Goal: Task Accomplishment & Management: Manage account settings

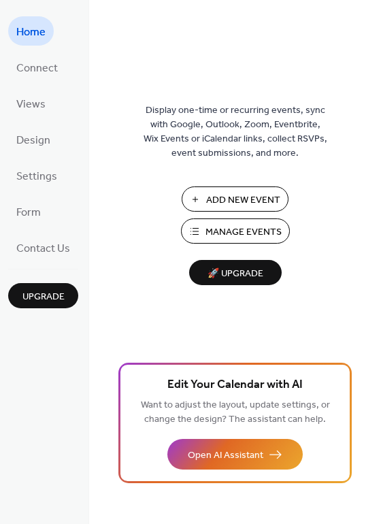
click at [227, 193] on span "Add New Event" at bounding box center [243, 200] width 74 height 14
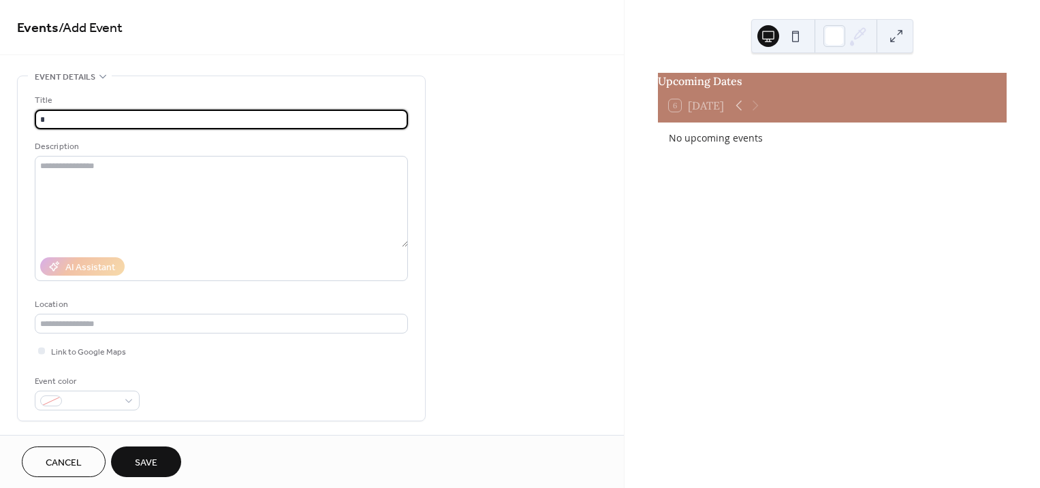
type input "**"
click at [49, 458] on span "Cancel" at bounding box center [64, 463] width 36 height 14
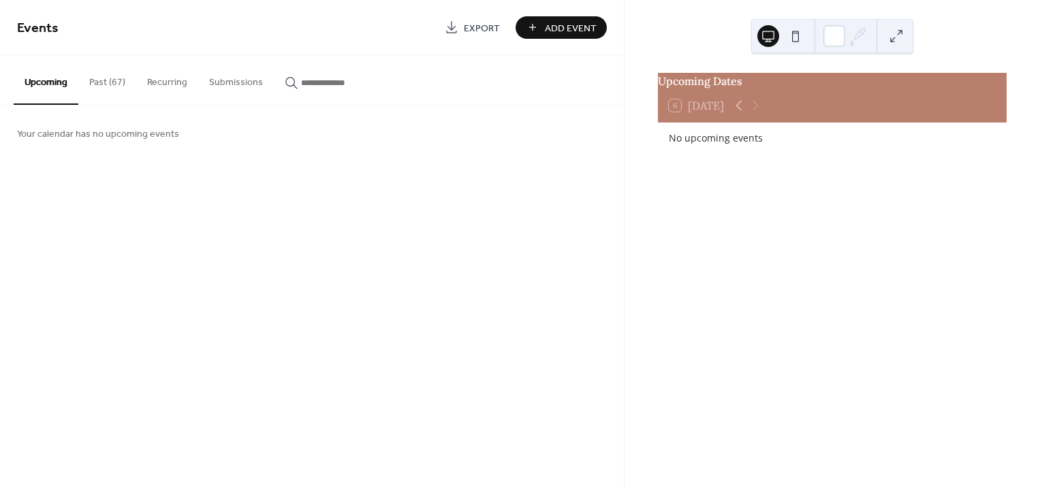
click at [108, 78] on button "Past (67)" at bounding box center [107, 79] width 58 height 48
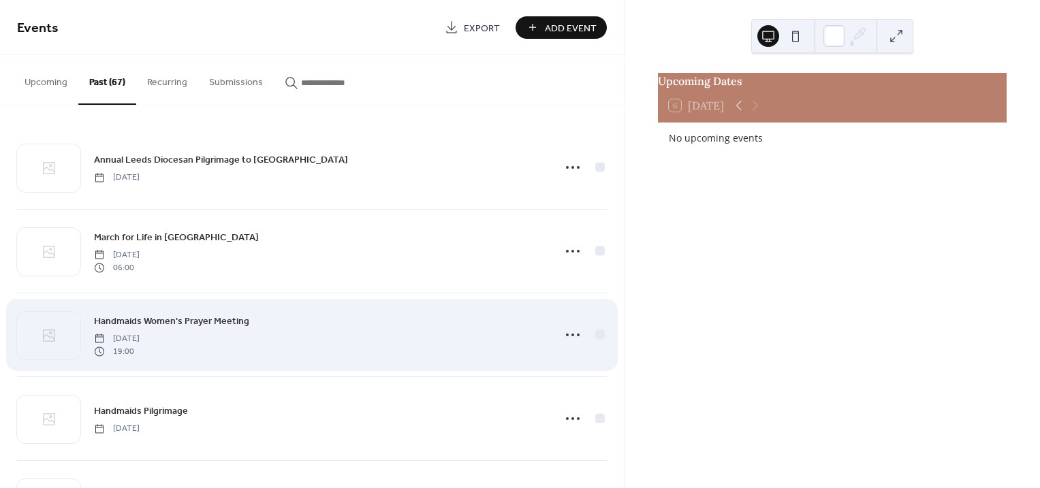
click at [364, 330] on div "Handmaids Women's Prayer Meeting [DATE] 19:00" at bounding box center [319, 335] width 451 height 44
click at [573, 334] on icon at bounding box center [573, 335] width 22 height 22
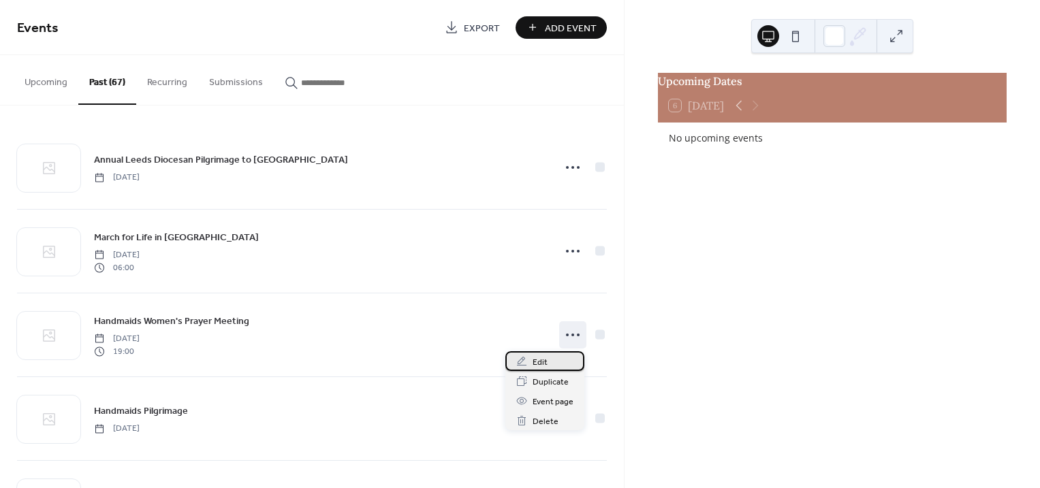
click at [539, 364] on span "Edit" at bounding box center [539, 362] width 15 height 14
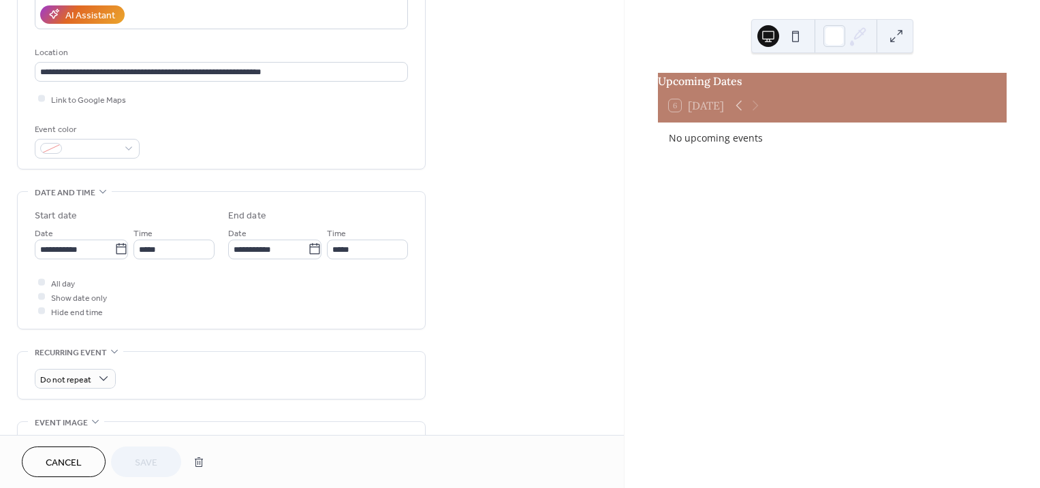
scroll to position [255, 0]
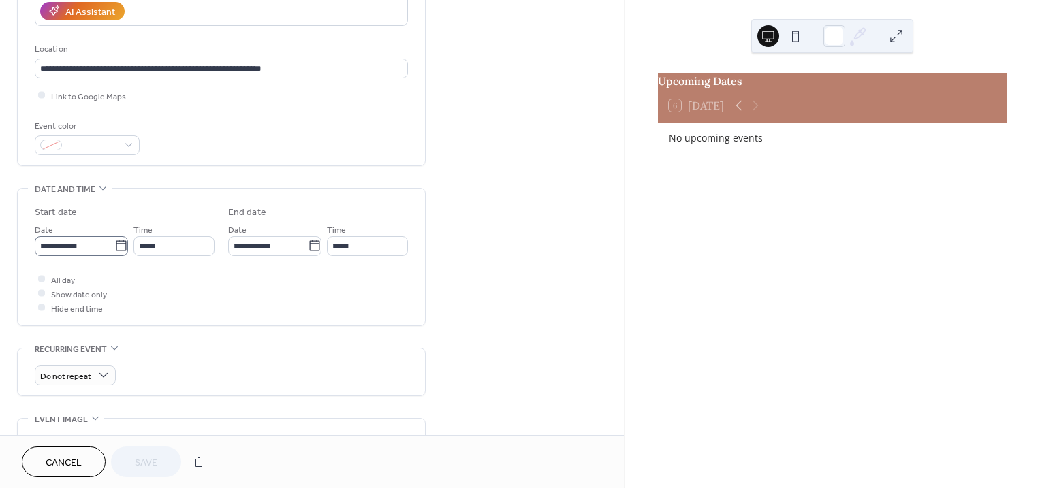
click at [118, 248] on icon at bounding box center [121, 246] width 14 height 14
click at [114, 248] on input "**********" at bounding box center [75, 246] width 80 height 20
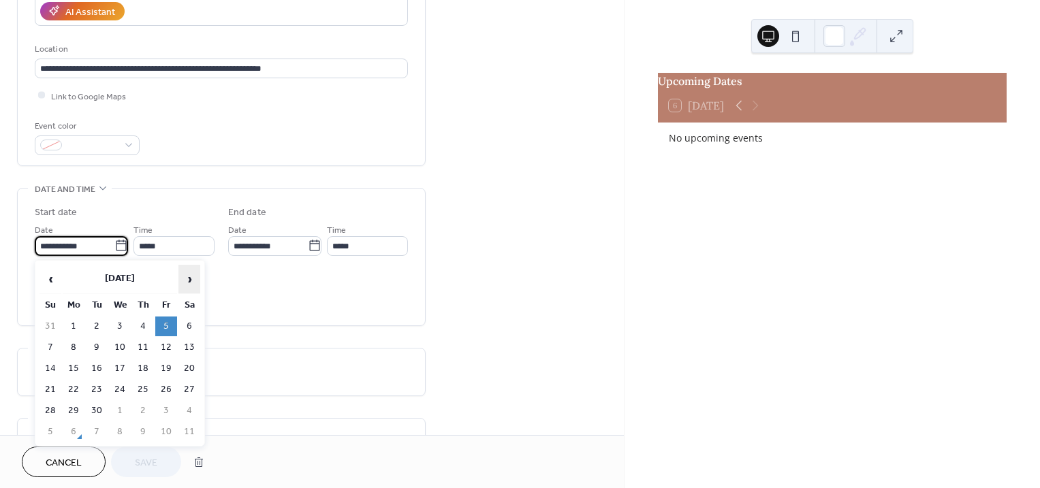
click at [188, 276] on span "›" at bounding box center [189, 279] width 20 height 27
click at [164, 345] on td "10" at bounding box center [166, 348] width 22 height 20
type input "**********"
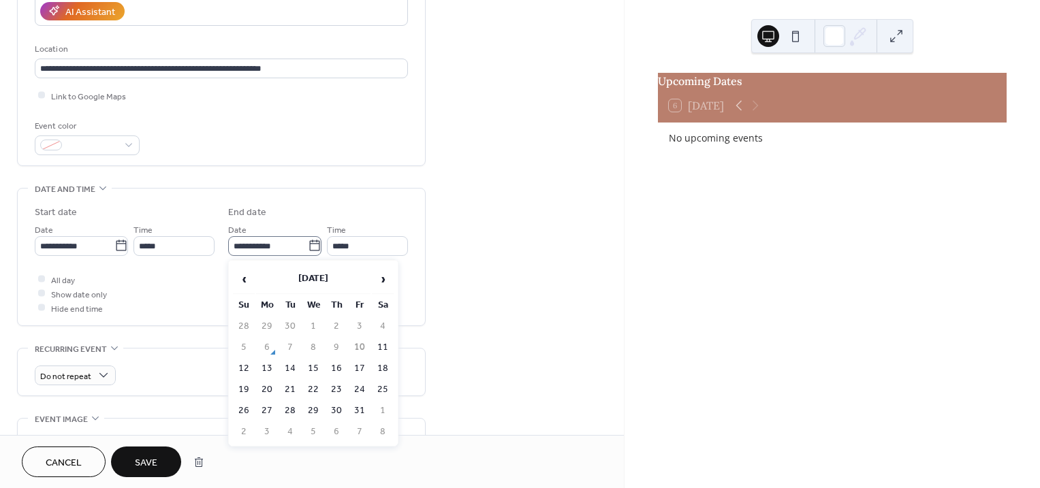
click at [308, 245] on icon at bounding box center [315, 246] width 14 height 14
click at [306, 245] on input "**********" at bounding box center [268, 246] width 80 height 20
click at [146, 466] on span "Save" at bounding box center [146, 463] width 22 height 14
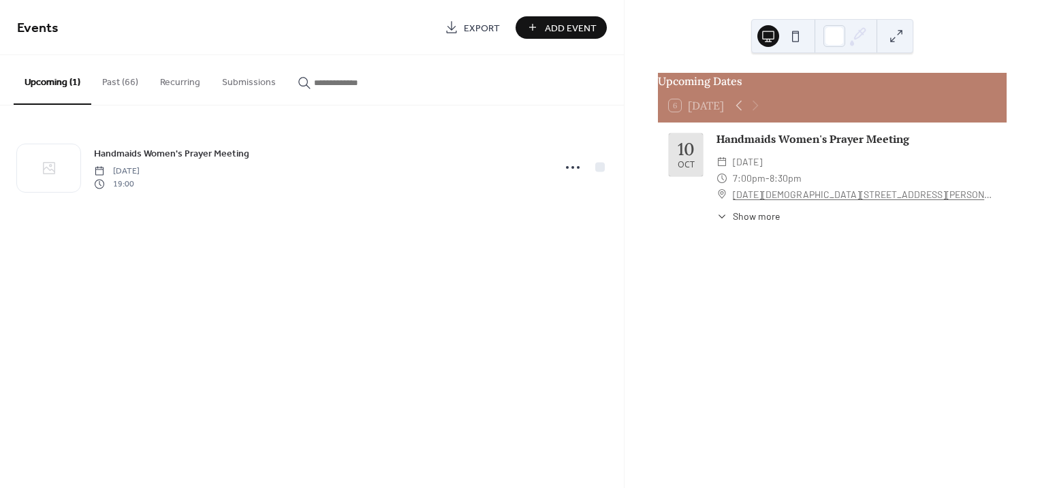
click at [122, 80] on button "Past (66)" at bounding box center [120, 79] width 58 height 48
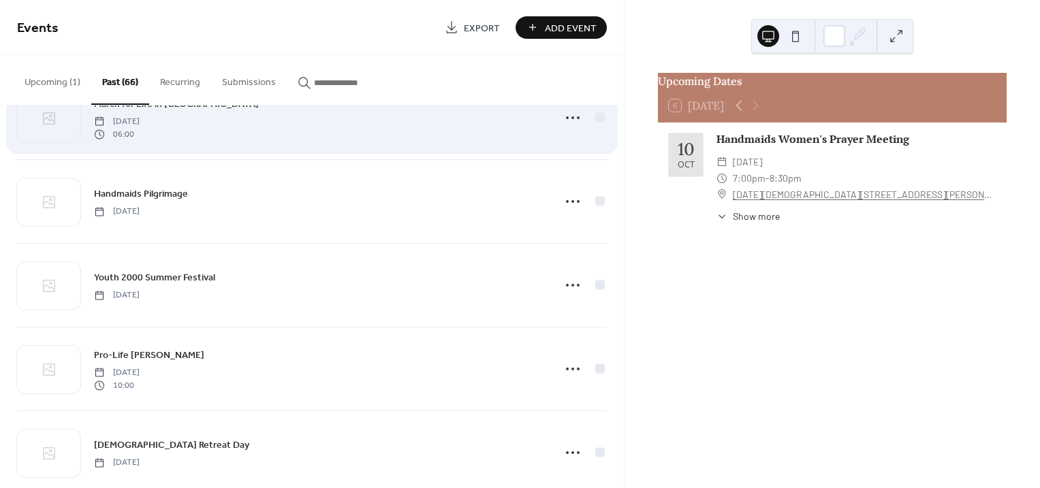
scroll to position [170, 0]
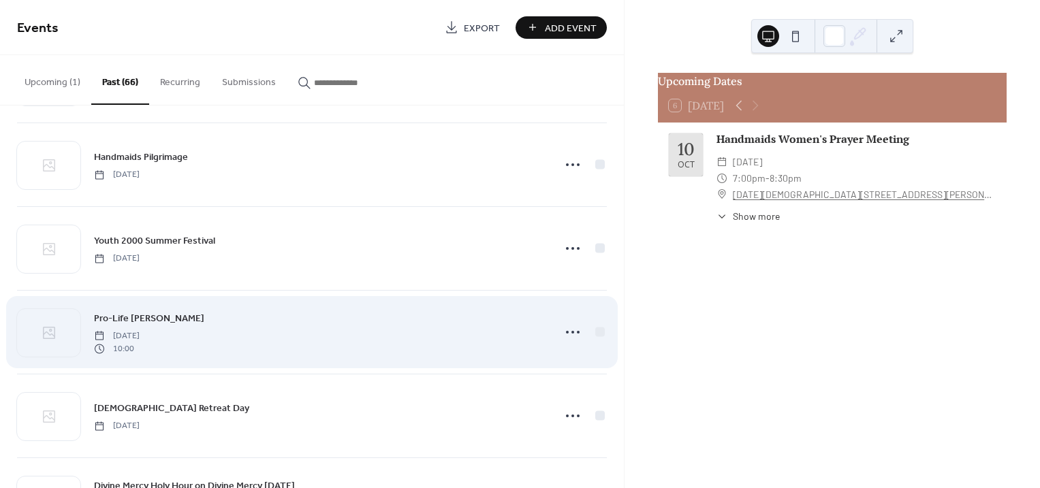
click at [258, 340] on div "Pro-Life [PERSON_NAME] [DATE] 10:00" at bounding box center [319, 332] width 451 height 44
click at [568, 334] on icon at bounding box center [573, 332] width 22 height 22
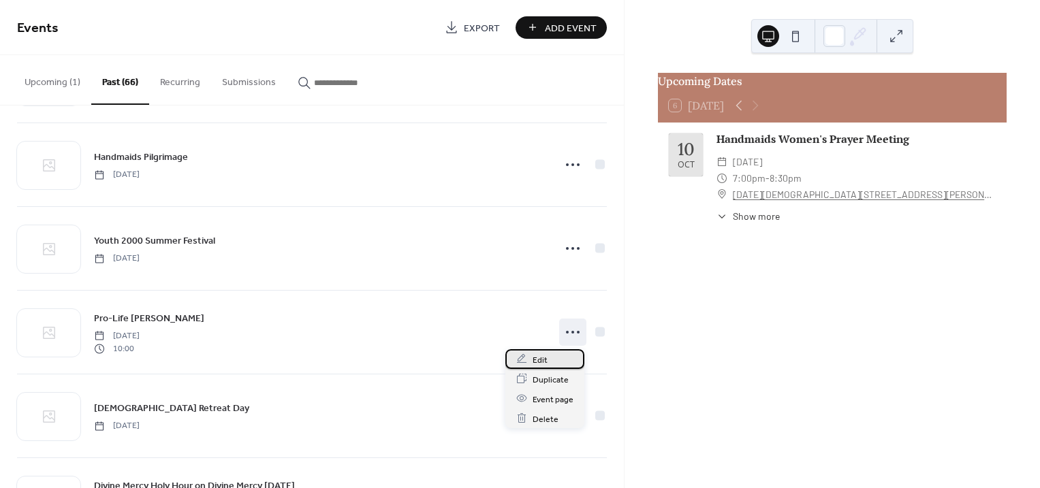
click at [535, 354] on span "Edit" at bounding box center [539, 360] width 15 height 14
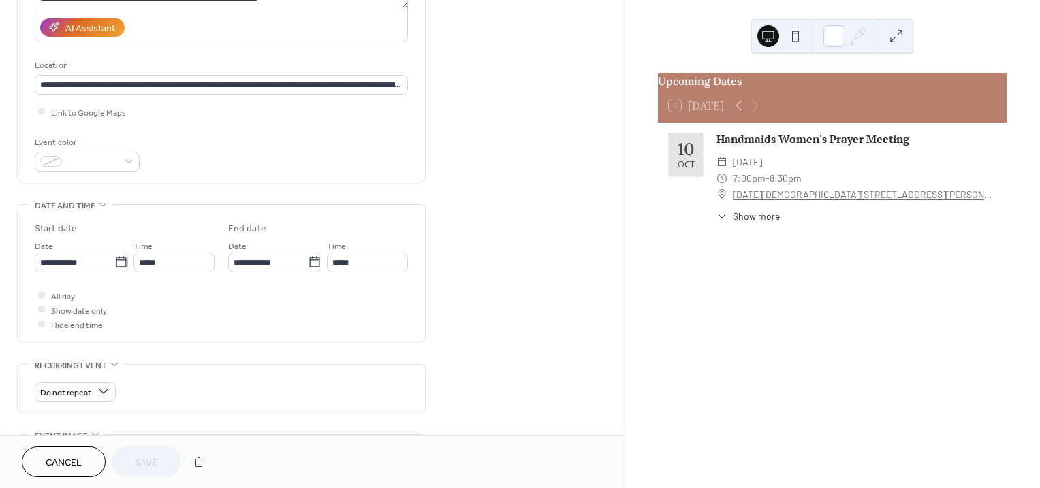
scroll to position [255, 0]
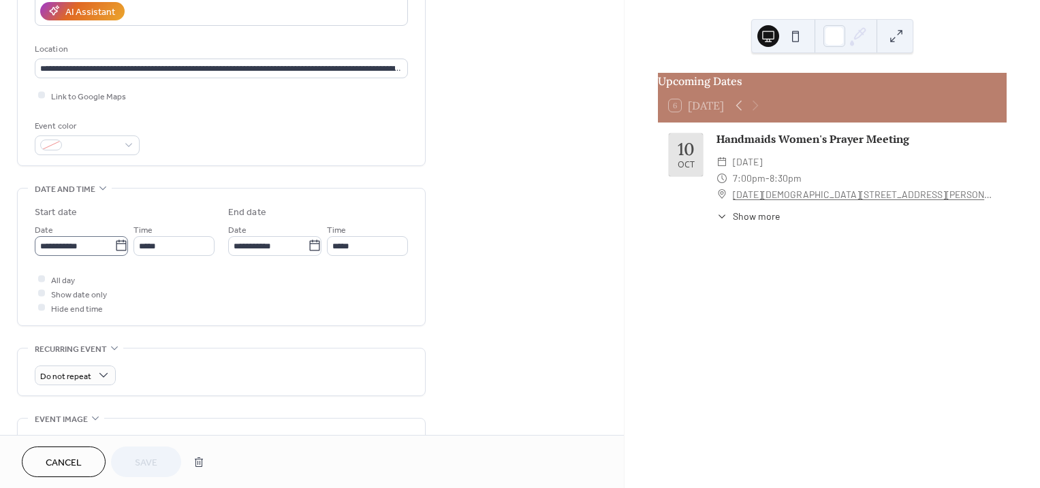
click at [114, 245] on icon at bounding box center [121, 246] width 14 height 14
click at [111, 245] on input "**********" at bounding box center [75, 246] width 80 height 20
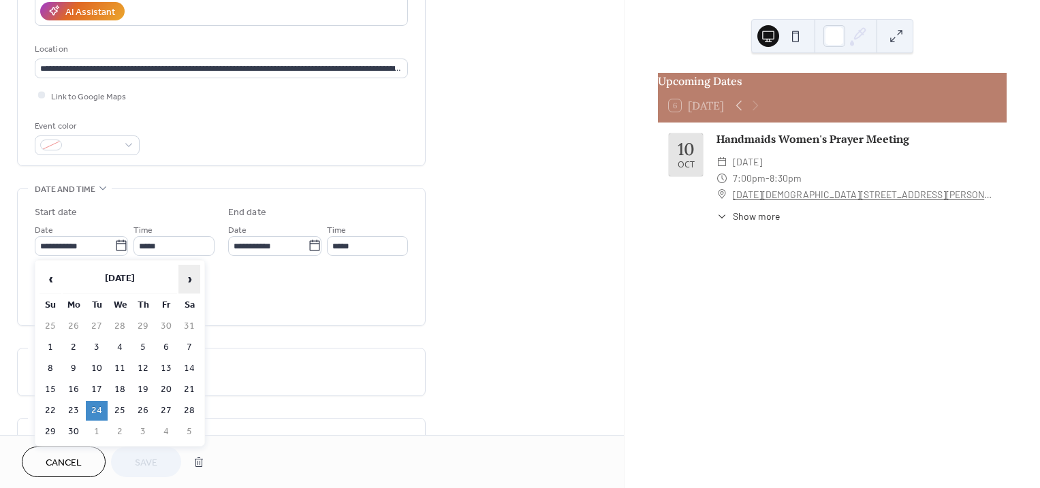
click at [189, 279] on span "›" at bounding box center [189, 279] width 20 height 27
click at [93, 408] on td "28" at bounding box center [97, 411] width 22 height 20
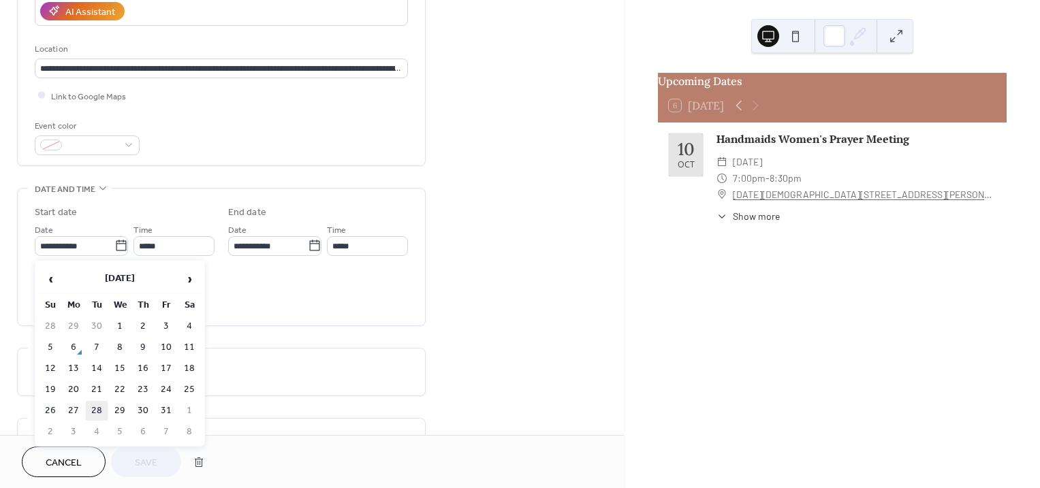
type input "**********"
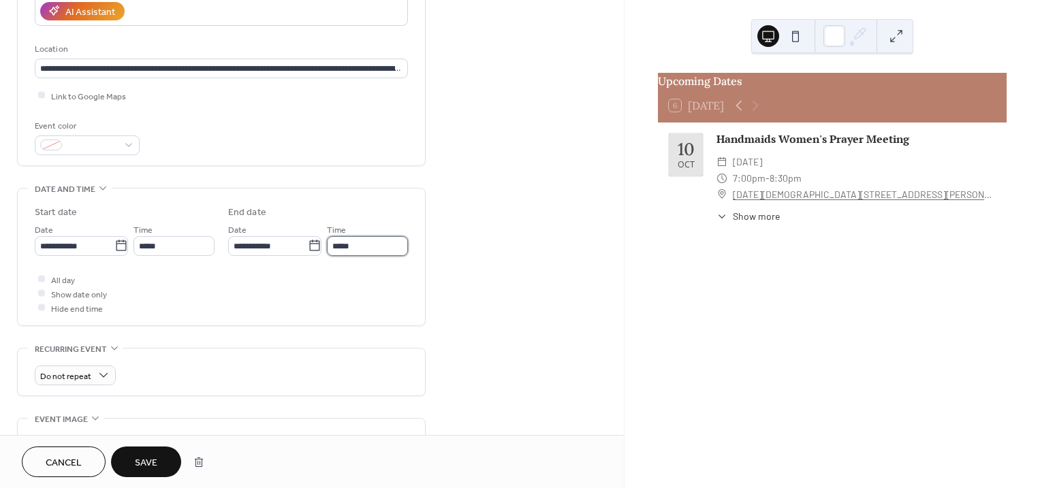
click at [377, 246] on input "*****" at bounding box center [367, 246] width 81 height 20
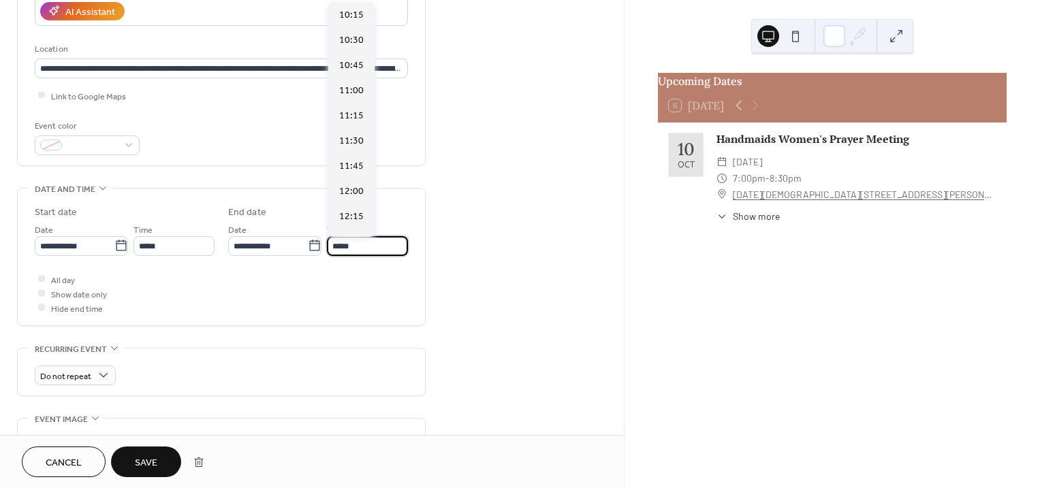
scroll to position [0, 0]
click at [352, 91] on span "11:00" at bounding box center [351, 92] width 25 height 14
type input "*****"
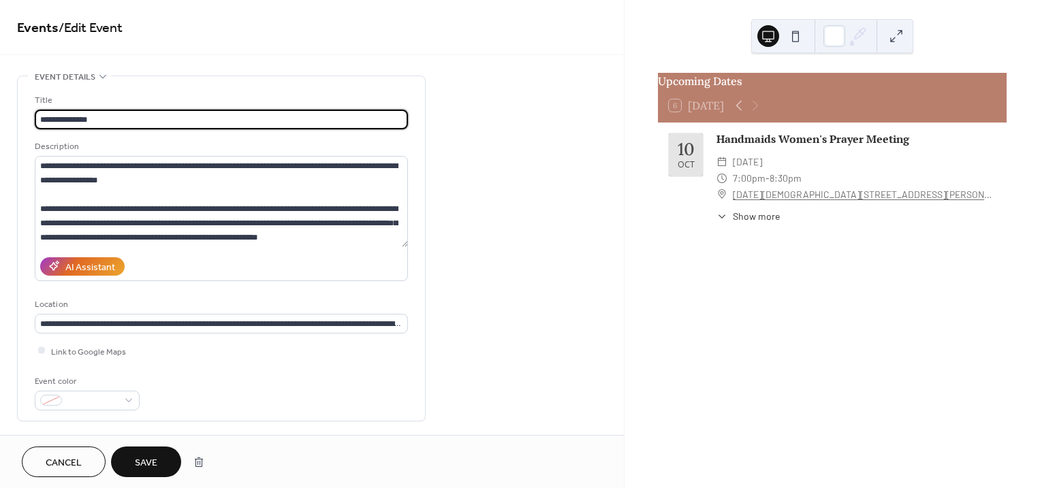
click at [42, 114] on input "**********" at bounding box center [221, 120] width 373 height 20
type input "**********"
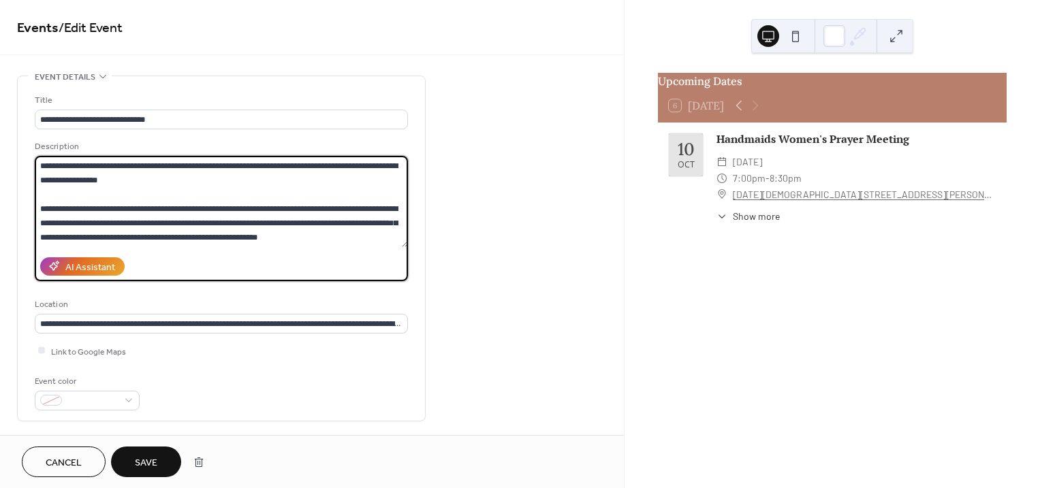
drag, startPoint x: 40, startPoint y: 207, endPoint x: 138, endPoint y: 223, distance: 98.7
click at [107, 233] on textarea "**********" at bounding box center [221, 201] width 373 height 91
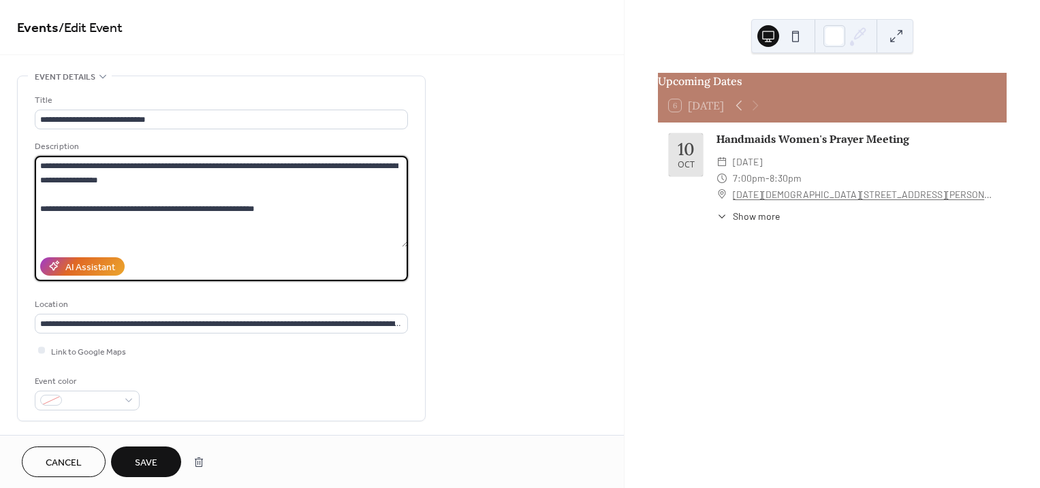
click at [367, 163] on textarea "**********" at bounding box center [221, 201] width 373 height 91
click at [151, 179] on textarea "**********" at bounding box center [221, 201] width 373 height 91
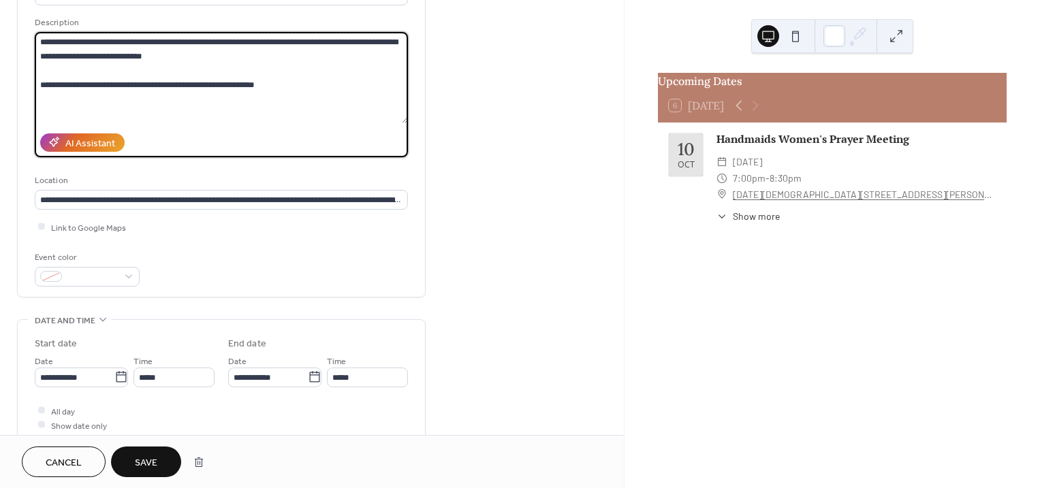
scroll to position [73, 0]
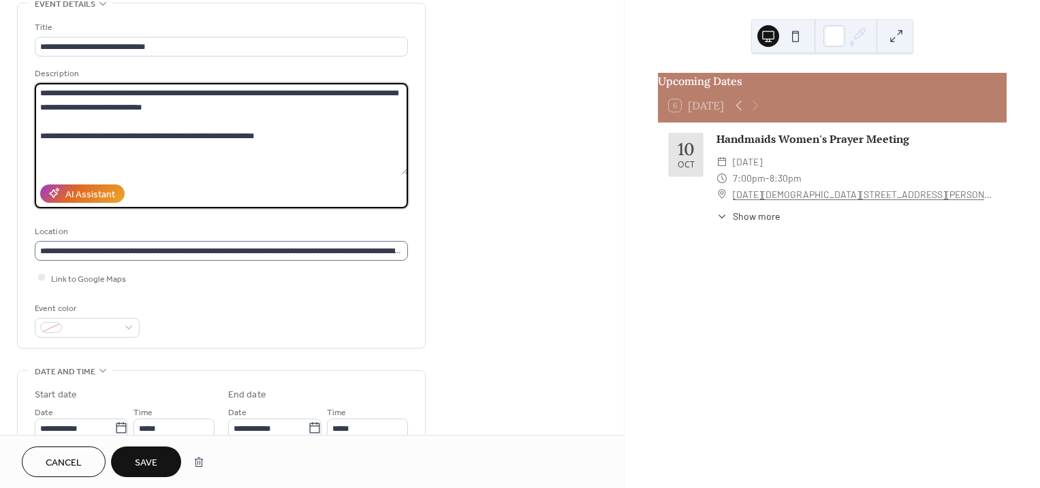
type textarea "**********"
click at [200, 249] on input "**********" at bounding box center [221, 251] width 373 height 20
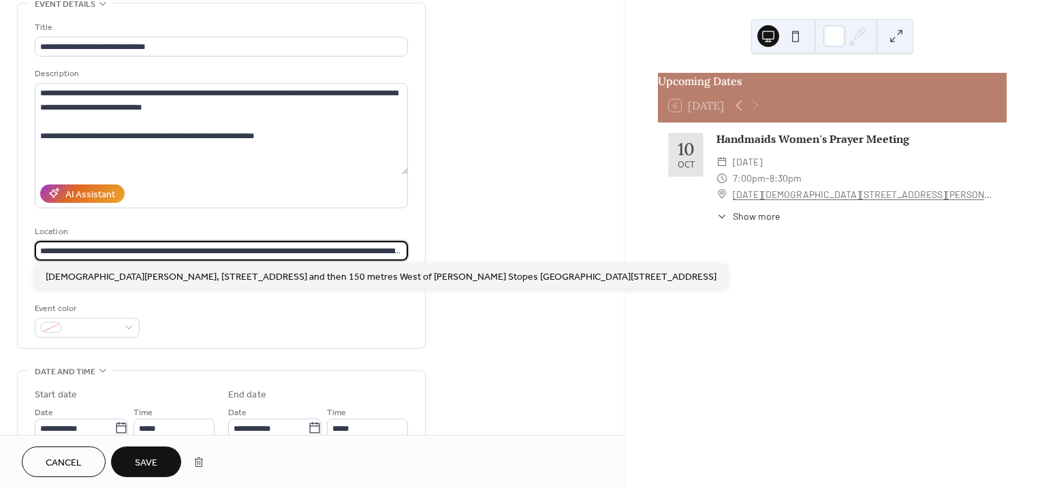
drag, startPoint x: 52, startPoint y: 245, endPoint x: 401, endPoint y: 238, distance: 349.3
click at [325, 240] on div "**********" at bounding box center [221, 243] width 373 height 36
click at [86, 247] on input "**********" at bounding box center [221, 251] width 373 height 20
click at [204, 248] on input "**********" at bounding box center [221, 251] width 373 height 20
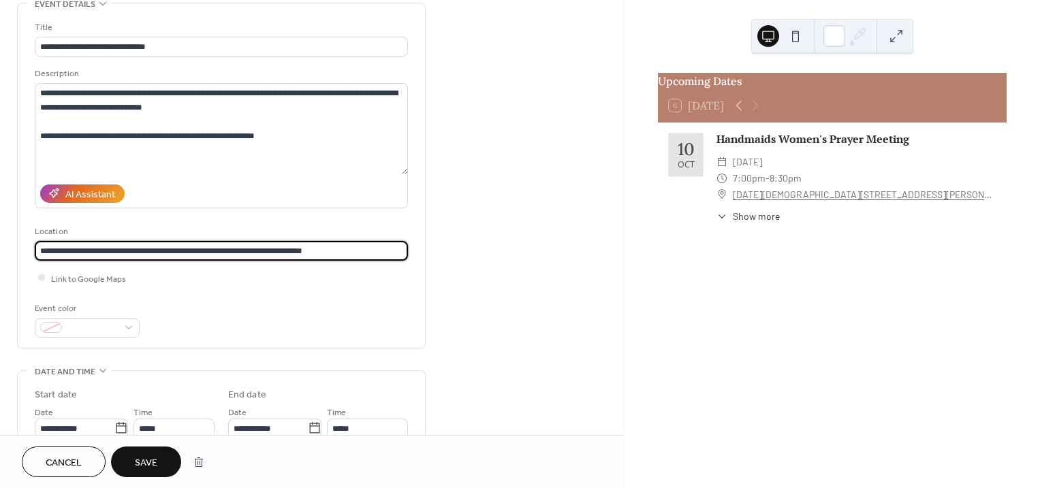
scroll to position [0, 0]
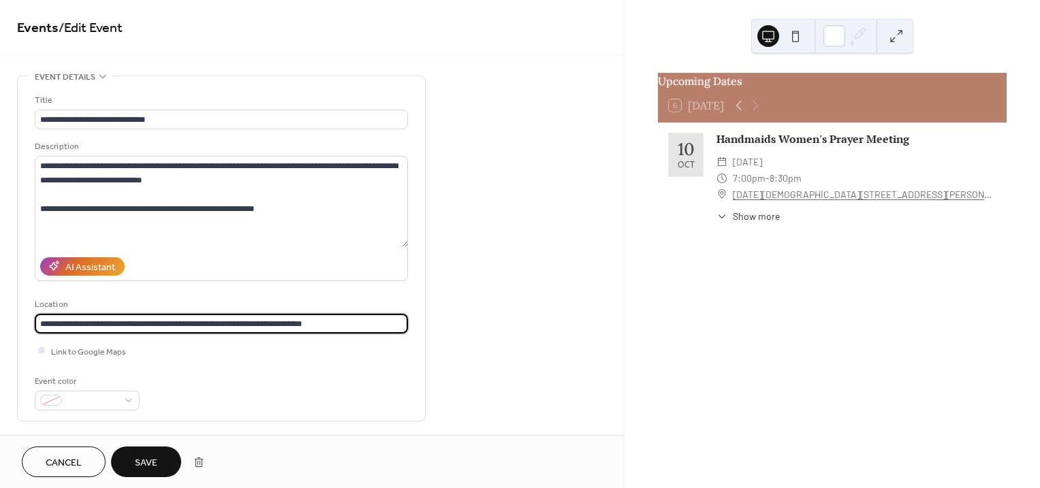
type input "**********"
click at [142, 460] on span "Save" at bounding box center [146, 463] width 22 height 14
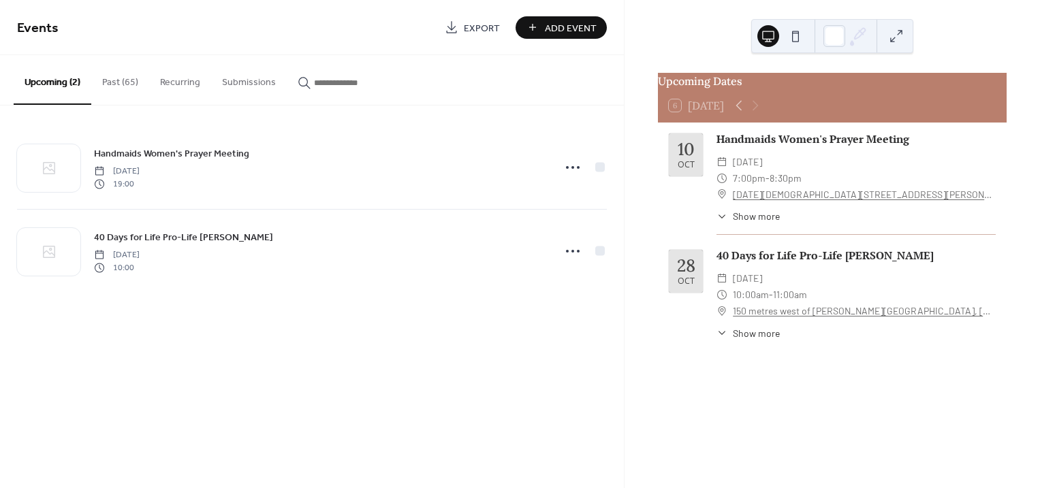
click at [118, 79] on button "Past (65)" at bounding box center [120, 79] width 58 height 48
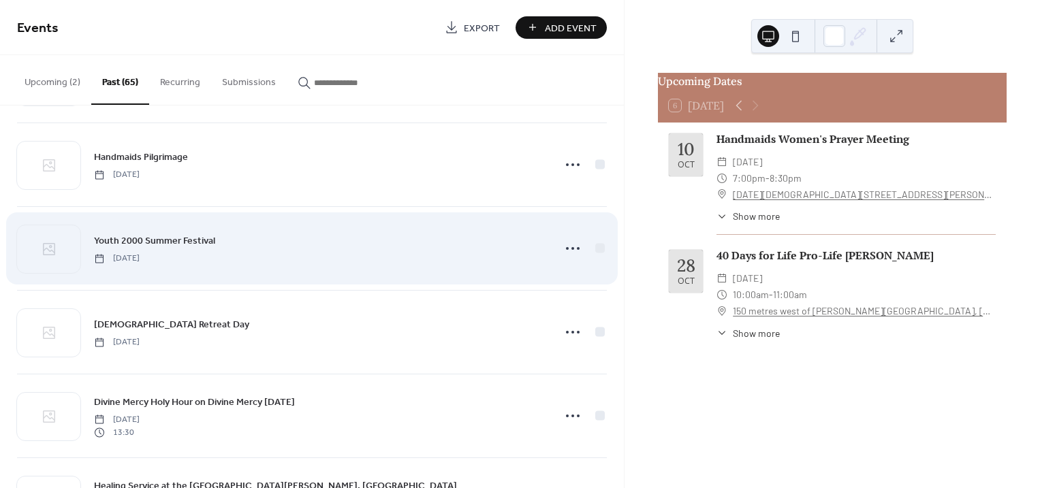
scroll to position [85, 0]
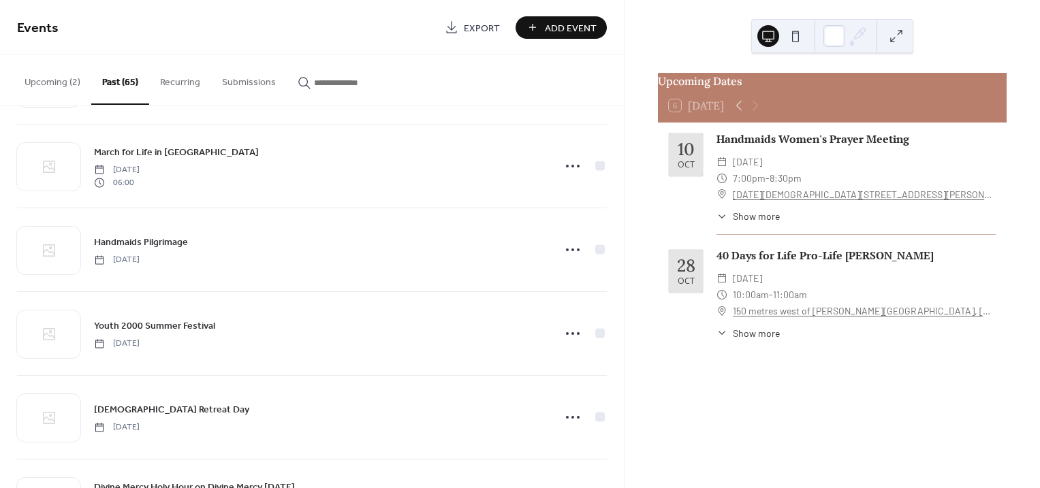
click at [298, 79] on icon "button" at bounding box center [305, 83] width 14 height 14
click at [314, 79] on input "button" at bounding box center [355, 83] width 82 height 14
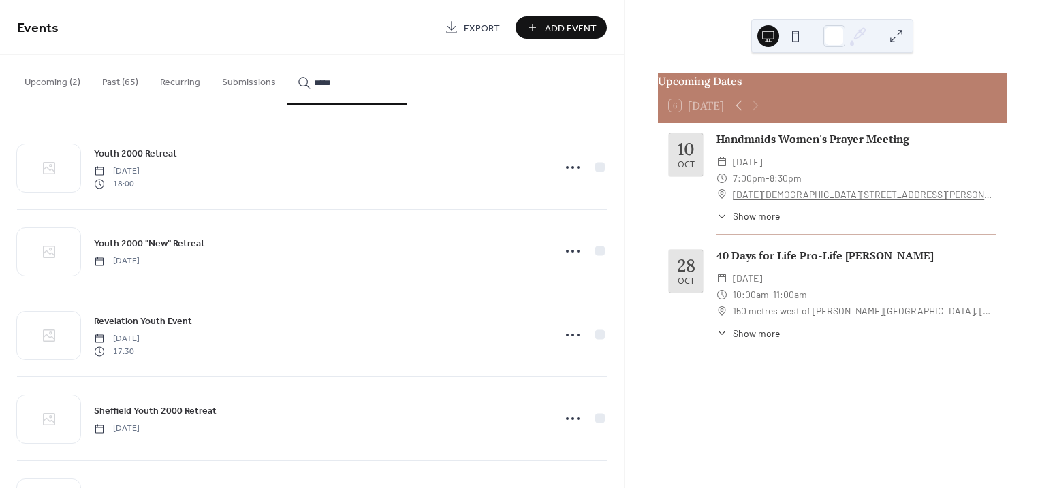
type input "*****"
click at [155, 415] on span "Sheffield Youth 2000 Retreat" at bounding box center [155, 411] width 123 height 14
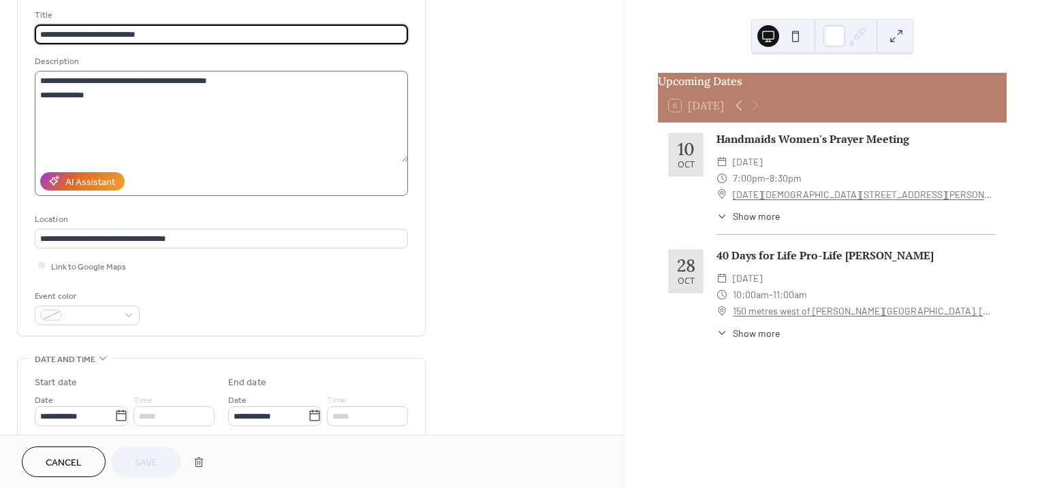
scroll to position [255, 0]
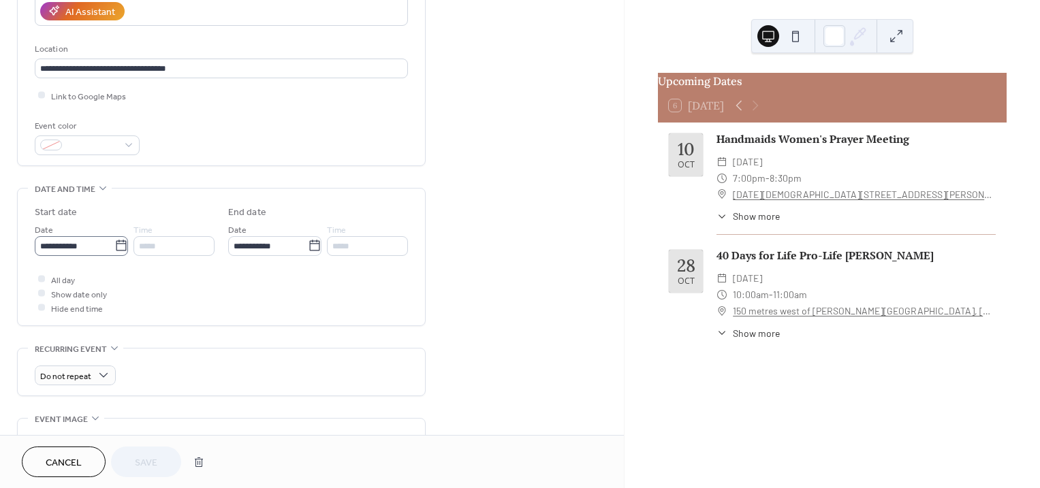
click at [117, 247] on icon at bounding box center [121, 246] width 14 height 14
click at [114, 247] on input "**********" at bounding box center [75, 246] width 80 height 20
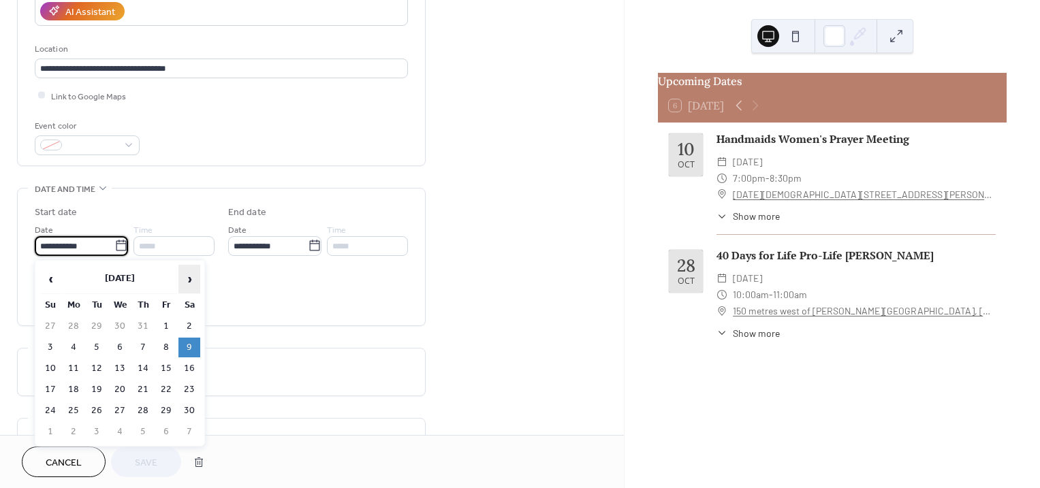
click at [187, 279] on span "›" at bounding box center [189, 279] width 20 height 27
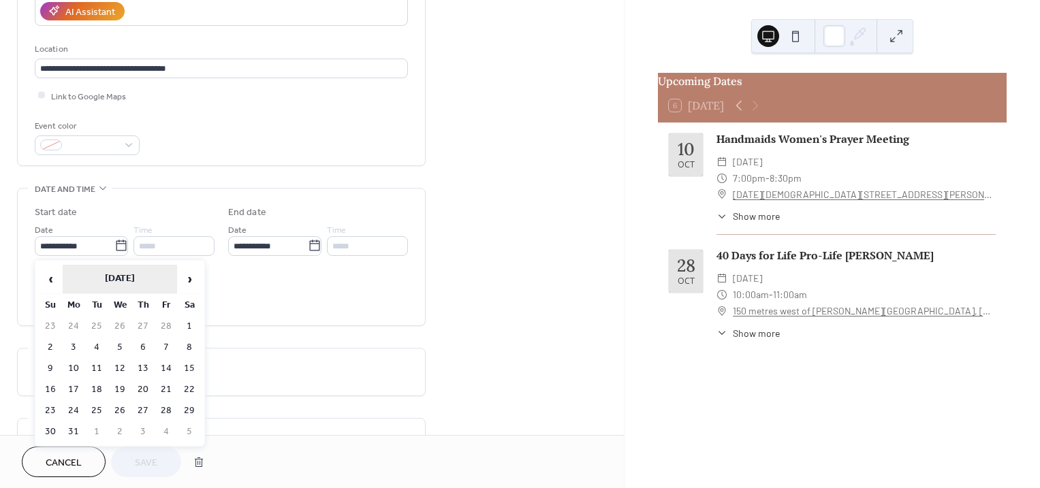
click at [147, 275] on th "[DATE]" at bounding box center [120, 279] width 114 height 29
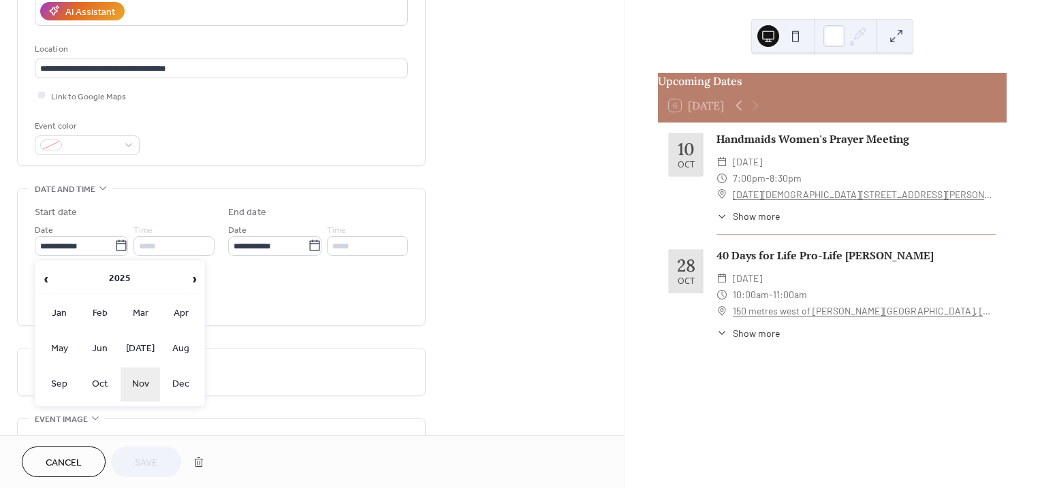
click at [147, 383] on td "Nov" at bounding box center [140, 385] width 39 height 34
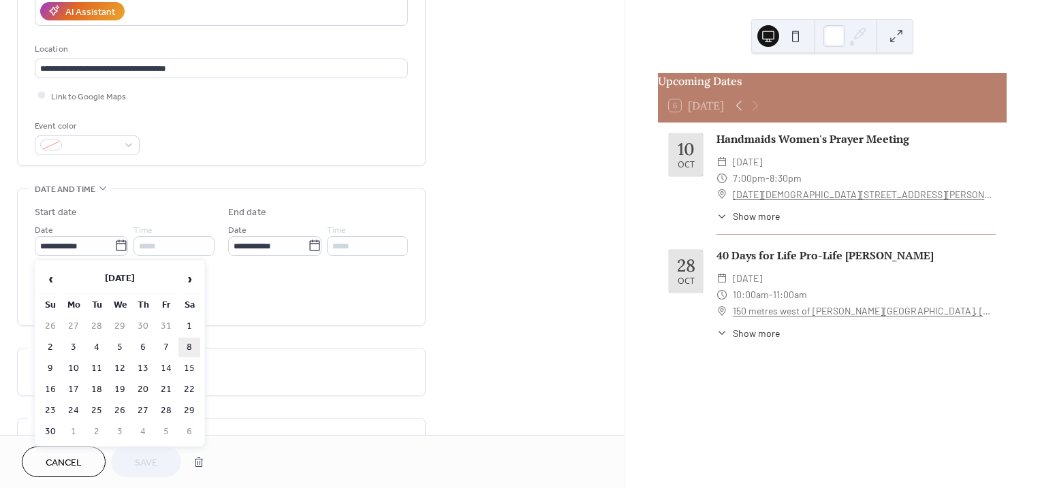
click at [193, 345] on td "8" at bounding box center [189, 348] width 22 height 20
type input "**********"
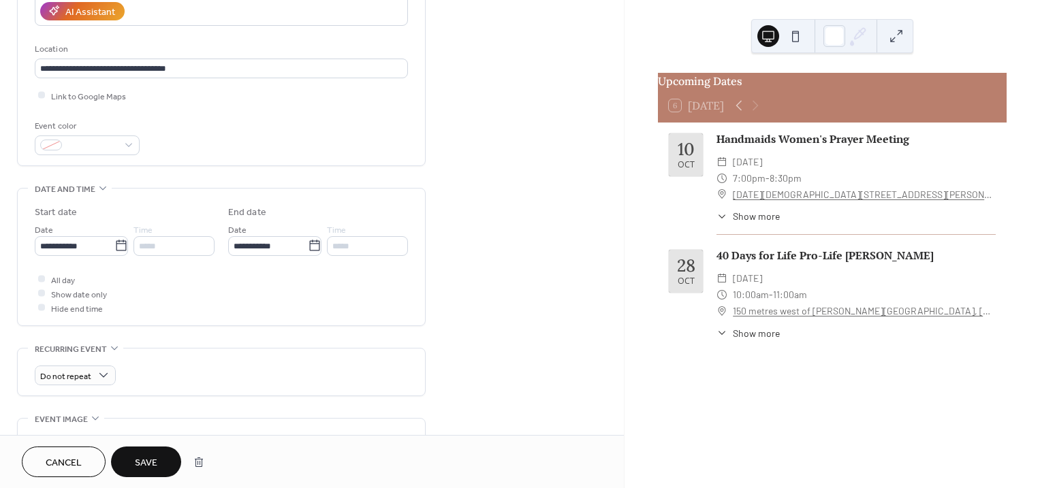
click at [185, 248] on div "*****" at bounding box center [173, 246] width 81 height 20
click at [196, 246] on div "*****" at bounding box center [173, 246] width 81 height 20
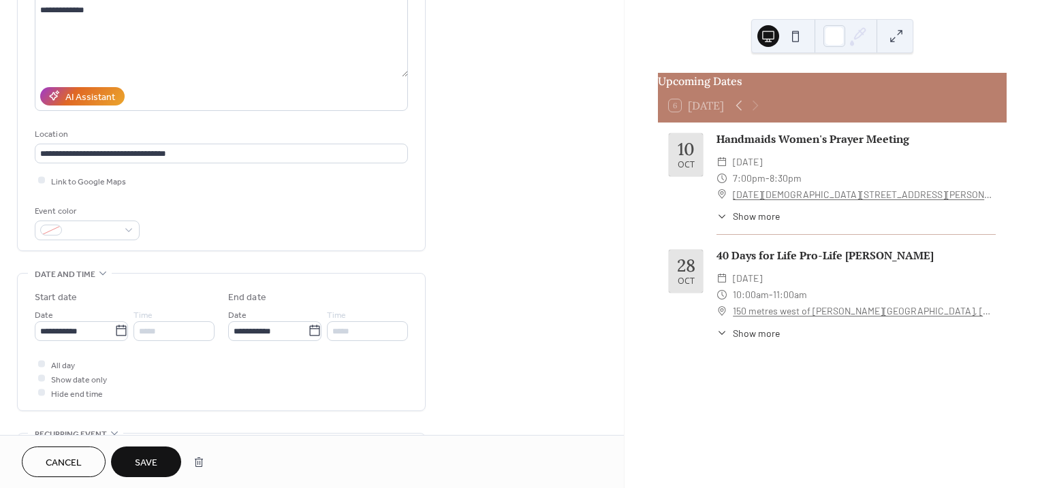
scroll to position [85, 0]
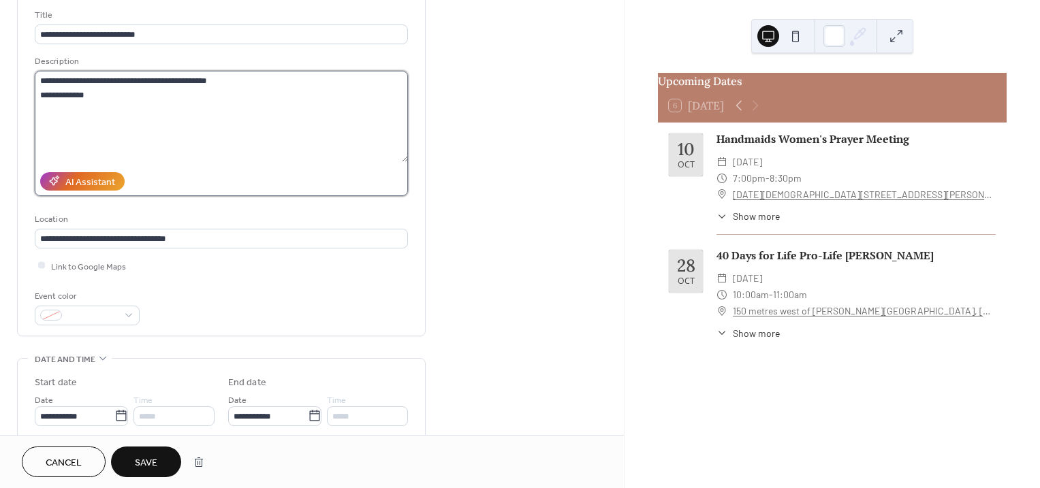
click at [37, 78] on textarea "**********" at bounding box center [221, 116] width 373 height 91
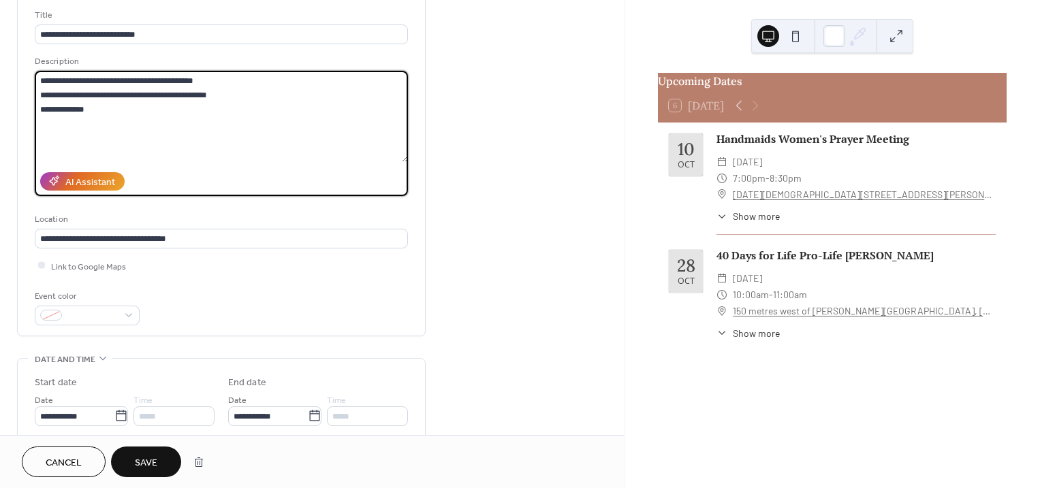
click at [205, 78] on textarea "**********" at bounding box center [221, 116] width 373 height 91
type textarea "**********"
click at [142, 456] on span "Save" at bounding box center [146, 463] width 22 height 14
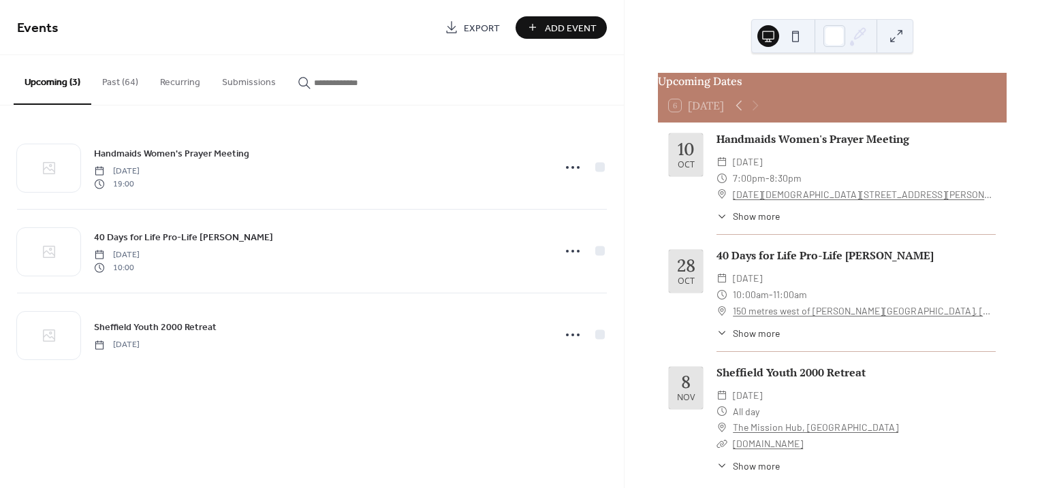
click at [121, 82] on button "Past (64)" at bounding box center [120, 79] width 58 height 48
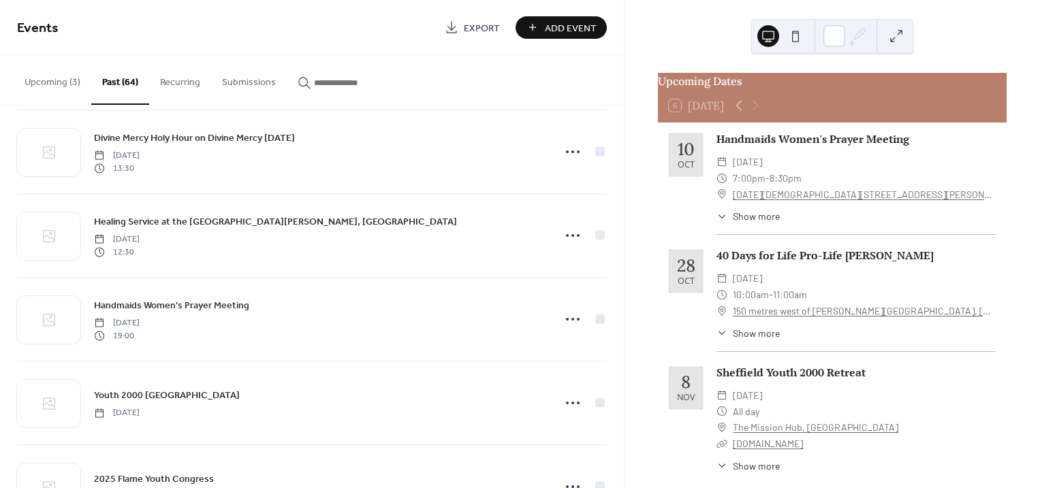
scroll to position [426, 0]
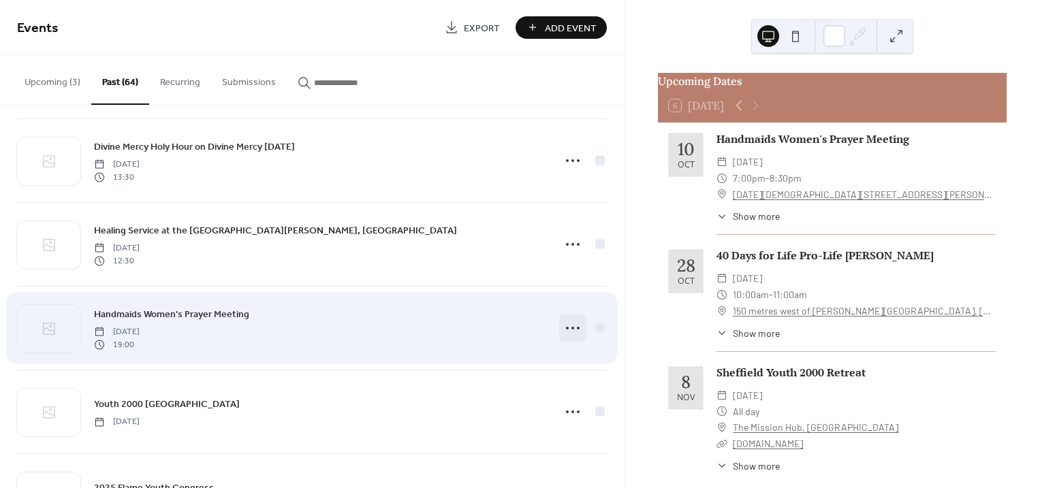
click at [569, 327] on icon at bounding box center [573, 328] width 22 height 22
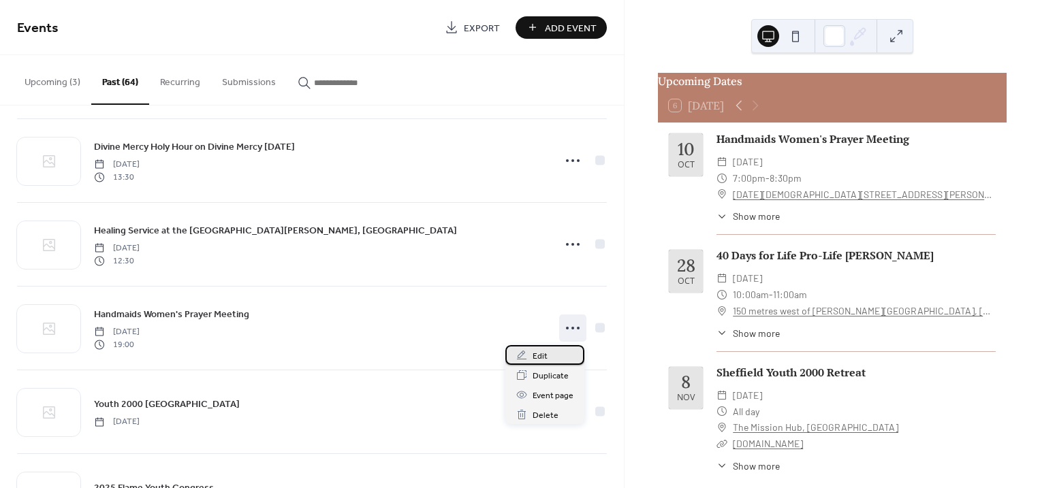
click at [543, 353] on span "Edit" at bounding box center [539, 356] width 15 height 14
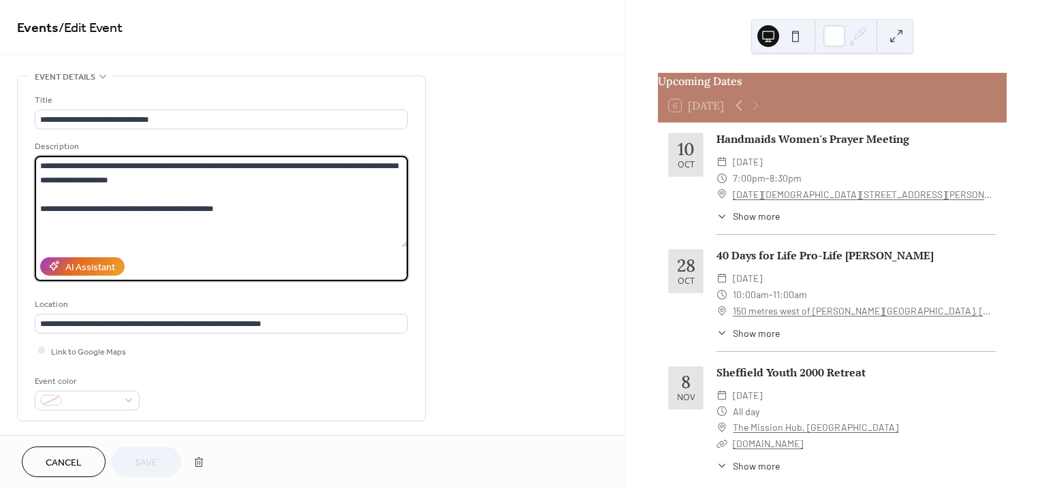
drag, startPoint x: 230, startPoint y: 207, endPoint x: 39, endPoint y: 208, distance: 191.3
click at [39, 208] on textarea "**********" at bounding box center [221, 201] width 373 height 91
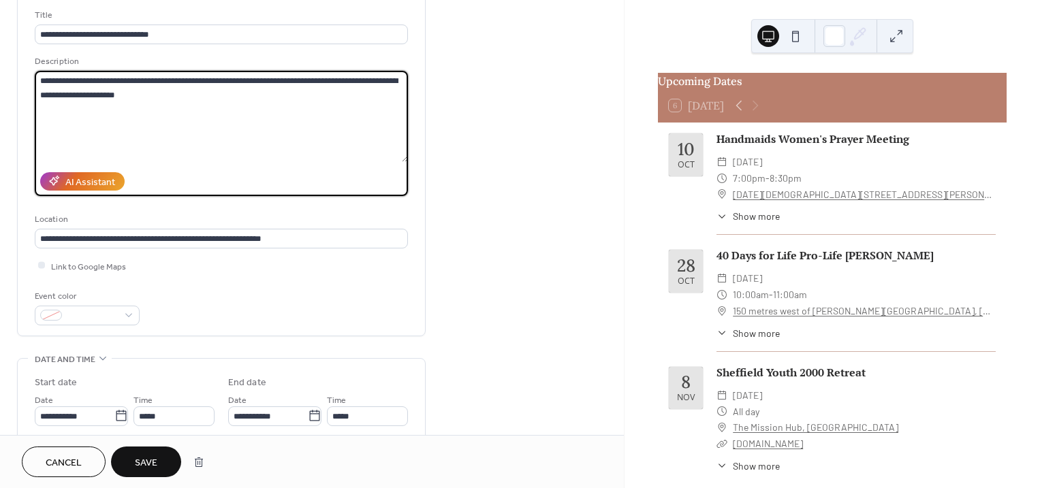
scroll to position [255, 0]
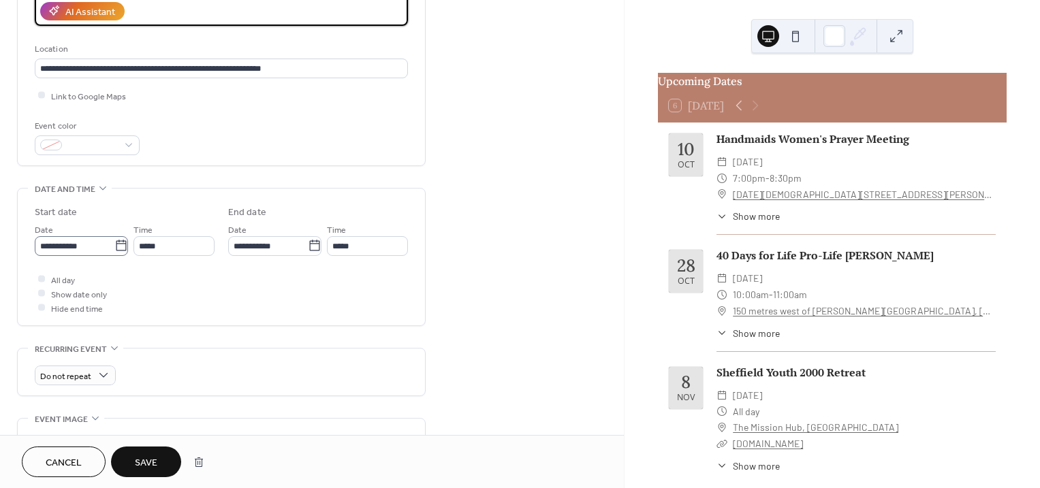
type textarea "**********"
click at [115, 247] on icon at bounding box center [121, 246] width 14 height 14
click at [114, 247] on input "**********" at bounding box center [75, 246] width 80 height 20
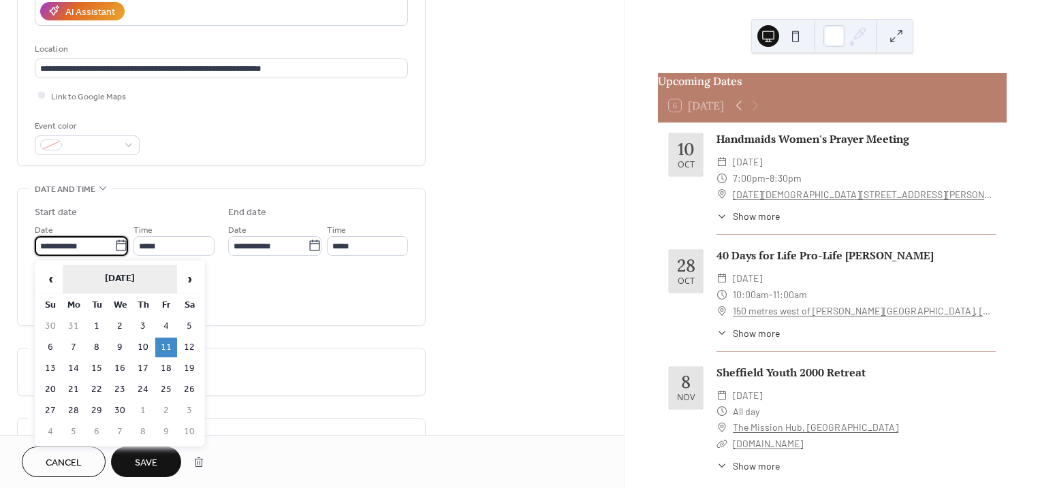
click at [131, 275] on th "[DATE]" at bounding box center [120, 279] width 114 height 29
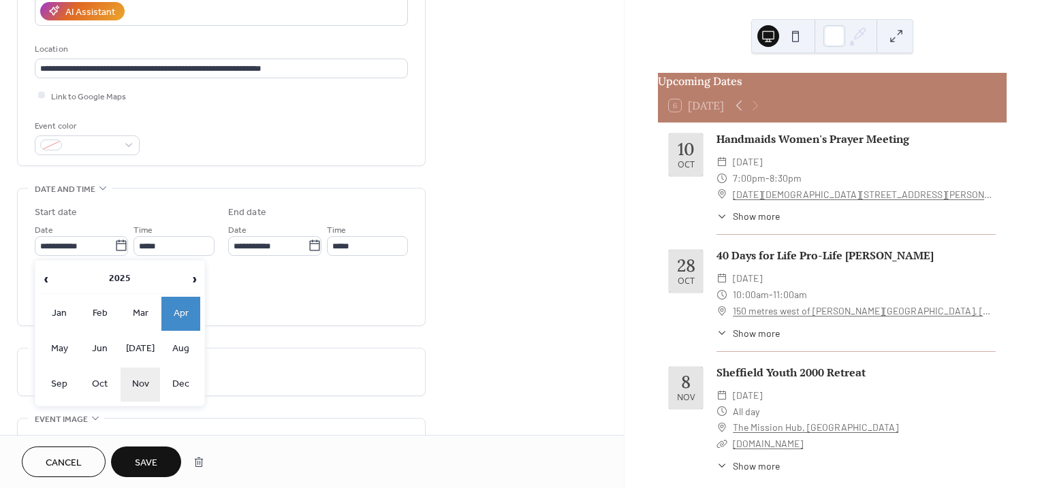
click at [139, 385] on td "Nov" at bounding box center [140, 385] width 39 height 34
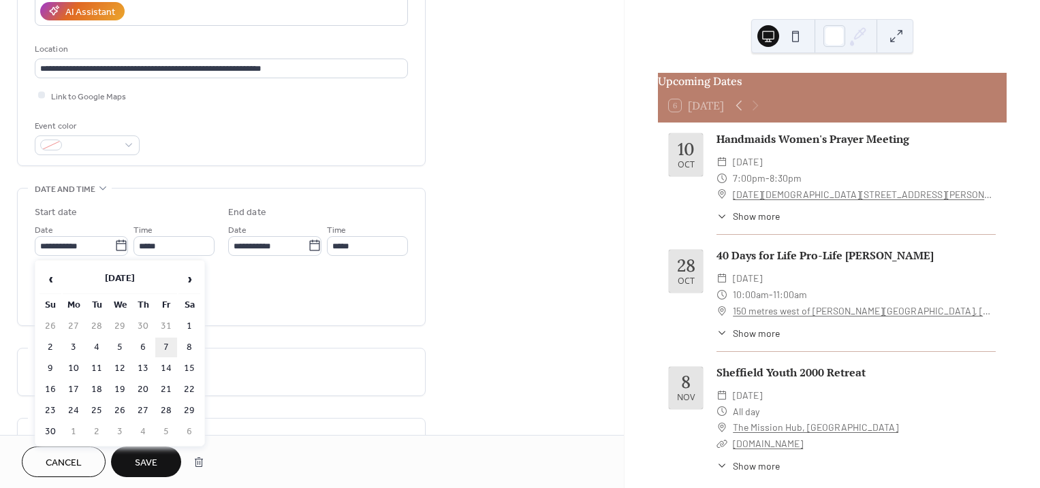
click at [169, 341] on td "7" at bounding box center [166, 348] width 22 height 20
type input "**********"
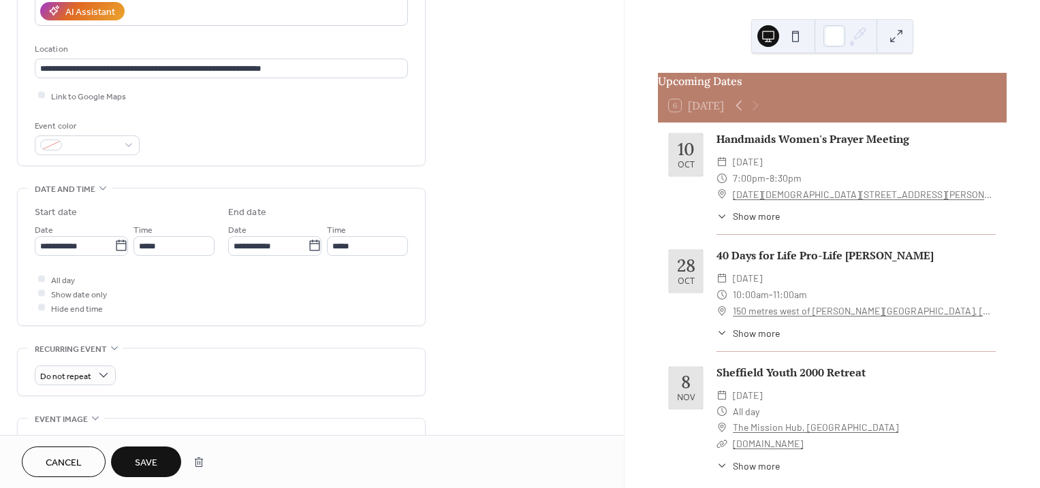
click at [155, 452] on button "Save" at bounding box center [146, 462] width 70 height 31
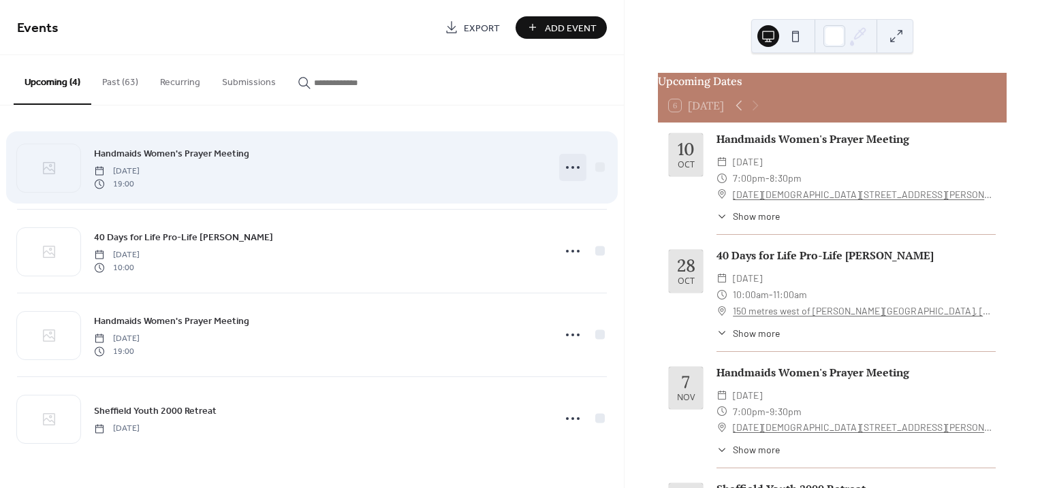
click at [569, 170] on icon at bounding box center [573, 168] width 22 height 22
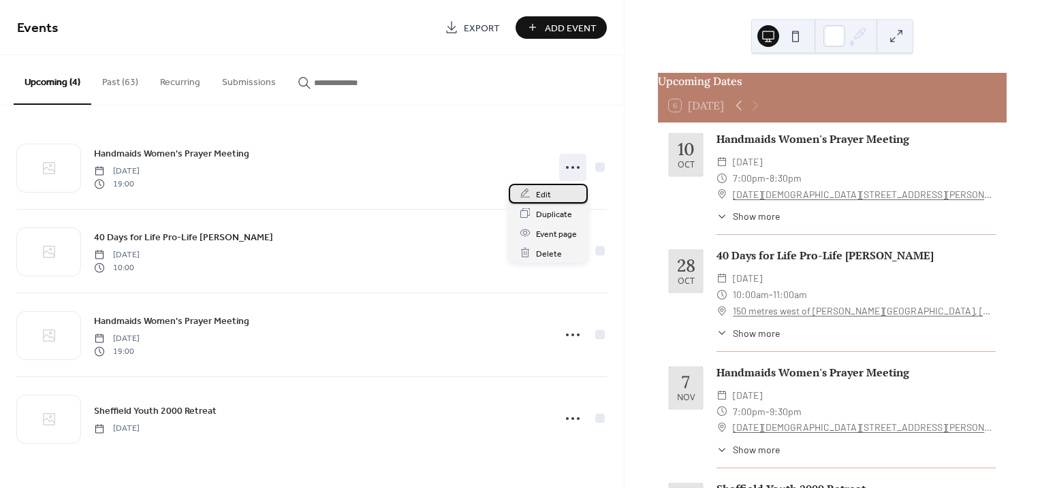
click at [543, 191] on span "Edit" at bounding box center [543, 194] width 15 height 14
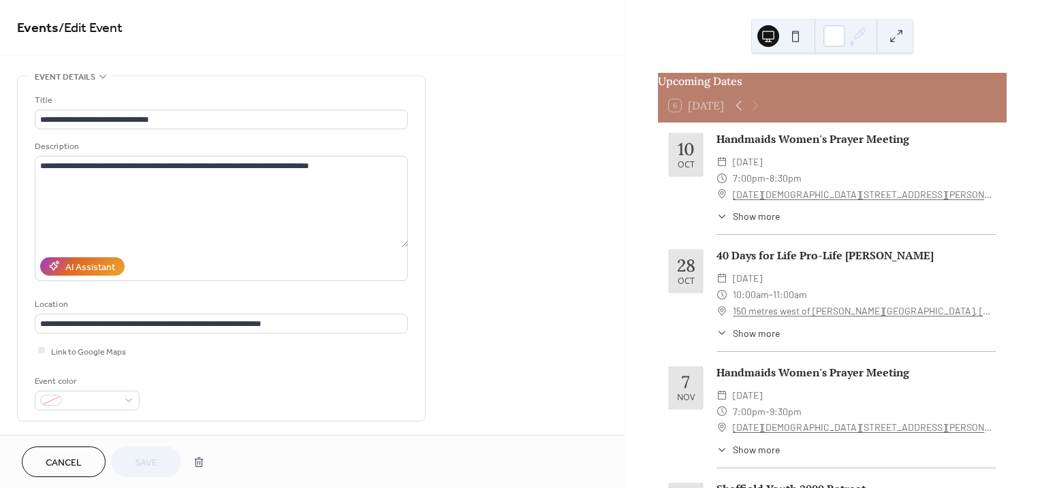
click at [74, 462] on span "Cancel" at bounding box center [64, 463] width 36 height 14
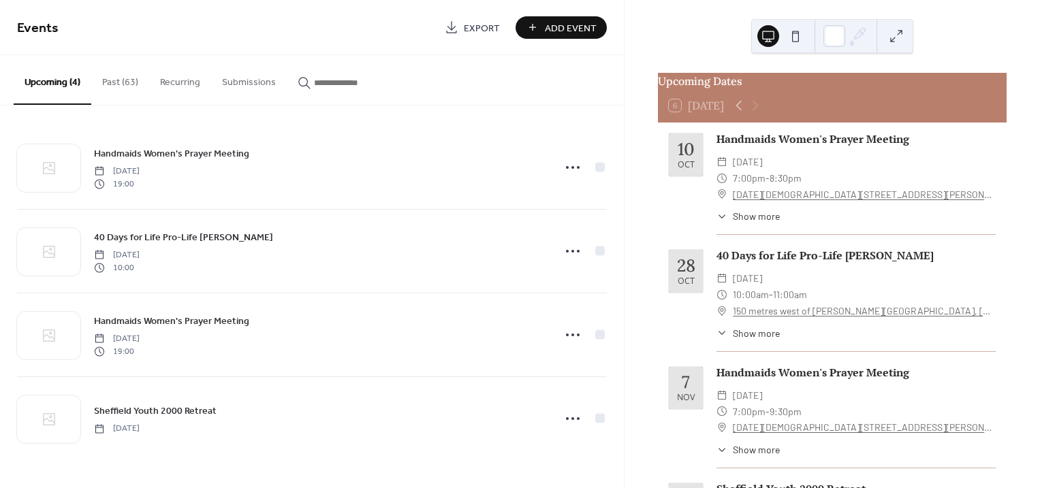
click at [123, 82] on button "Past (63)" at bounding box center [120, 79] width 58 height 48
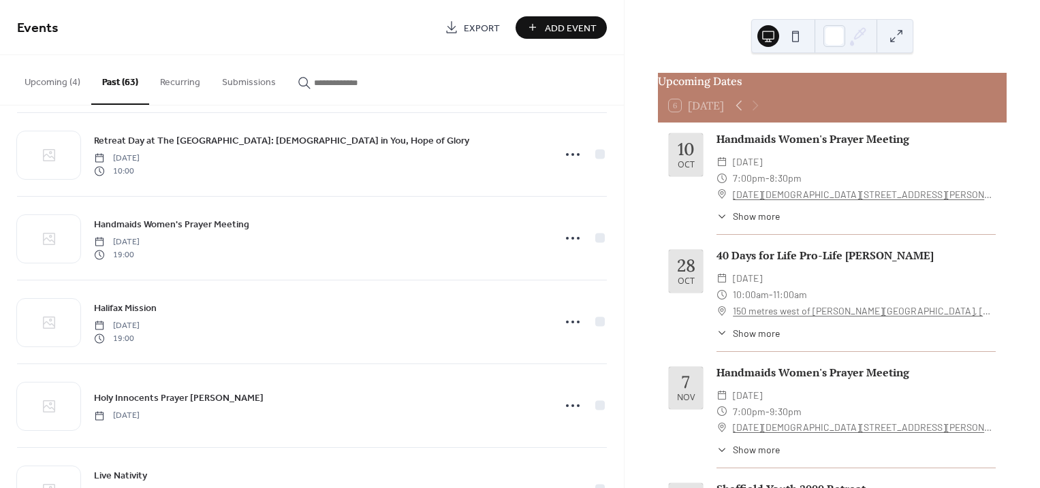
scroll to position [766, 0]
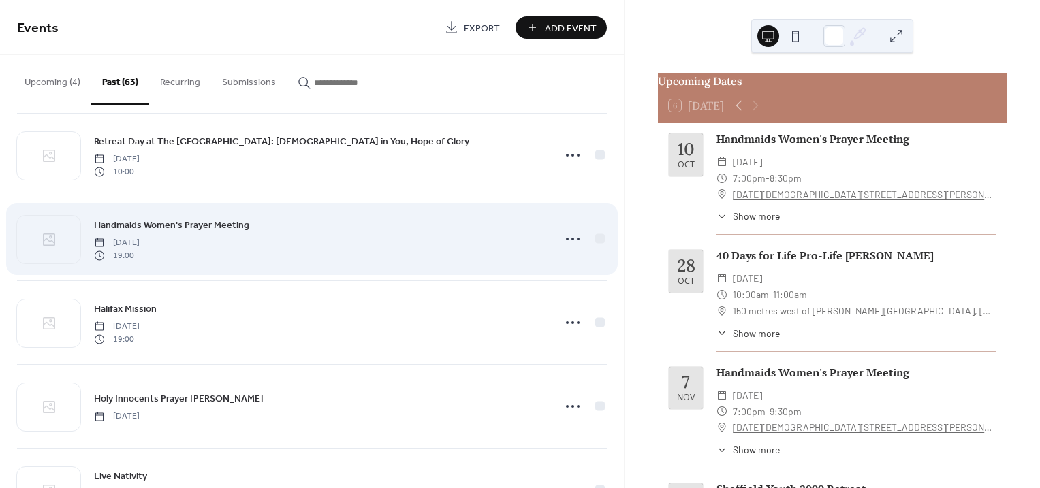
click at [329, 227] on div "Handmaids Women's Prayer Meeting [DATE] 19:00" at bounding box center [319, 239] width 451 height 44
click at [564, 238] on icon at bounding box center [573, 239] width 22 height 22
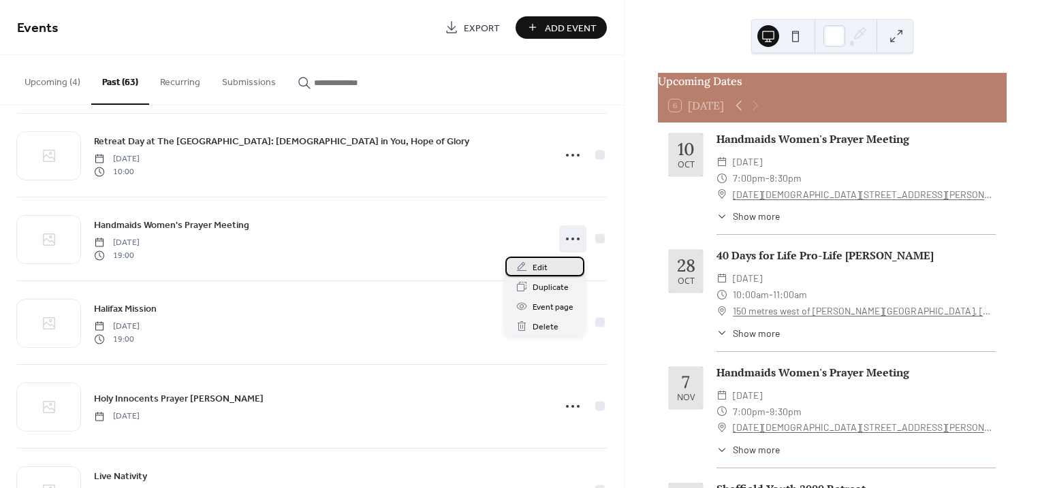
click at [537, 266] on span "Edit" at bounding box center [539, 268] width 15 height 14
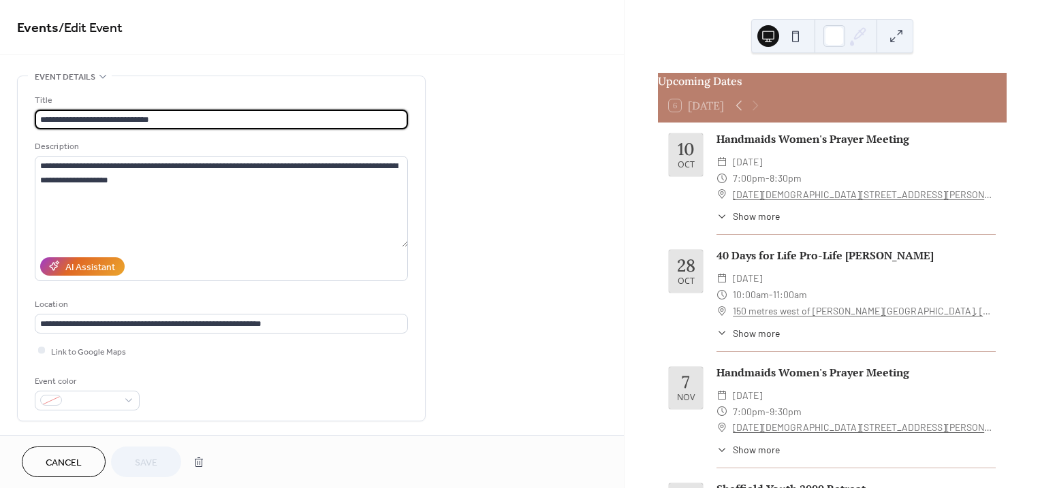
scroll to position [255, 0]
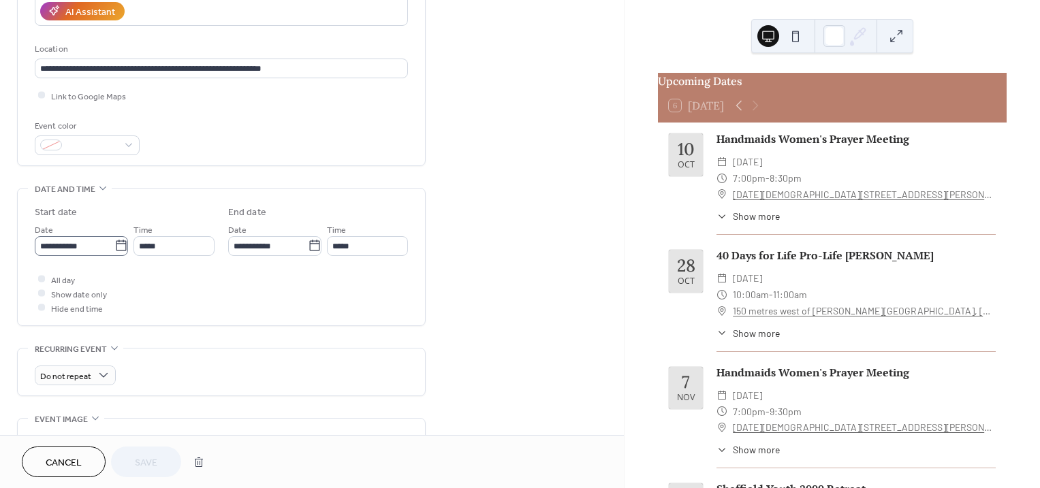
click at [116, 244] on icon at bounding box center [121, 245] width 10 height 11
click at [114, 244] on input "**********" at bounding box center [75, 246] width 80 height 20
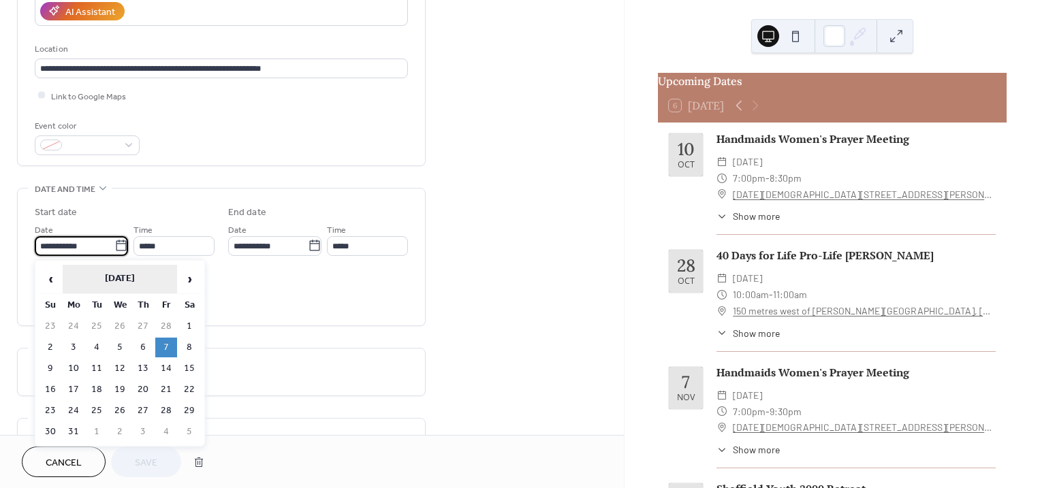
click at [113, 283] on th "[DATE]" at bounding box center [120, 279] width 114 height 29
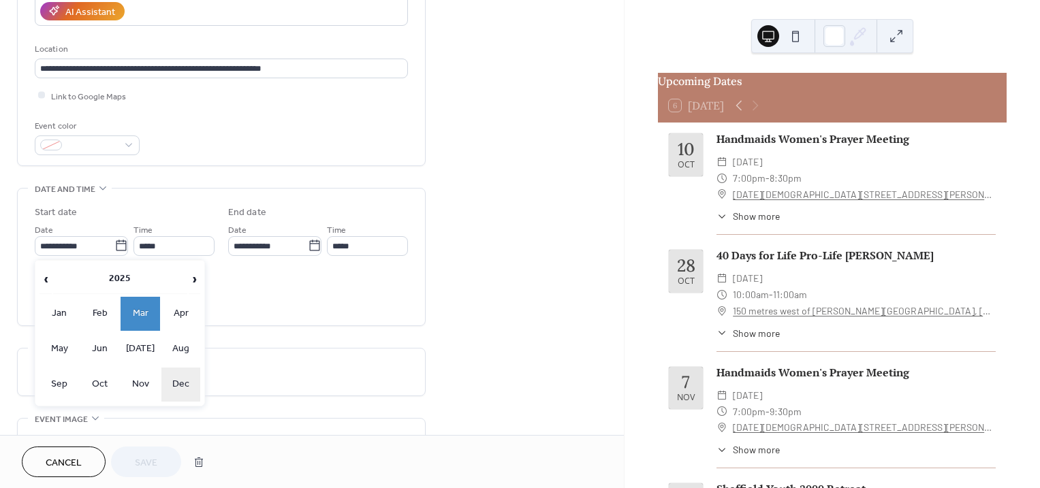
click at [180, 378] on td "Dec" at bounding box center [180, 385] width 39 height 34
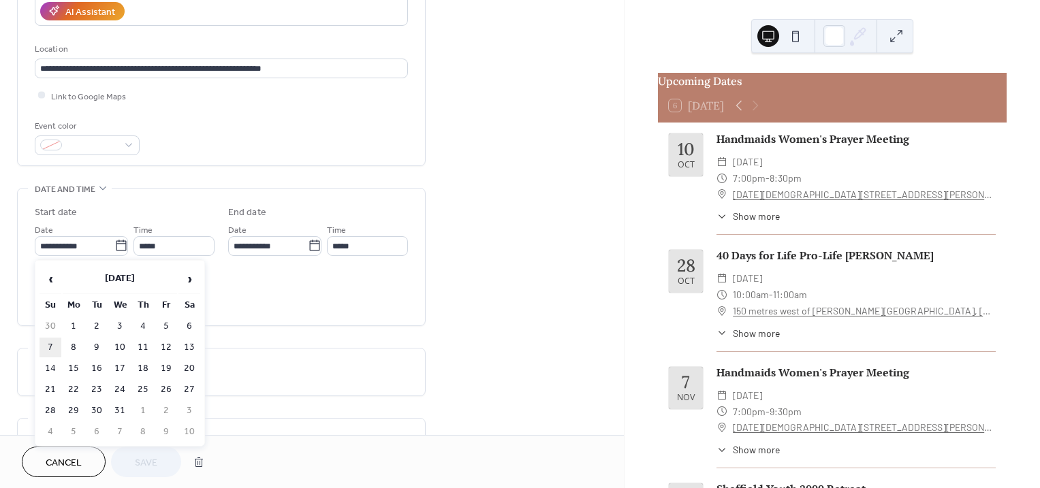
click at [54, 347] on td "7" at bounding box center [50, 348] width 22 height 20
type input "**********"
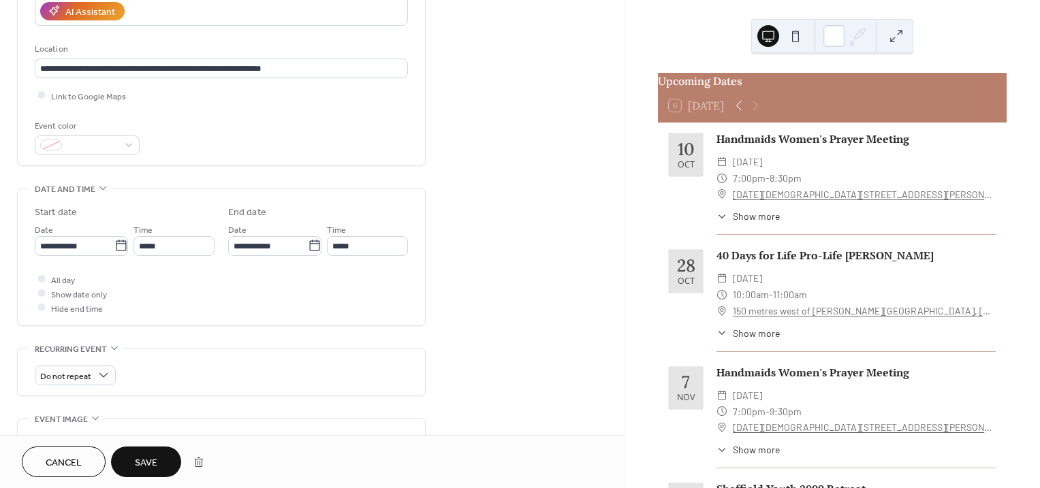
click at [165, 456] on button "Save" at bounding box center [146, 462] width 70 height 31
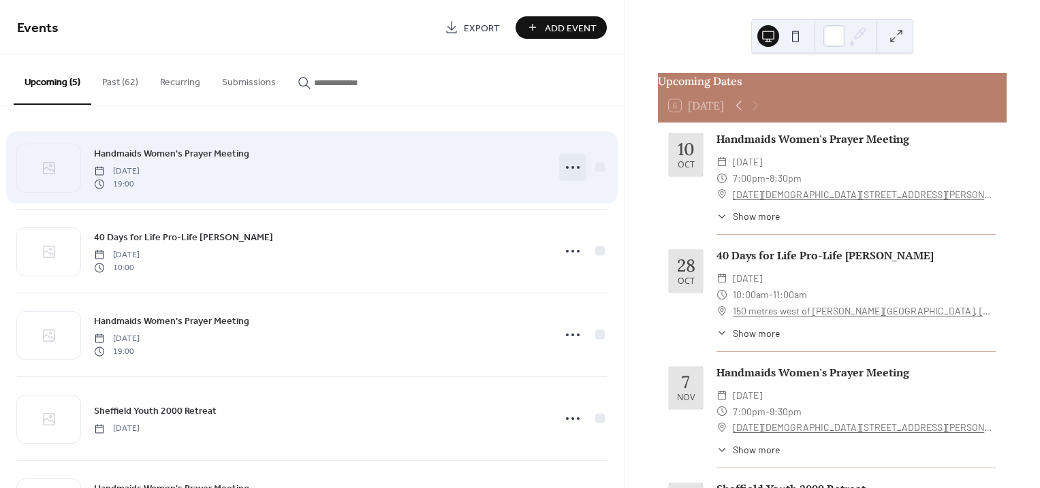
click at [567, 170] on icon at bounding box center [573, 168] width 22 height 22
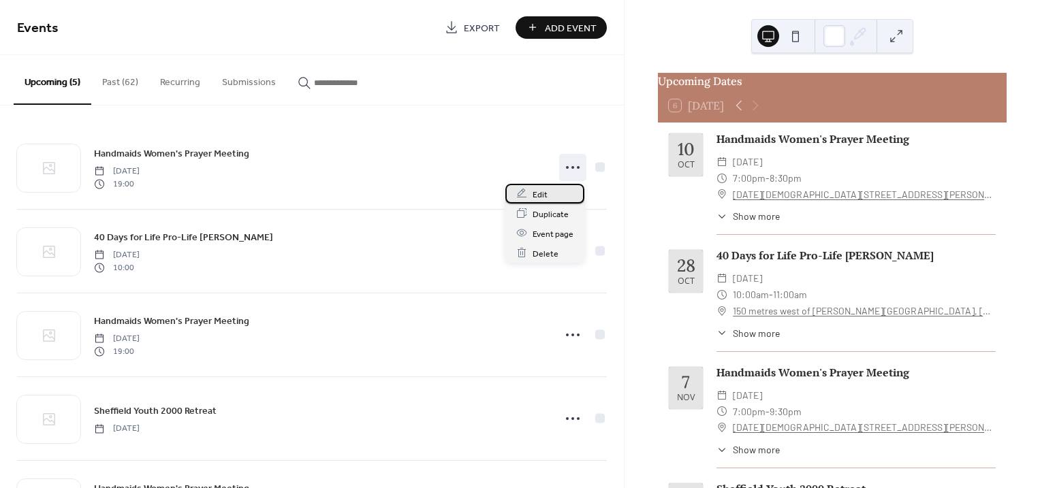
click at [537, 195] on span "Edit" at bounding box center [539, 194] width 15 height 14
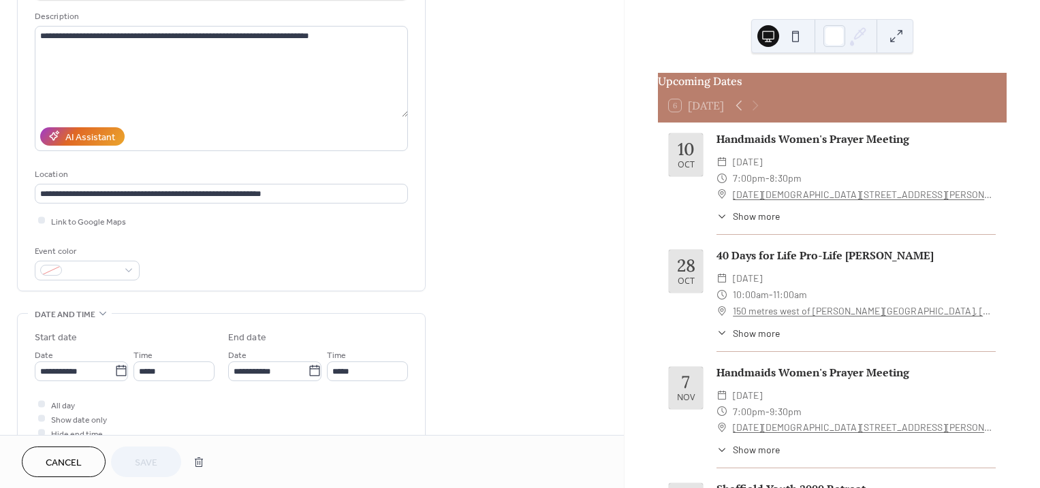
scroll to position [170, 0]
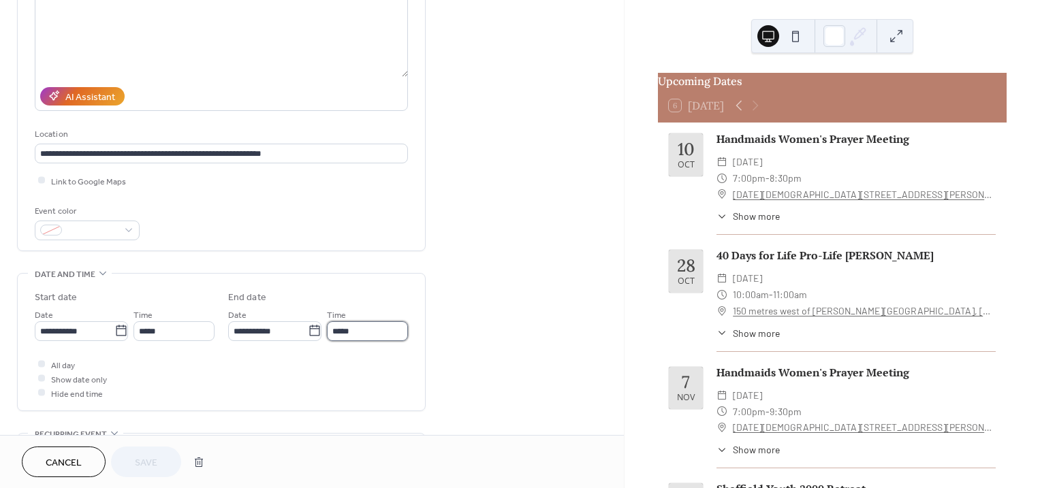
click at [381, 334] on input "*****" at bounding box center [367, 331] width 81 height 20
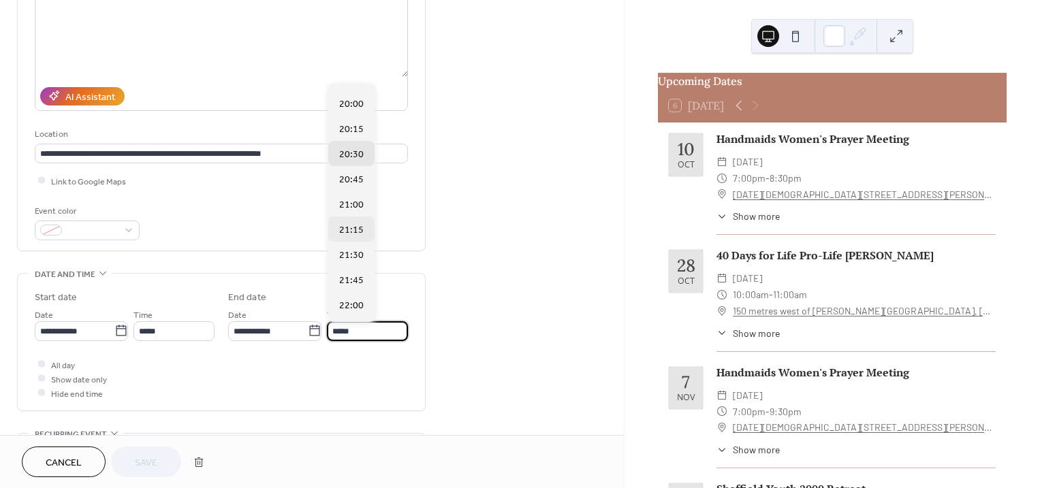
scroll to position [85, 0]
click at [355, 239] on span "21:30" at bounding box center [351, 238] width 25 height 14
type input "*****"
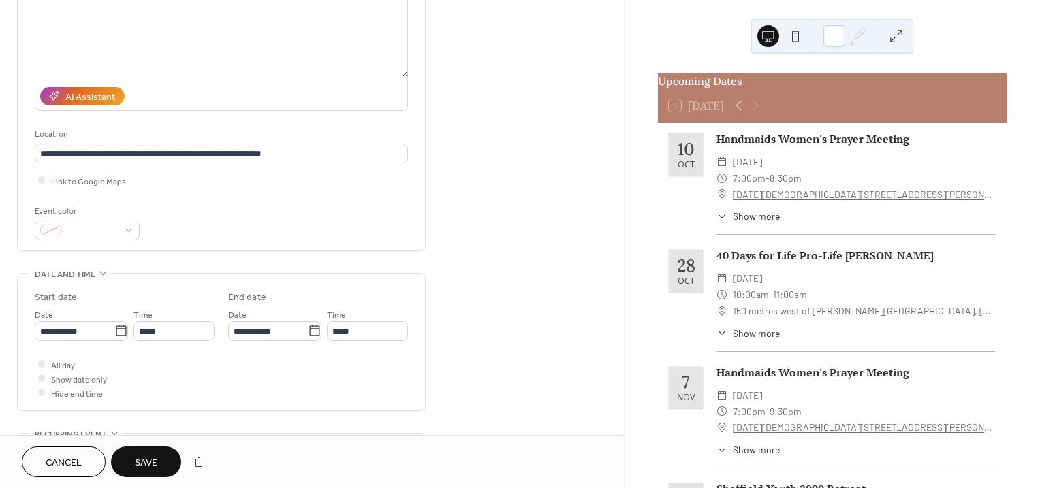
click at [150, 464] on span "Save" at bounding box center [146, 463] width 22 height 14
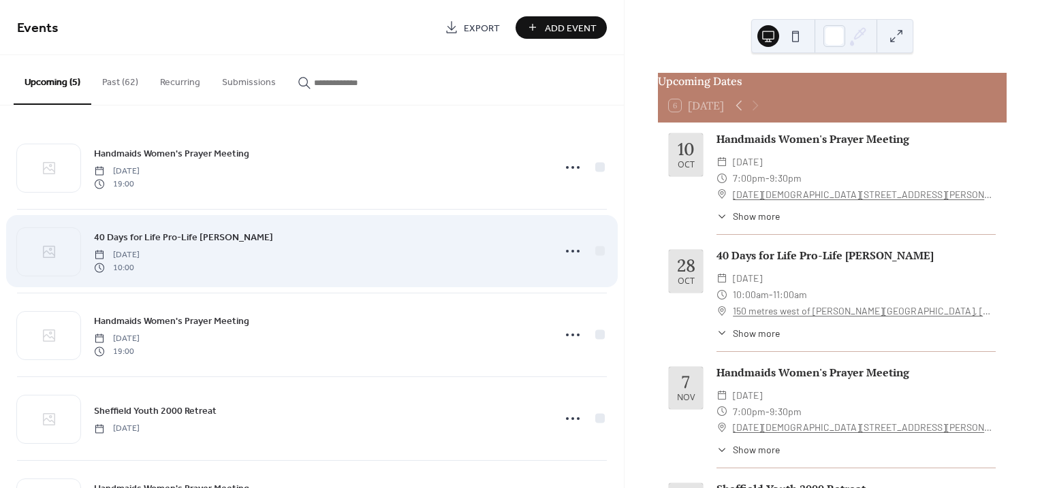
scroll to position [76, 0]
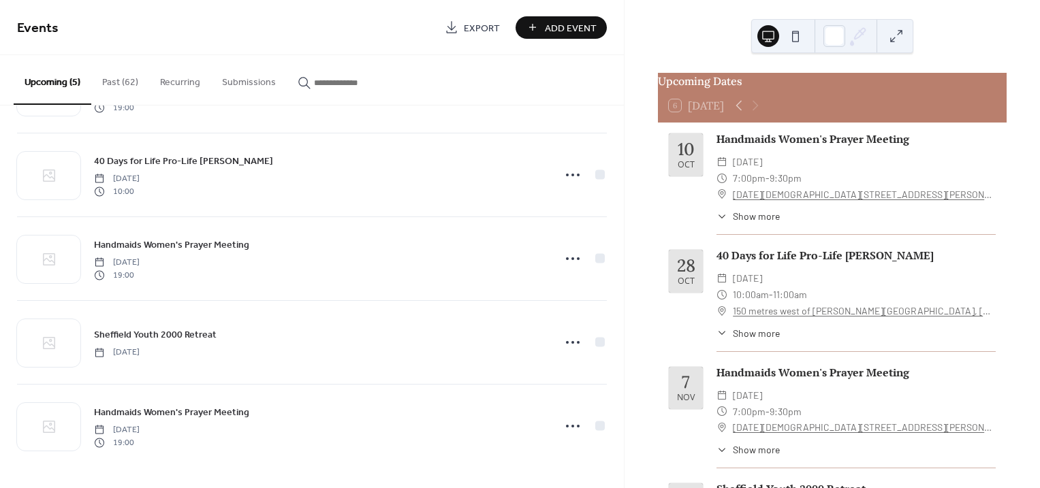
click at [107, 84] on button "Past (62)" at bounding box center [120, 79] width 58 height 48
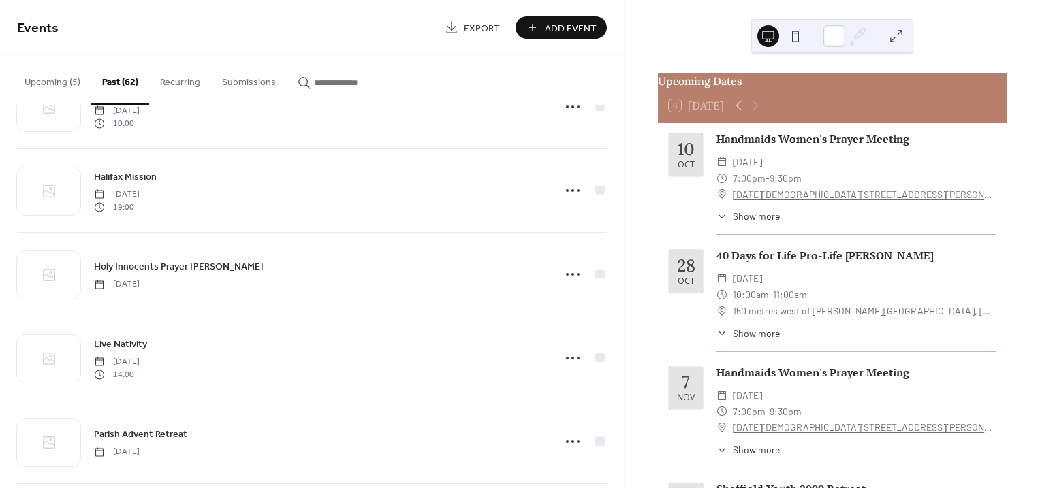
scroll to position [851, 0]
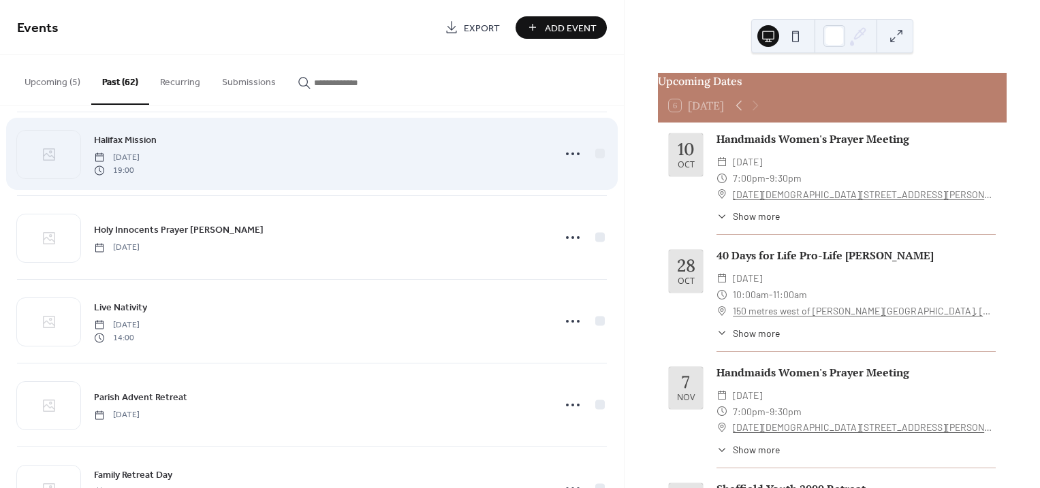
click at [592, 171] on div "Halifax Mission [DATE] 19:00" at bounding box center [312, 153] width 590 height 83
click at [566, 153] on icon at bounding box center [573, 154] width 22 height 22
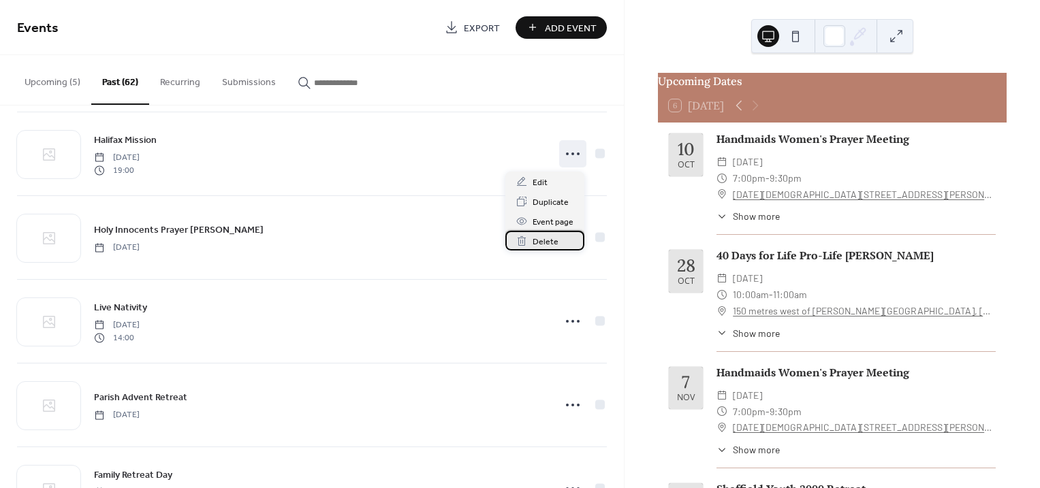
click at [543, 238] on span "Delete" at bounding box center [545, 242] width 26 height 14
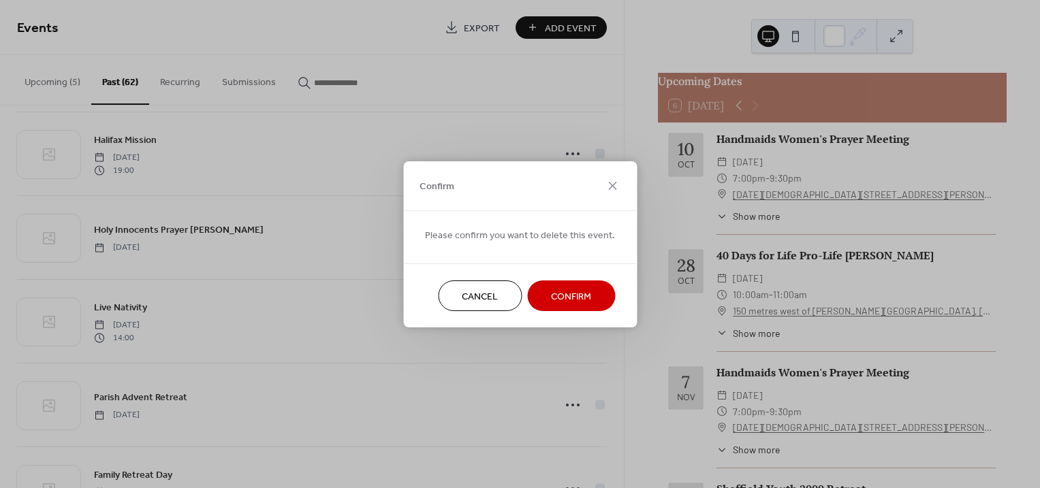
click at [559, 285] on button "Confirm" at bounding box center [571, 296] width 88 height 31
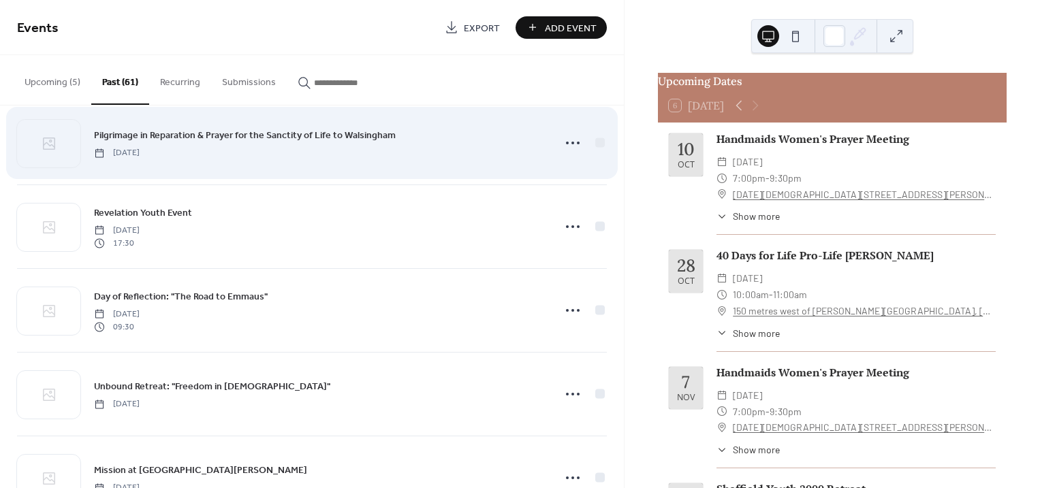
scroll to position [1702, 0]
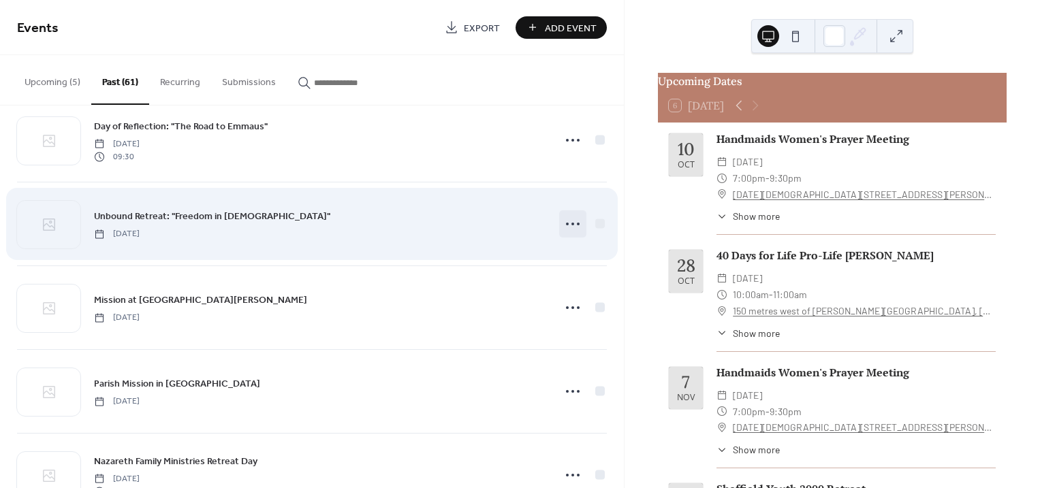
click at [573, 231] on icon at bounding box center [573, 224] width 22 height 22
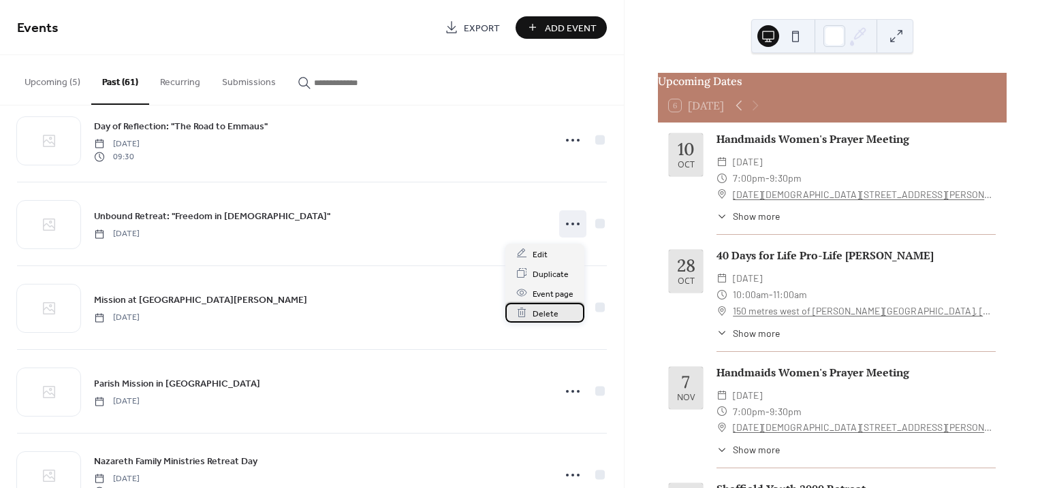
click at [552, 310] on span "Delete" at bounding box center [545, 313] width 26 height 14
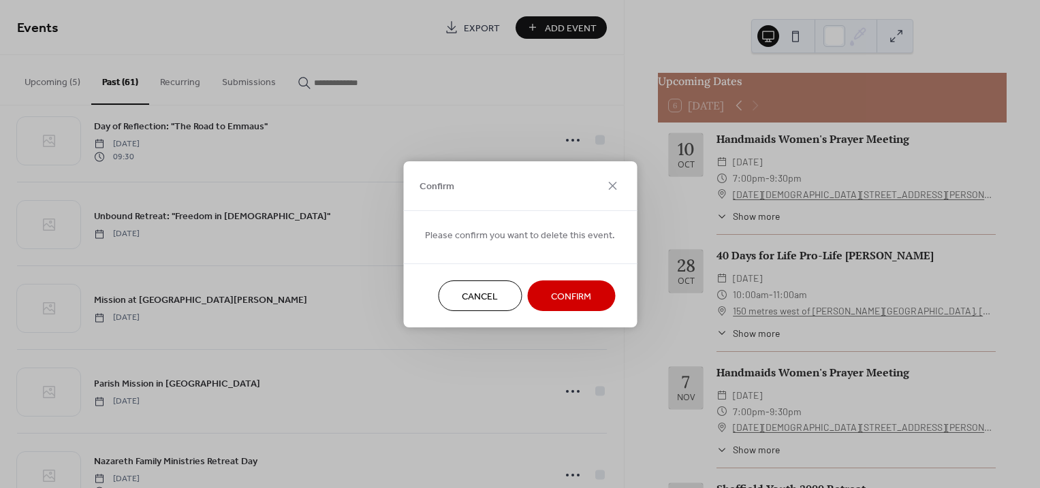
click at [560, 295] on span "Confirm" at bounding box center [571, 296] width 40 height 14
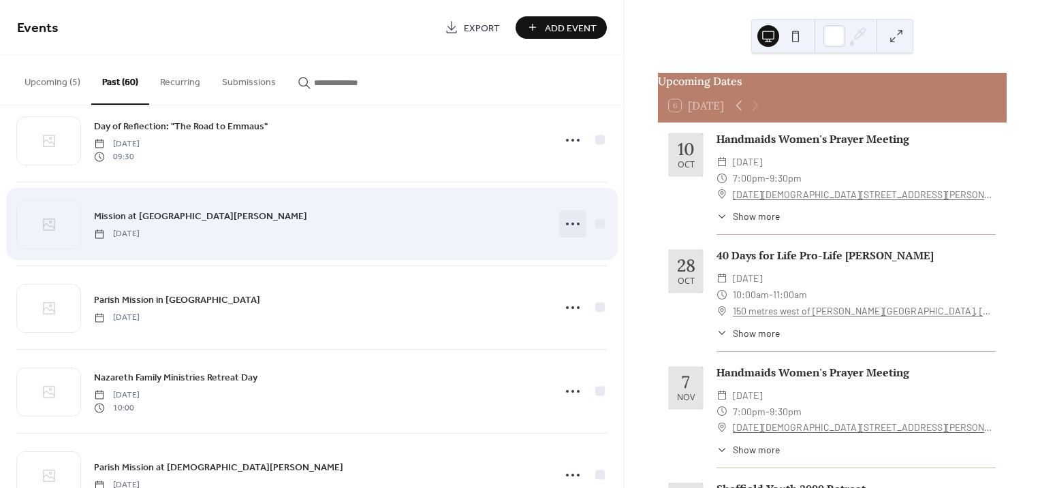
click at [573, 228] on icon at bounding box center [573, 224] width 22 height 22
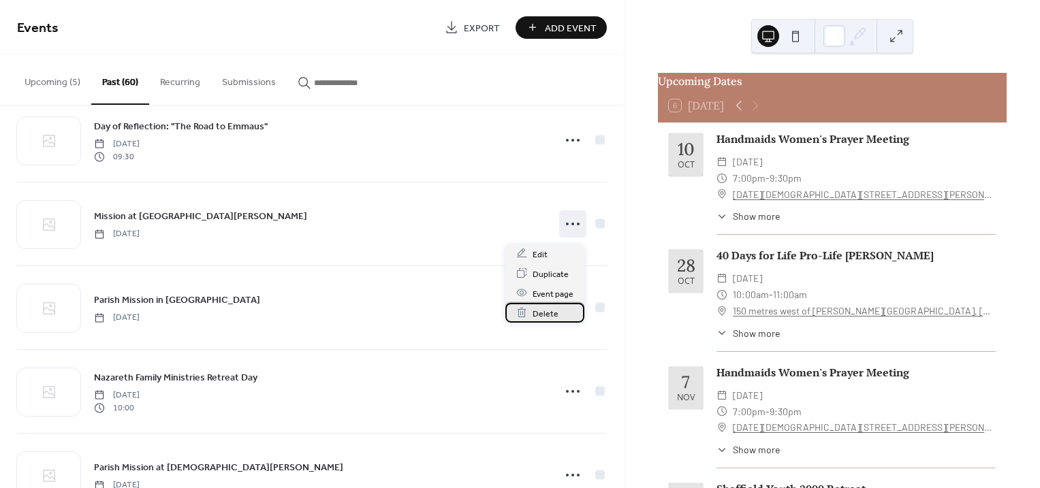
click at [546, 307] on span "Delete" at bounding box center [545, 313] width 26 height 14
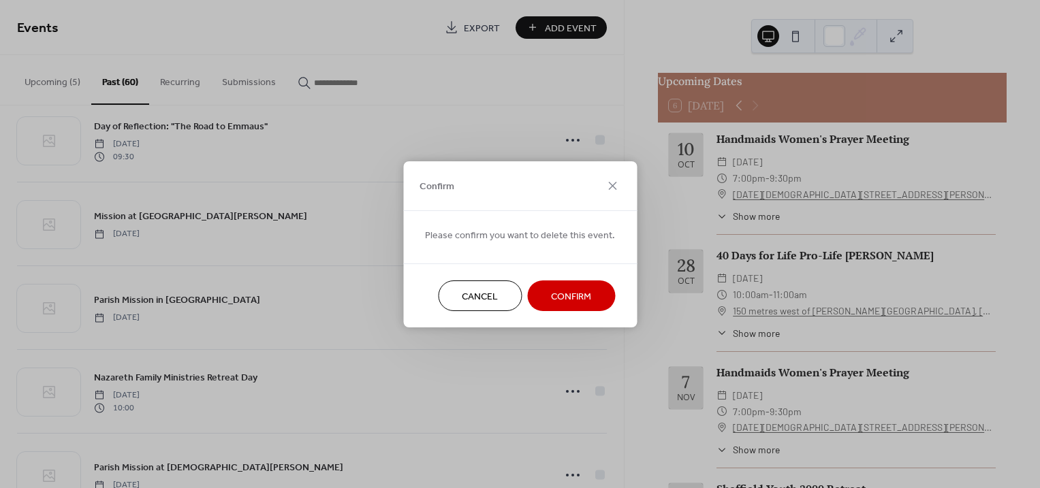
click at [573, 295] on span "Confirm" at bounding box center [571, 296] width 40 height 14
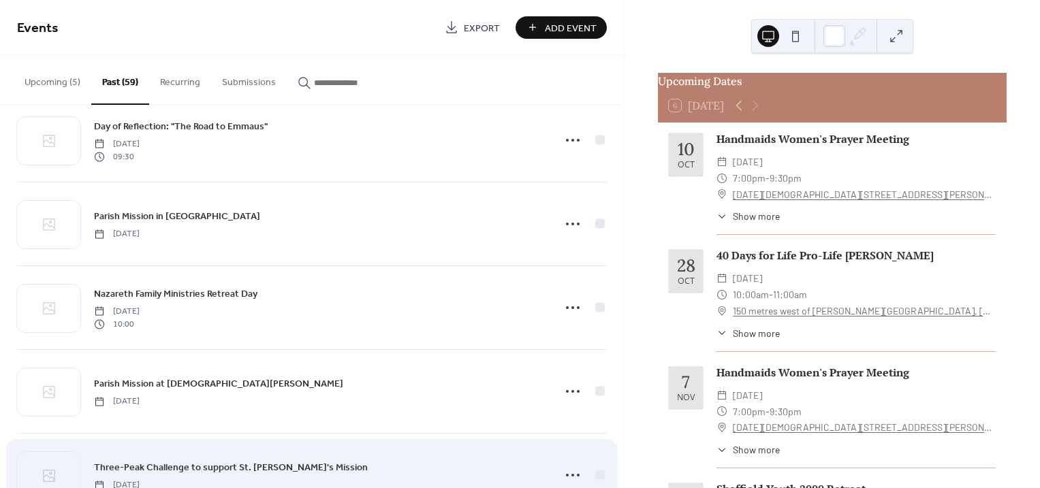
scroll to position [1872, 0]
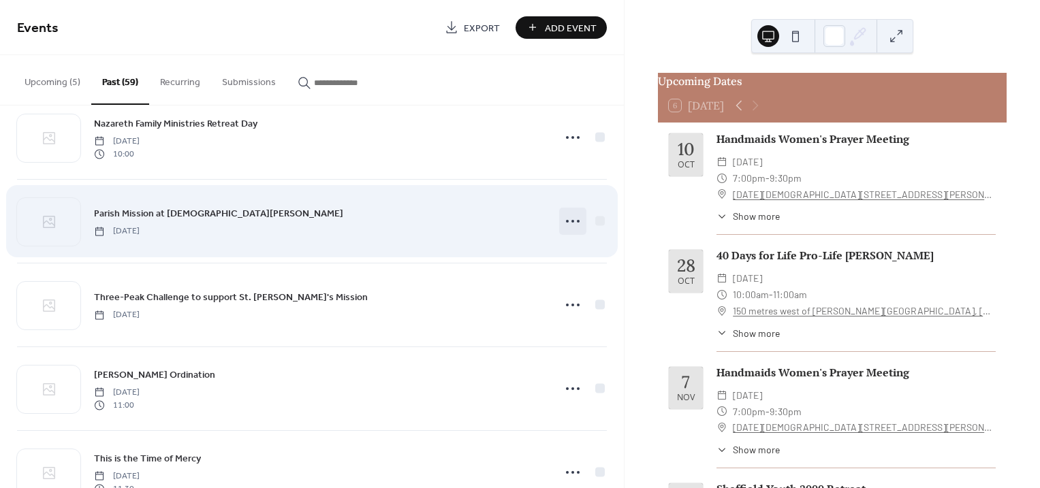
click at [573, 224] on icon at bounding box center [573, 221] width 22 height 22
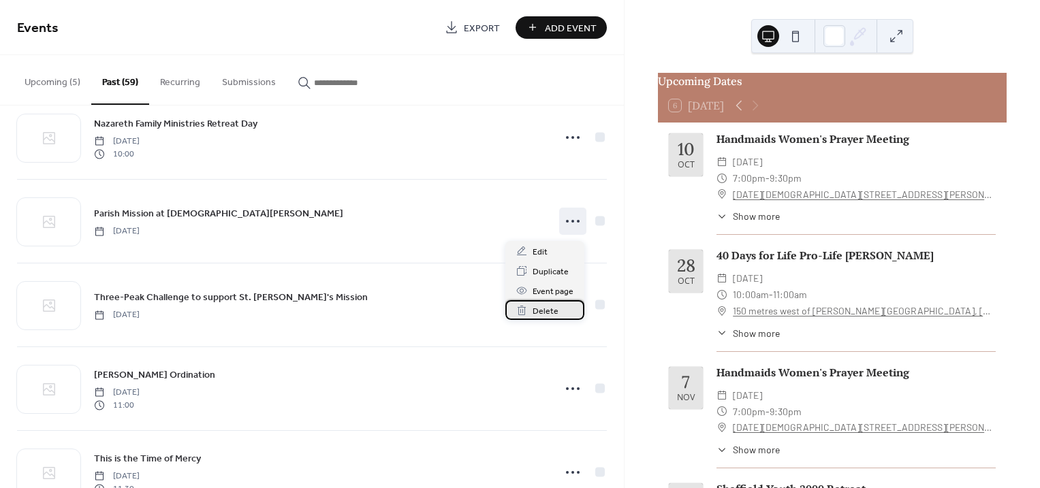
click at [543, 309] on span "Delete" at bounding box center [545, 311] width 26 height 14
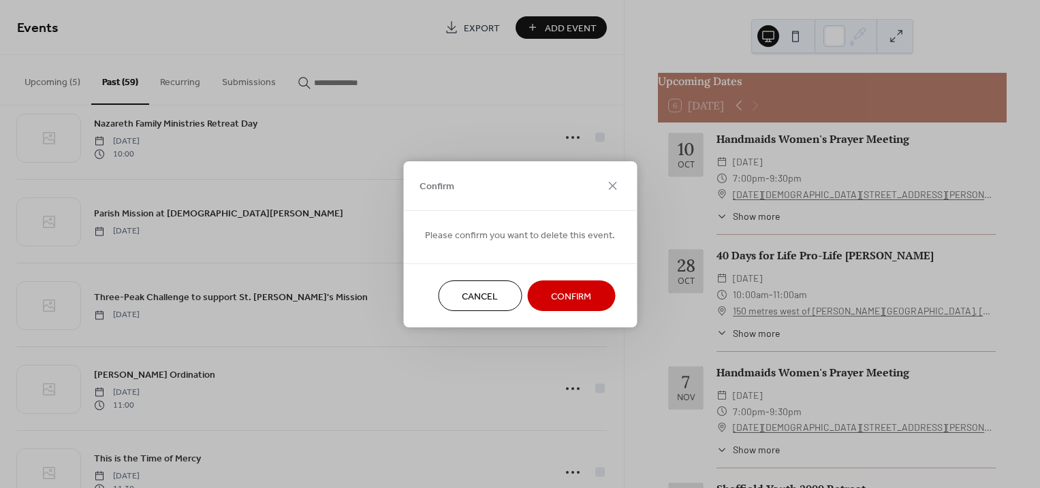
click at [557, 295] on span "Confirm" at bounding box center [571, 296] width 40 height 14
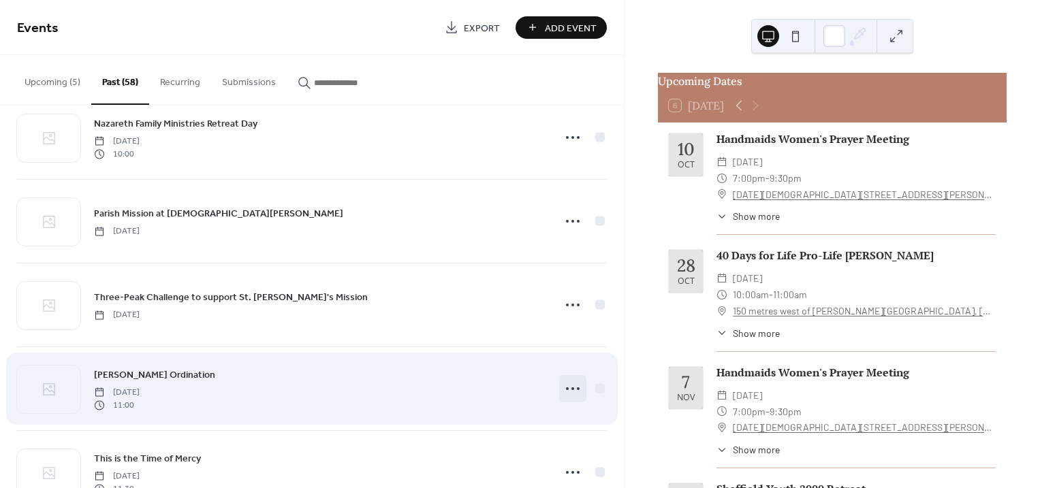
click at [571, 397] on icon at bounding box center [573, 389] width 22 height 22
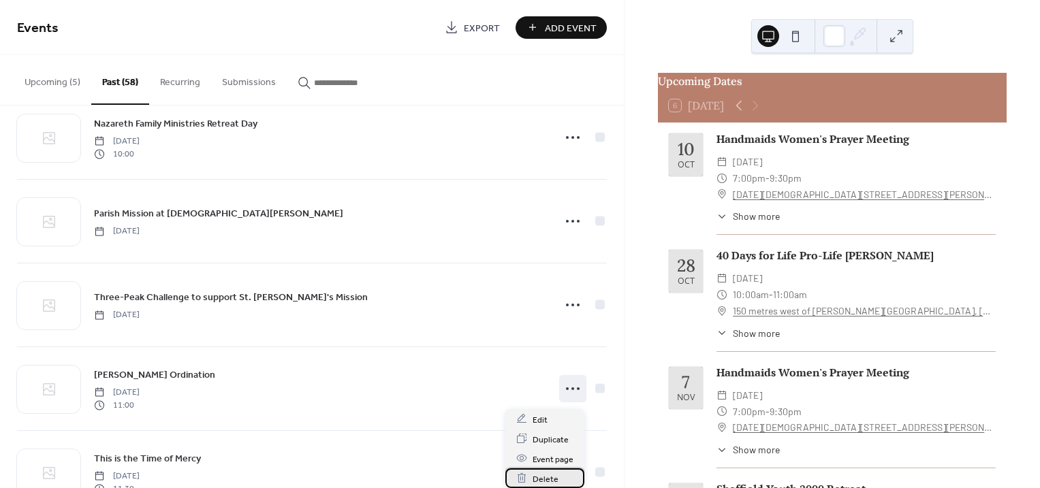
click at [547, 473] on span "Delete" at bounding box center [545, 479] width 26 height 14
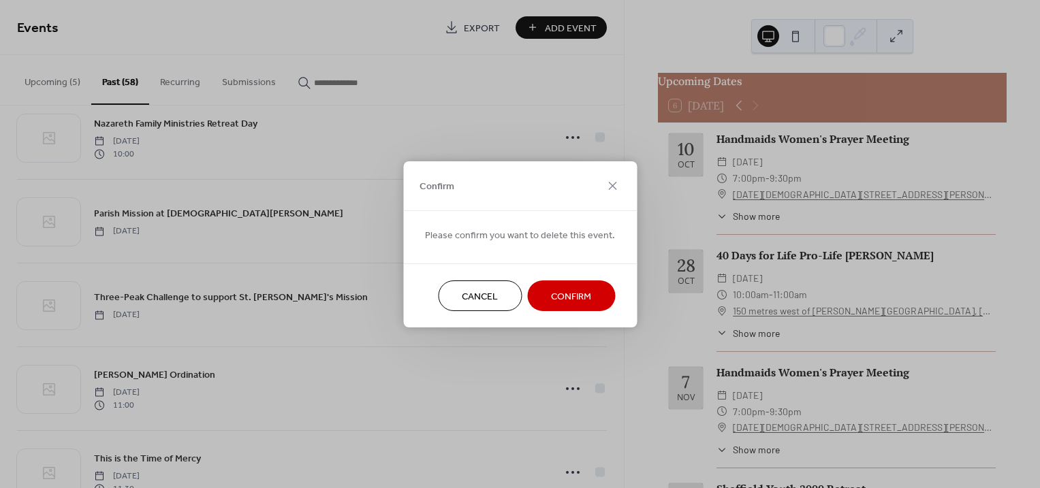
click at [575, 290] on span "Confirm" at bounding box center [571, 296] width 40 height 14
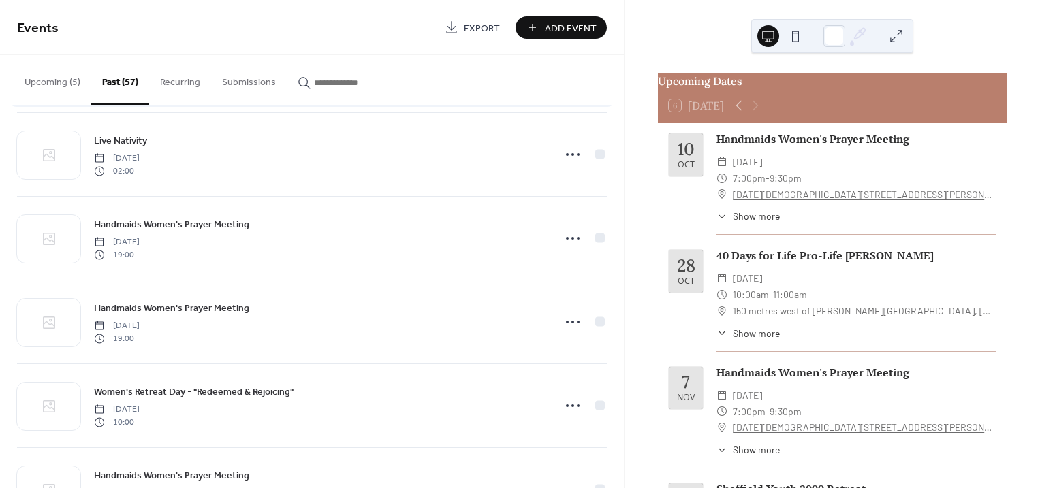
scroll to position [2213, 0]
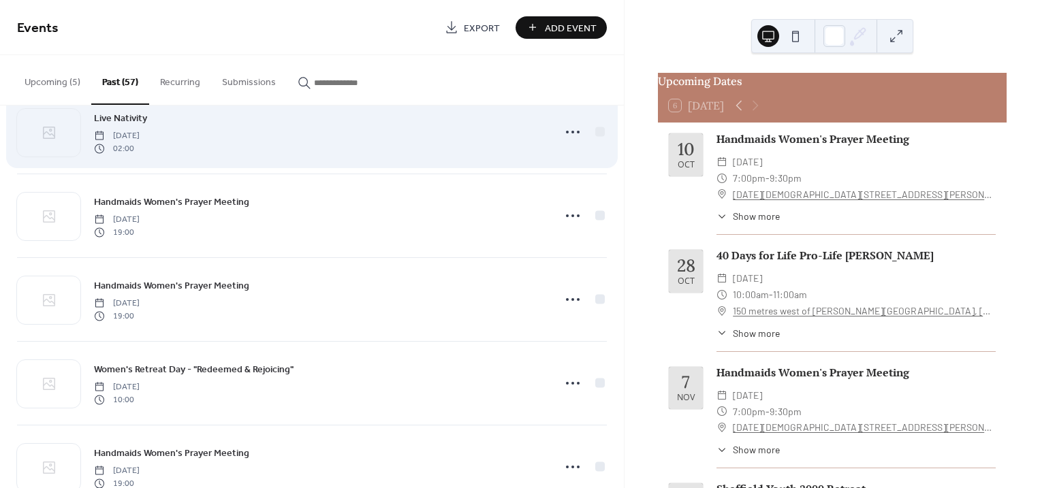
click at [400, 153] on div "Live Nativity [DATE] 02:00" at bounding box center [319, 132] width 451 height 44
click at [564, 140] on icon at bounding box center [573, 132] width 22 height 22
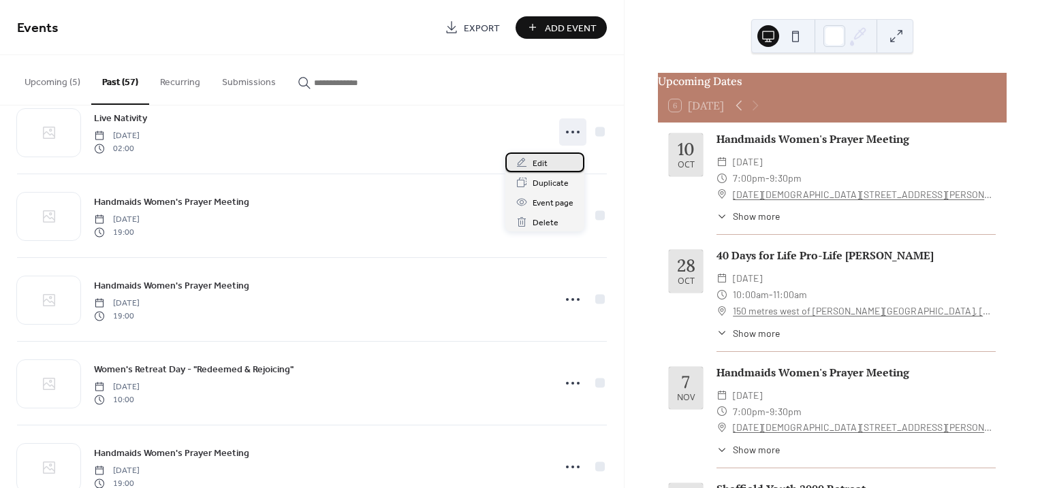
click at [537, 157] on span "Edit" at bounding box center [539, 164] width 15 height 14
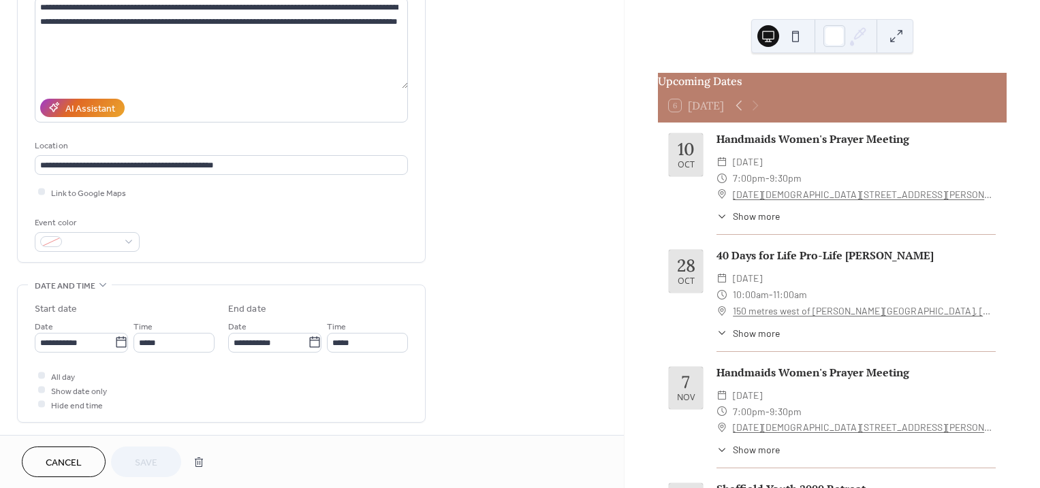
scroll to position [170, 0]
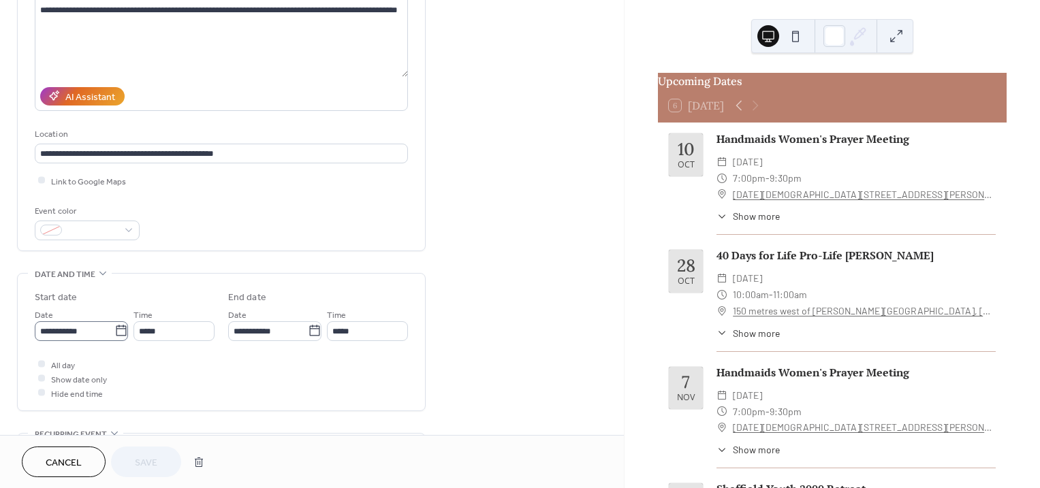
click at [116, 327] on icon at bounding box center [121, 330] width 10 height 11
click at [112, 327] on input "**********" at bounding box center [75, 331] width 80 height 20
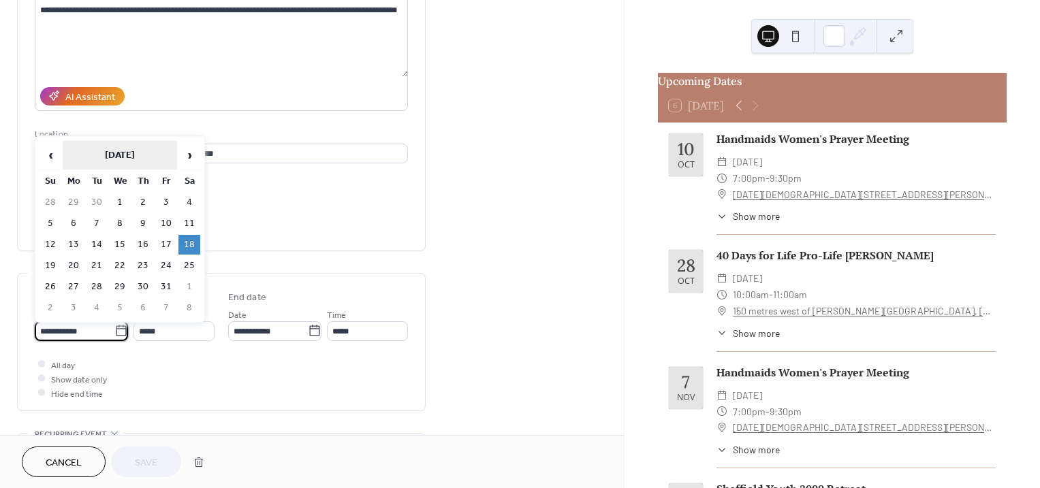
click at [141, 150] on th "[DATE]" at bounding box center [120, 155] width 114 height 29
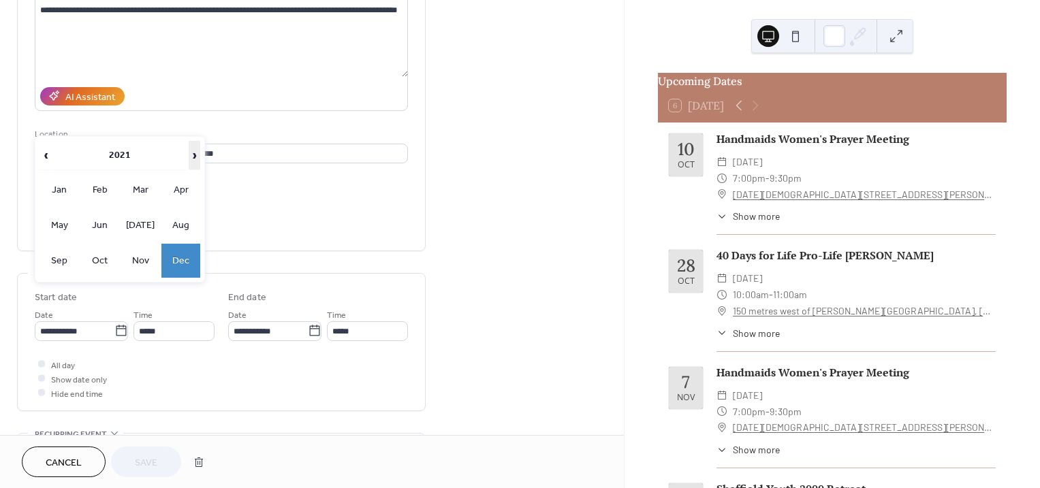
click at [189, 154] on span "›" at bounding box center [194, 155] width 11 height 27
click at [181, 263] on td "Dec" at bounding box center [180, 261] width 39 height 34
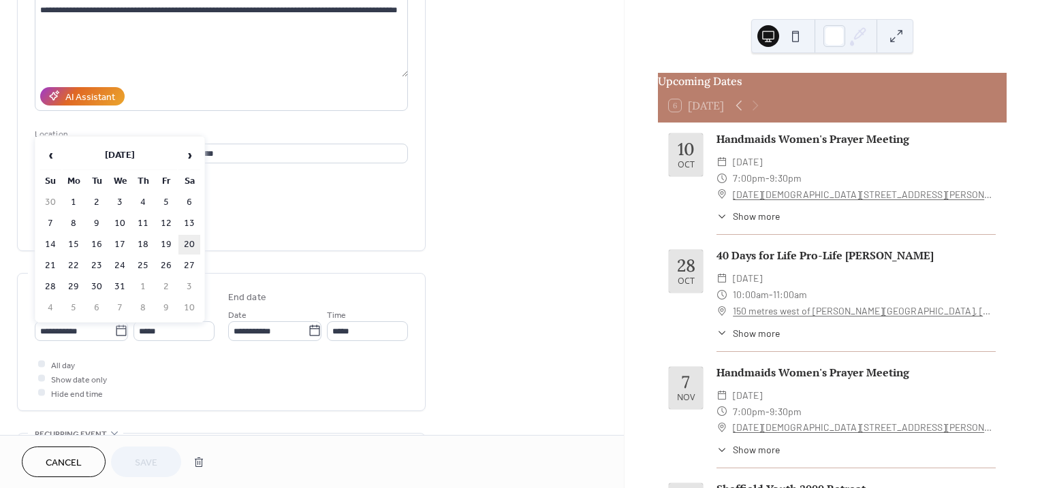
click at [187, 242] on td "20" at bounding box center [189, 245] width 22 height 20
type input "**********"
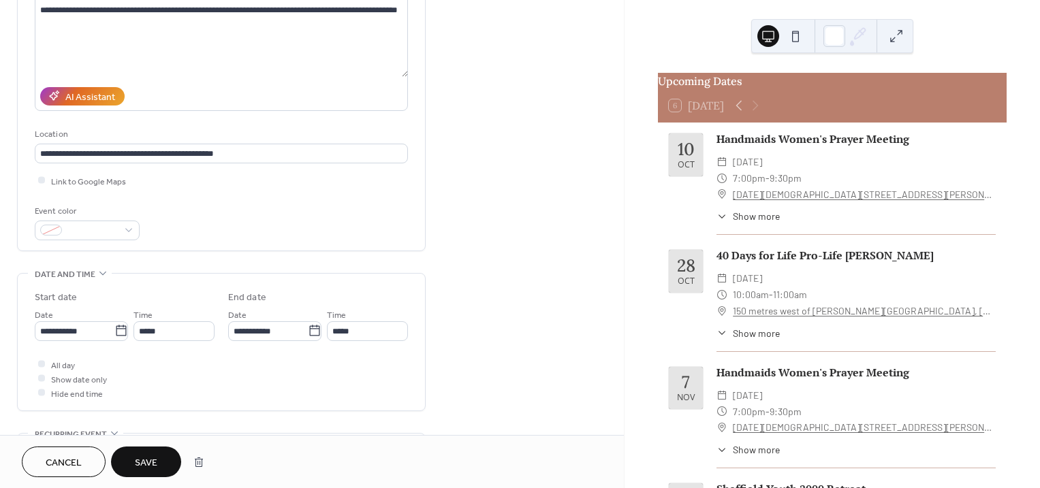
click at [147, 466] on span "Save" at bounding box center [146, 463] width 22 height 14
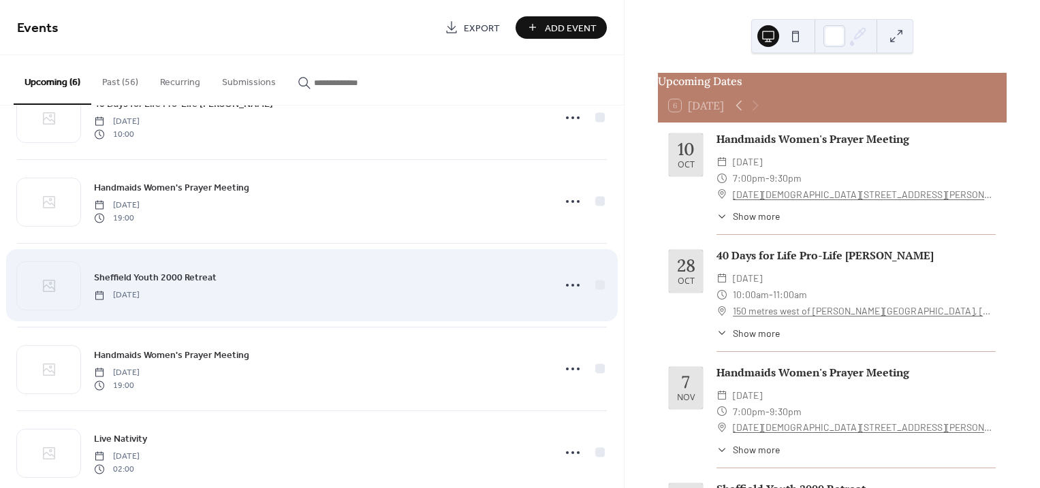
scroll to position [160, 0]
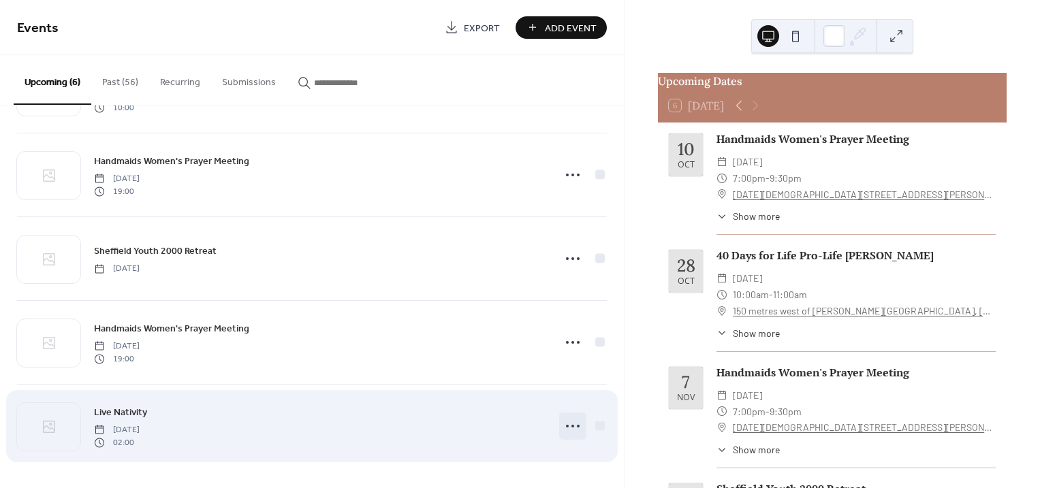
click at [562, 426] on icon at bounding box center [573, 426] width 22 height 22
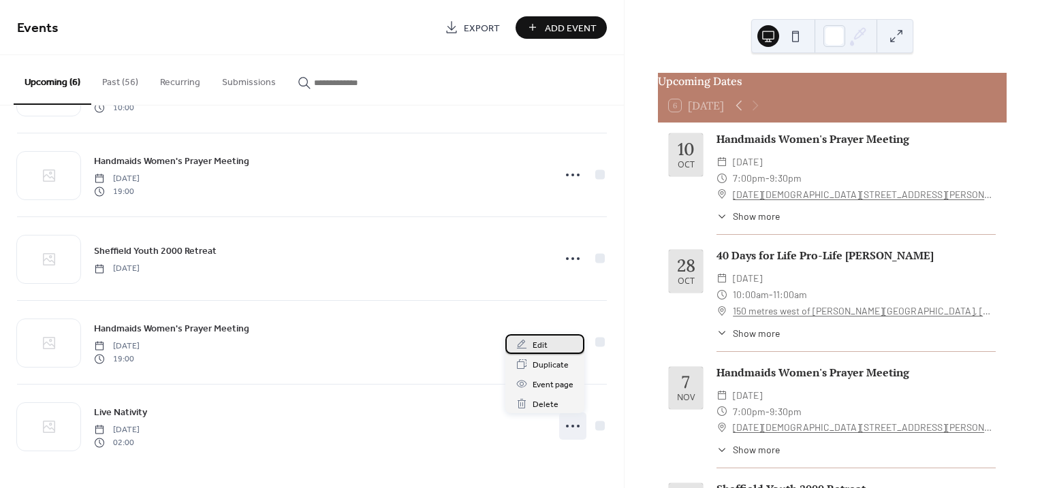
click at [537, 340] on span "Edit" at bounding box center [539, 345] width 15 height 14
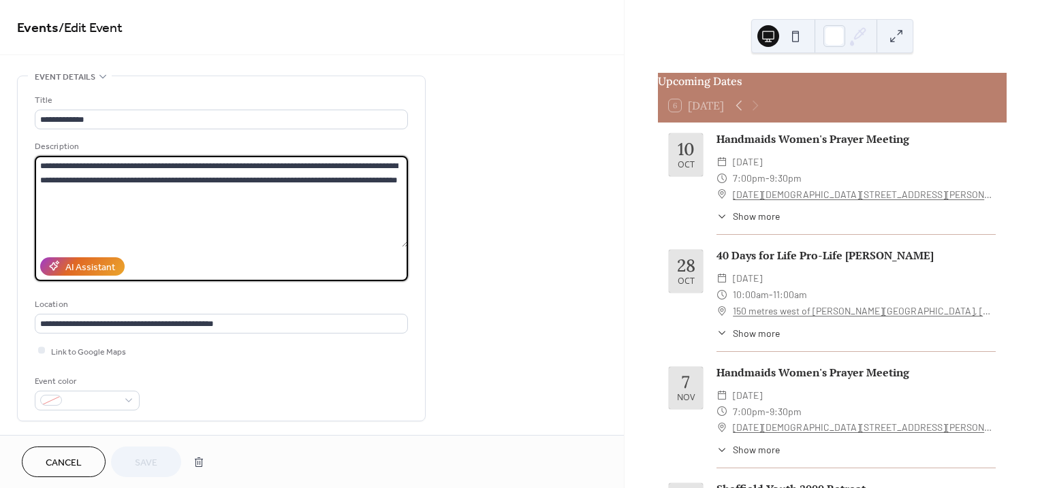
drag, startPoint x: 189, startPoint y: 179, endPoint x: 213, endPoint y: 177, distance: 23.9
click at [213, 177] on textarea "**********" at bounding box center [221, 201] width 373 height 91
click at [124, 163] on textarea "**********" at bounding box center [221, 201] width 373 height 91
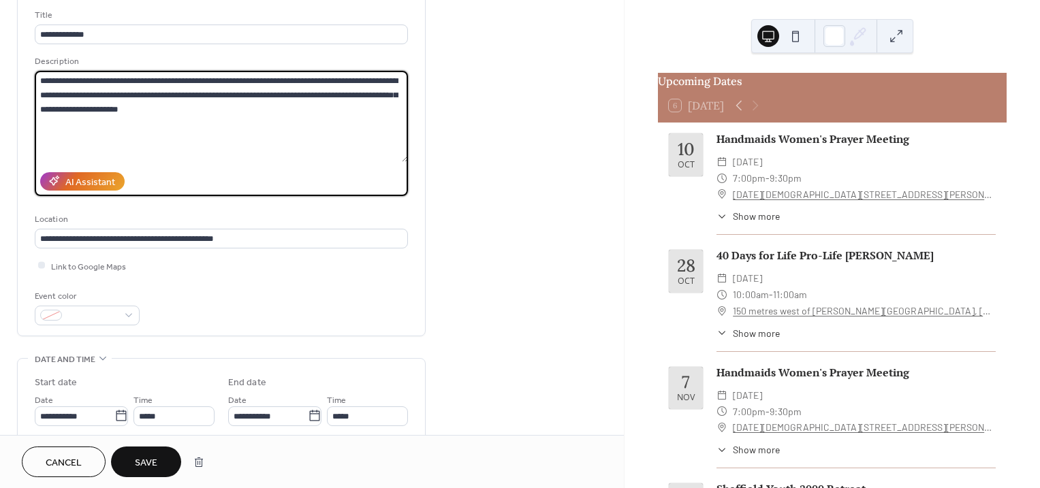
type textarea "**********"
click at [141, 460] on span "Save" at bounding box center [146, 463] width 22 height 14
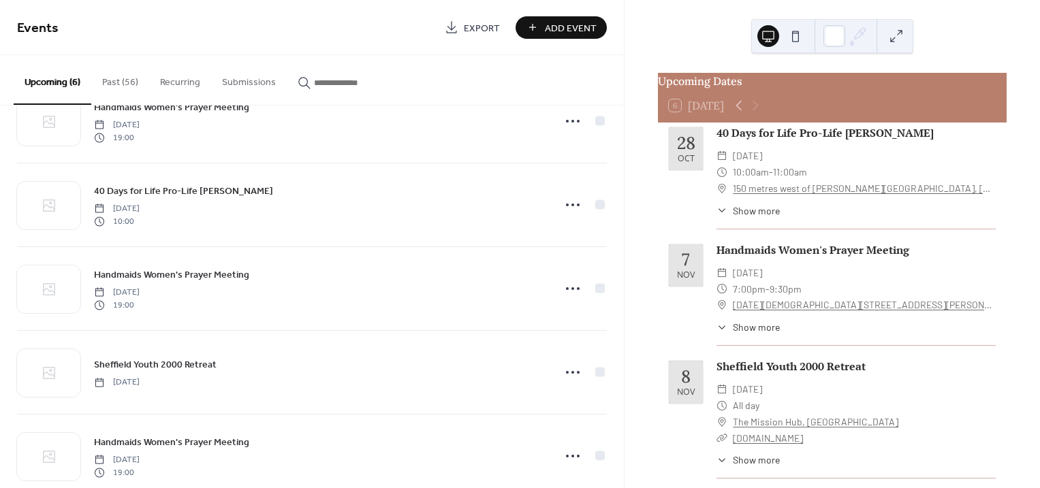
scroll to position [160, 0]
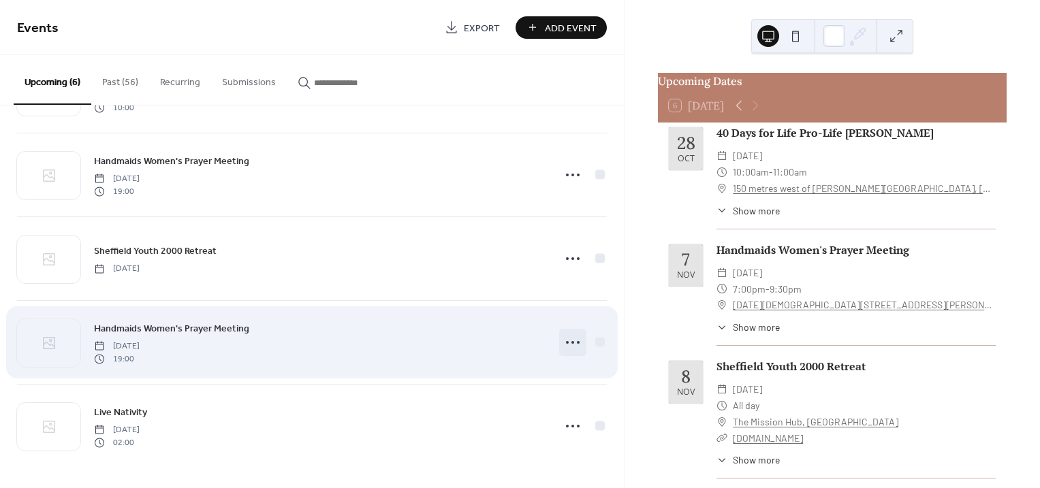
click at [566, 342] on icon at bounding box center [573, 343] width 22 height 22
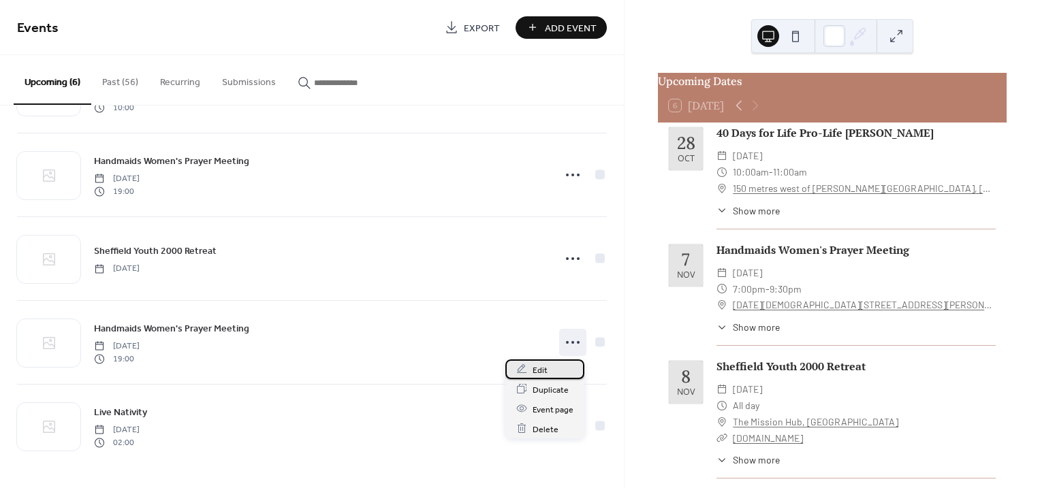
click at [545, 364] on span "Edit" at bounding box center [539, 370] width 15 height 14
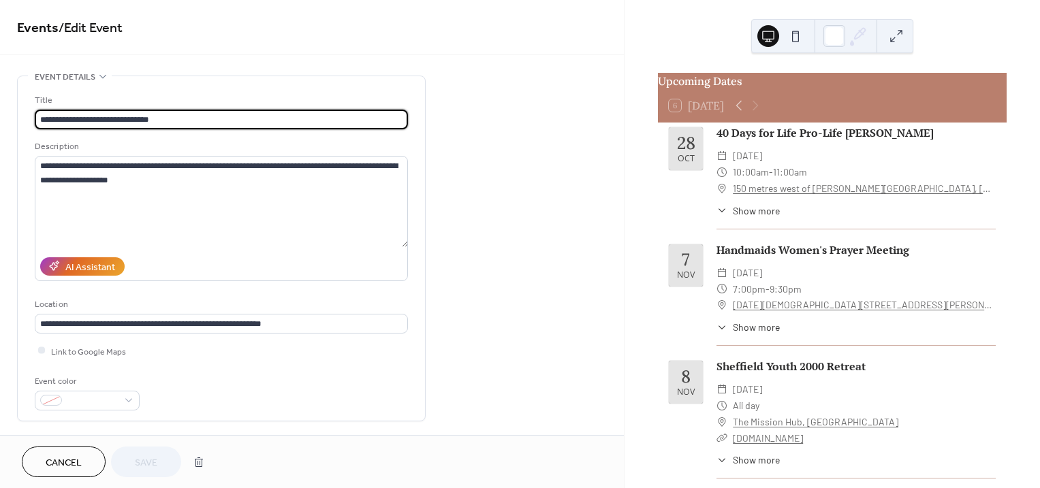
scroll to position [255, 0]
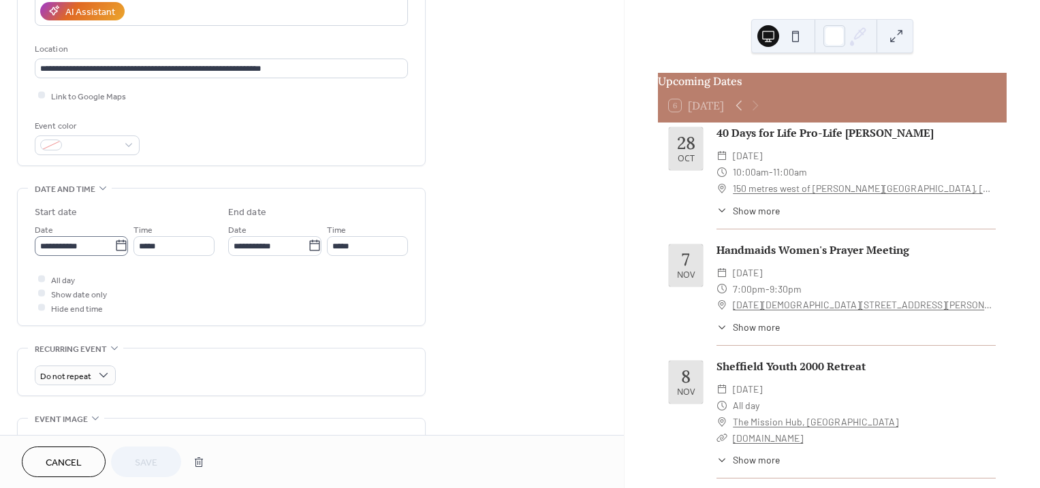
click at [118, 245] on icon at bounding box center [121, 246] width 14 height 14
click at [114, 245] on input "**********" at bounding box center [75, 246] width 80 height 20
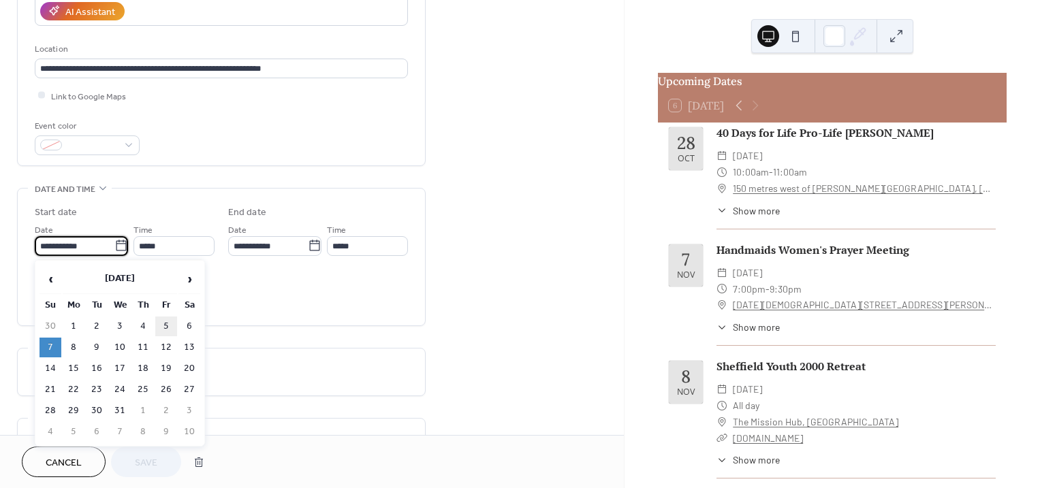
click at [163, 324] on td "5" at bounding box center [166, 327] width 22 height 20
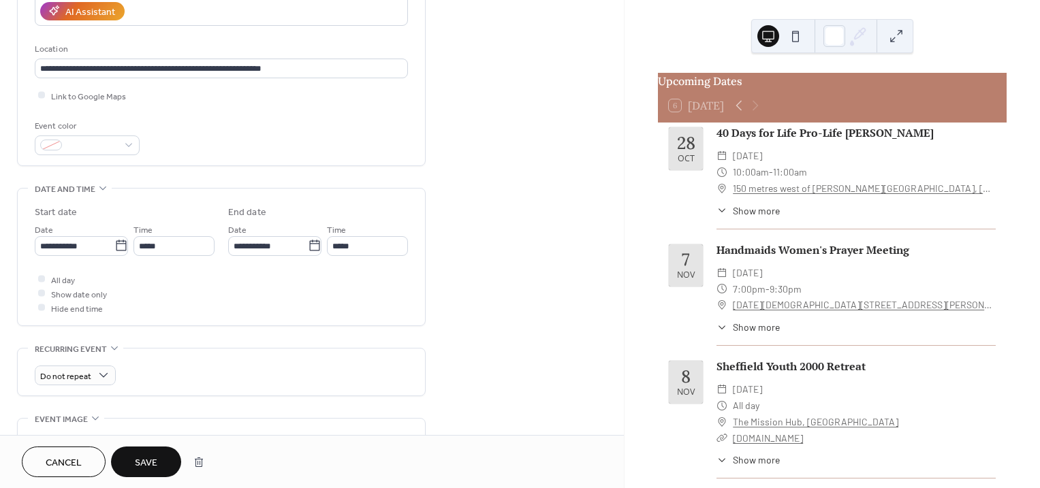
type input "**********"
click at [139, 457] on span "Save" at bounding box center [146, 463] width 22 height 14
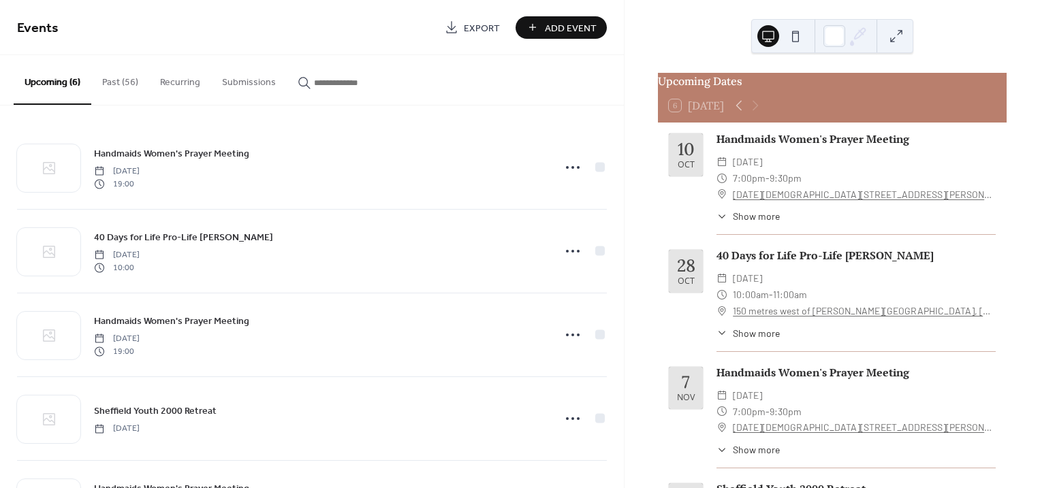
click at [117, 76] on button "Past (56)" at bounding box center [120, 79] width 58 height 48
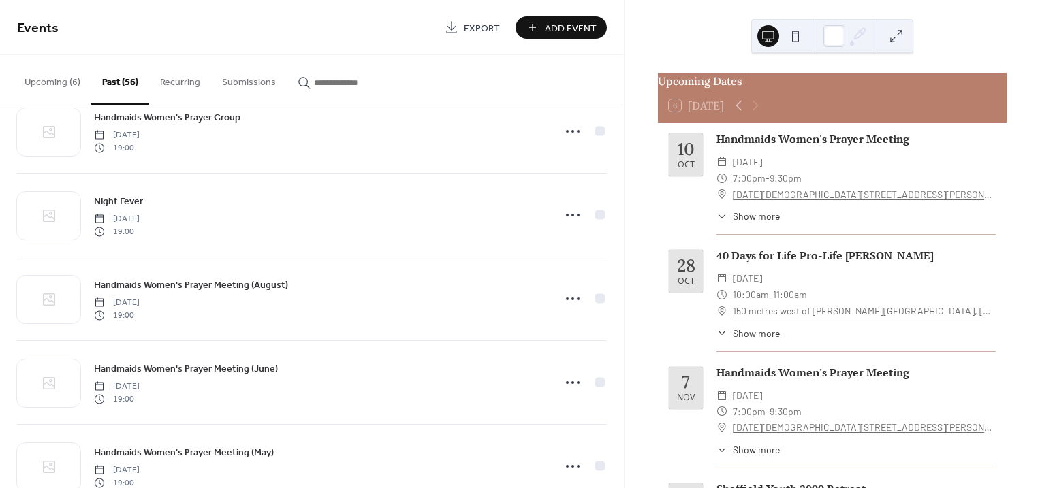
scroll to position [4355, 0]
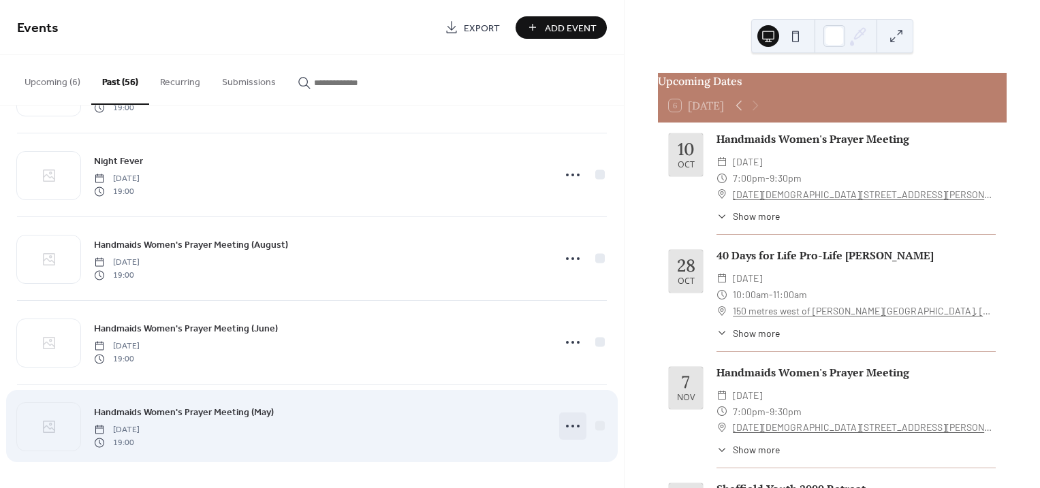
click at [564, 424] on icon at bounding box center [573, 426] width 22 height 22
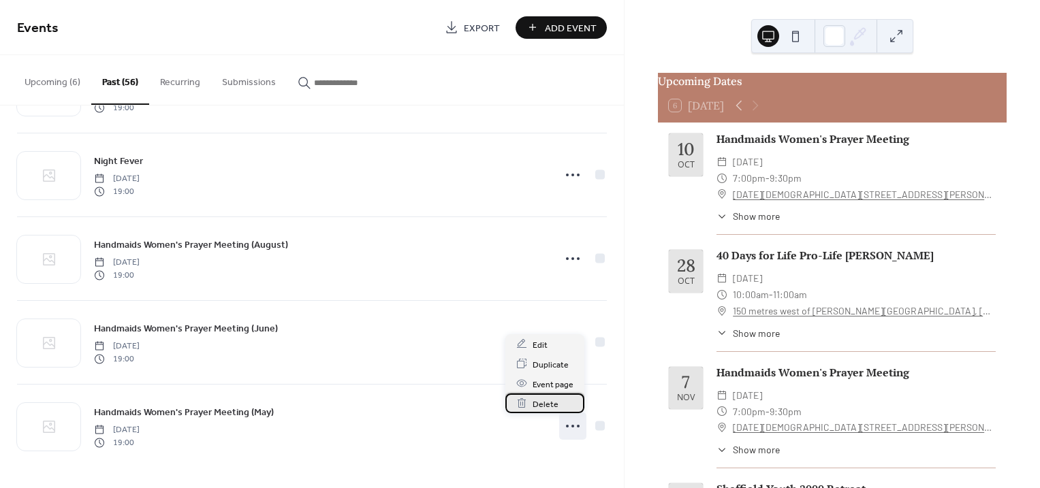
click at [544, 398] on span "Delete" at bounding box center [545, 404] width 26 height 14
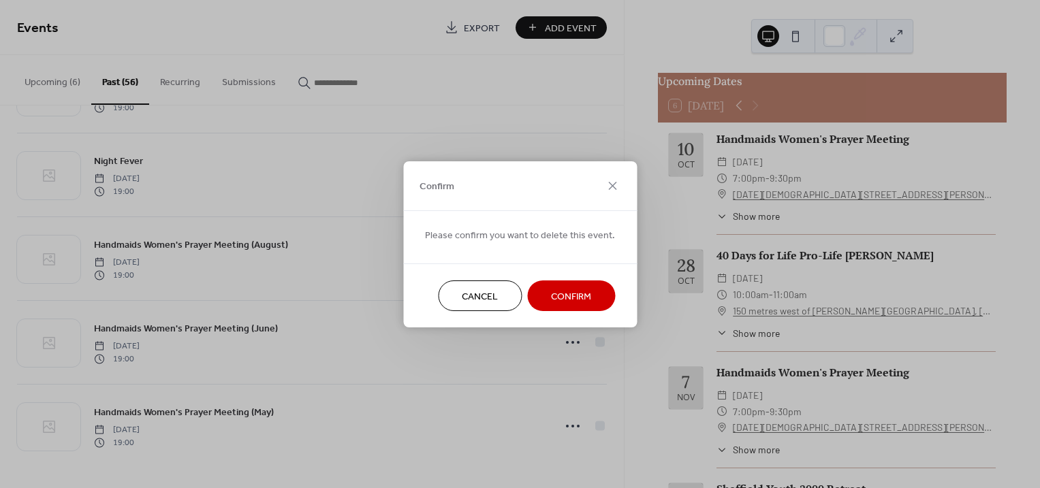
click at [585, 289] on span "Confirm" at bounding box center [571, 296] width 40 height 14
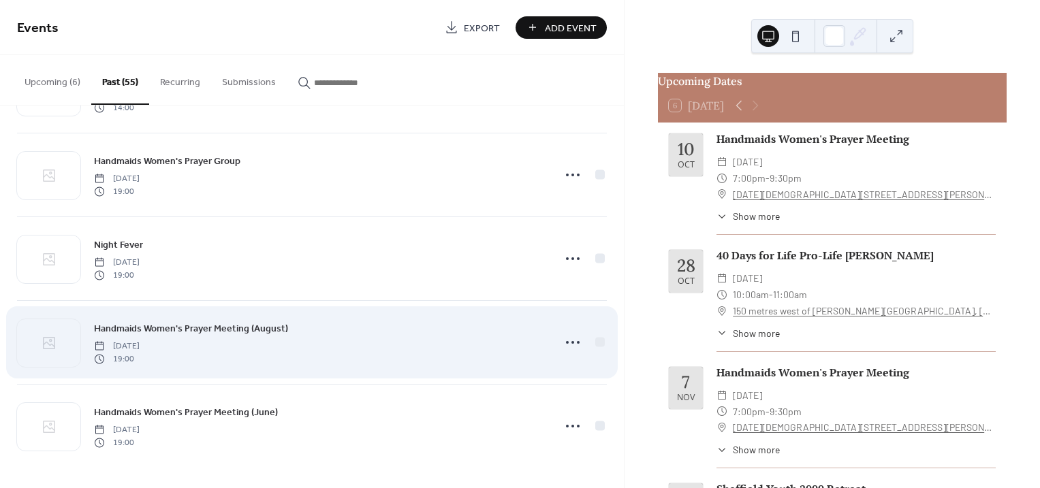
scroll to position [4272, 0]
click at [563, 337] on icon at bounding box center [573, 343] width 22 height 22
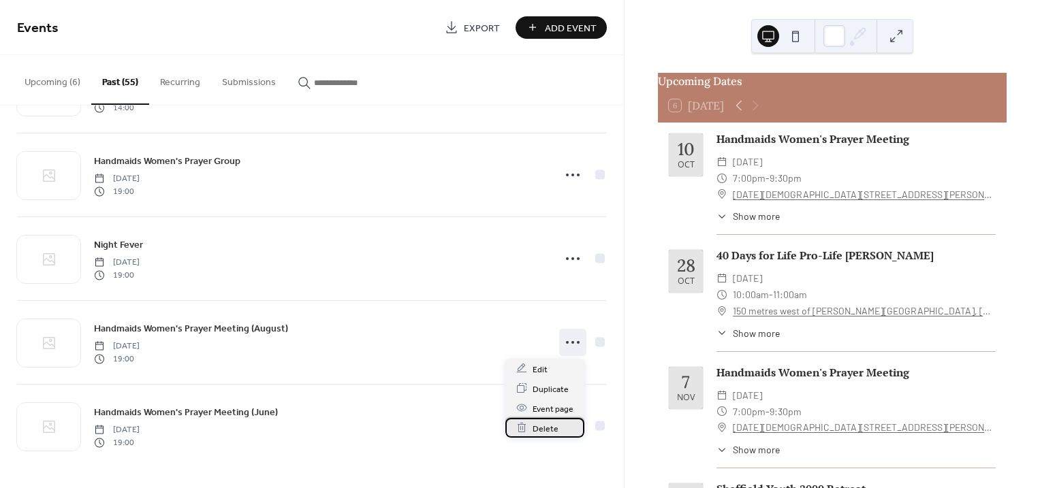
click at [551, 428] on span "Delete" at bounding box center [545, 428] width 26 height 14
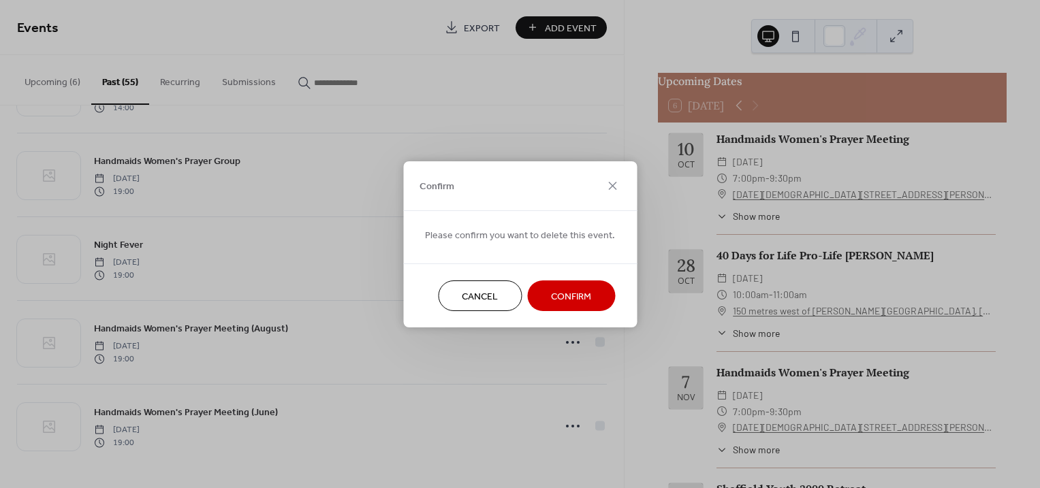
click at [569, 297] on span "Confirm" at bounding box center [571, 296] width 40 height 14
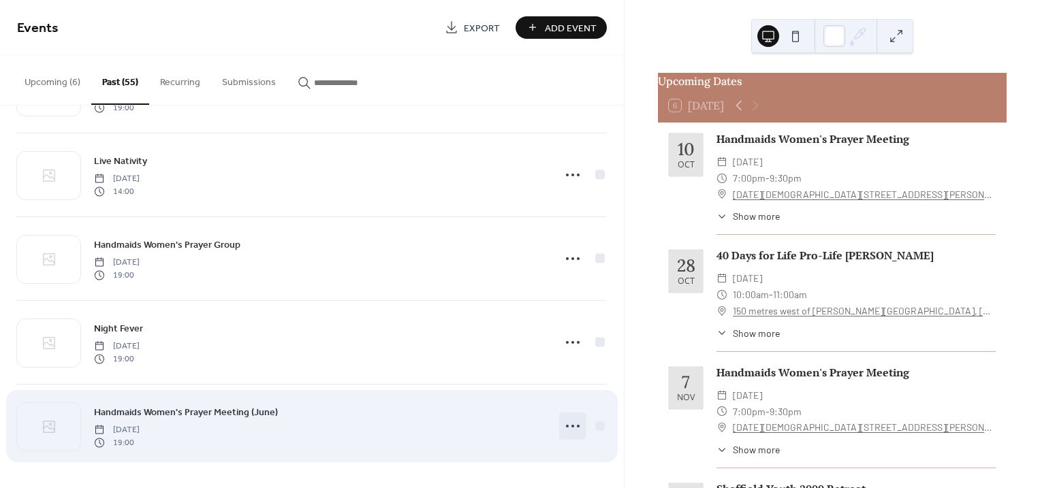
click at [568, 428] on icon at bounding box center [573, 426] width 22 height 22
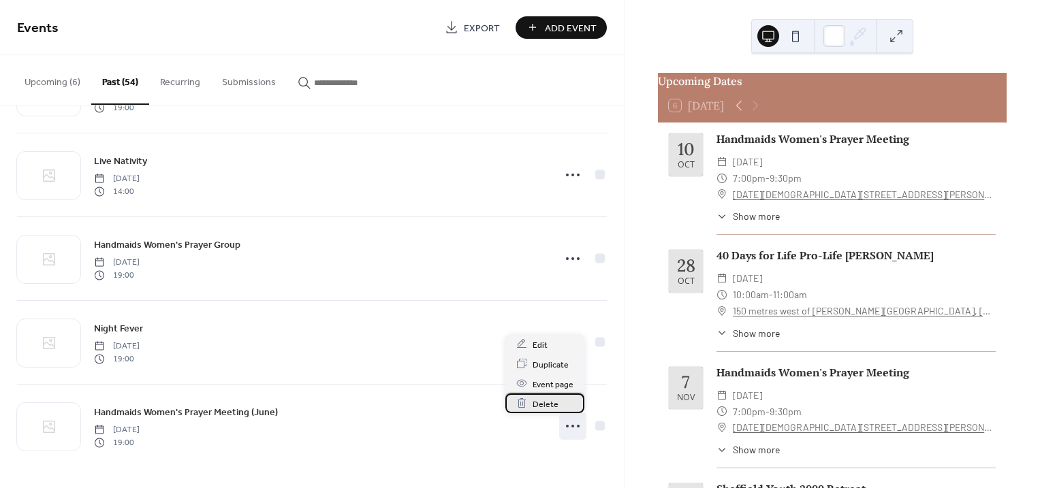
click at [547, 404] on span "Delete" at bounding box center [545, 404] width 26 height 14
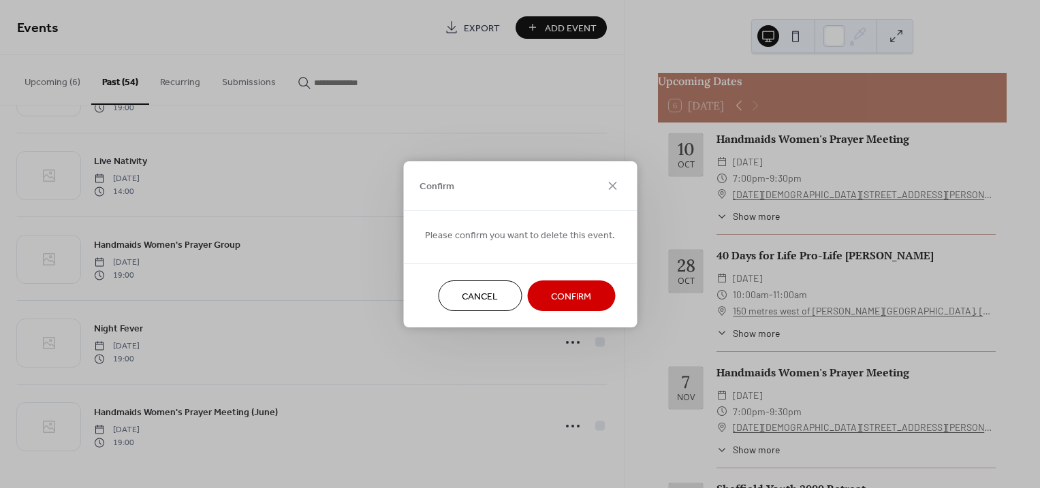
click at [575, 296] on span "Confirm" at bounding box center [571, 296] width 40 height 14
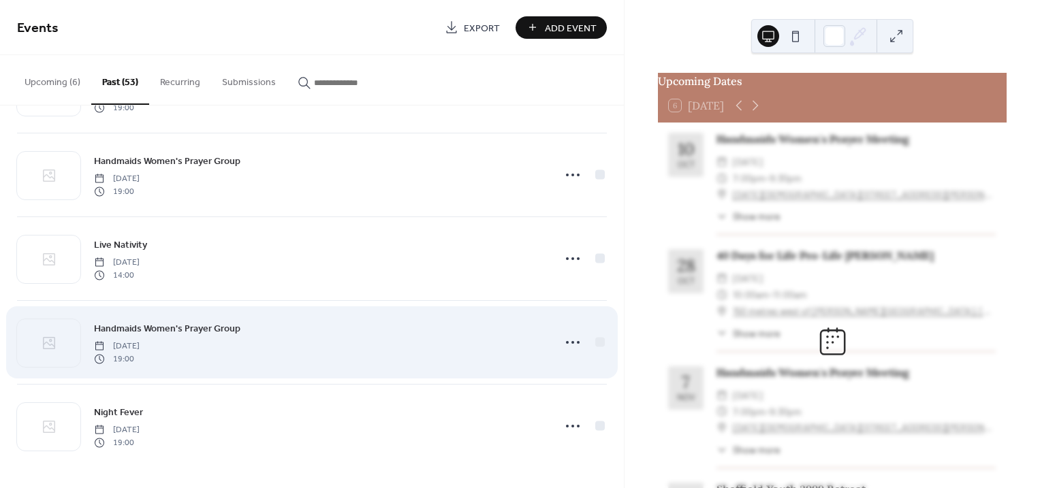
scroll to position [4104, 0]
click at [542, 340] on div "Handmaids Women's Prayer Group [DATE] 19:00" at bounding box center [319, 343] width 451 height 44
click at [562, 337] on icon at bounding box center [573, 343] width 22 height 22
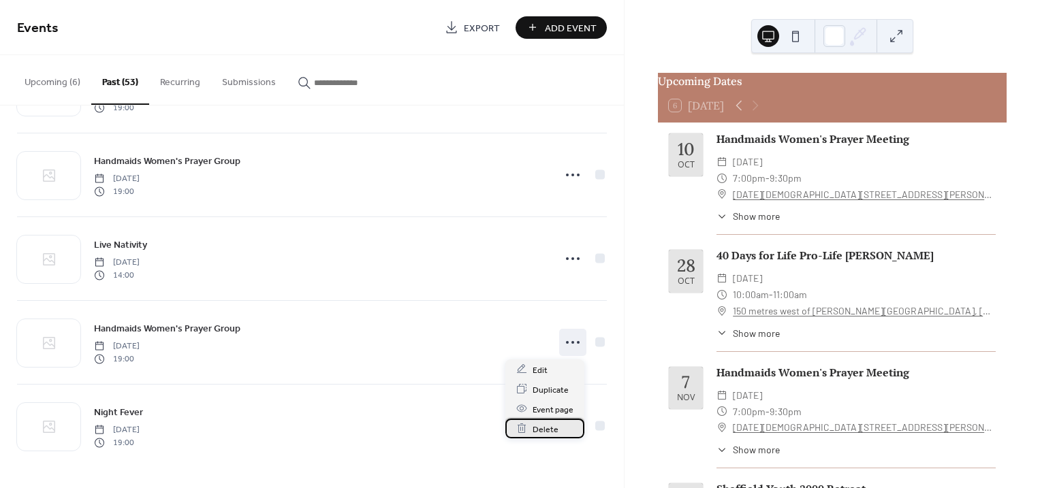
click at [542, 424] on span "Delete" at bounding box center [545, 429] width 26 height 14
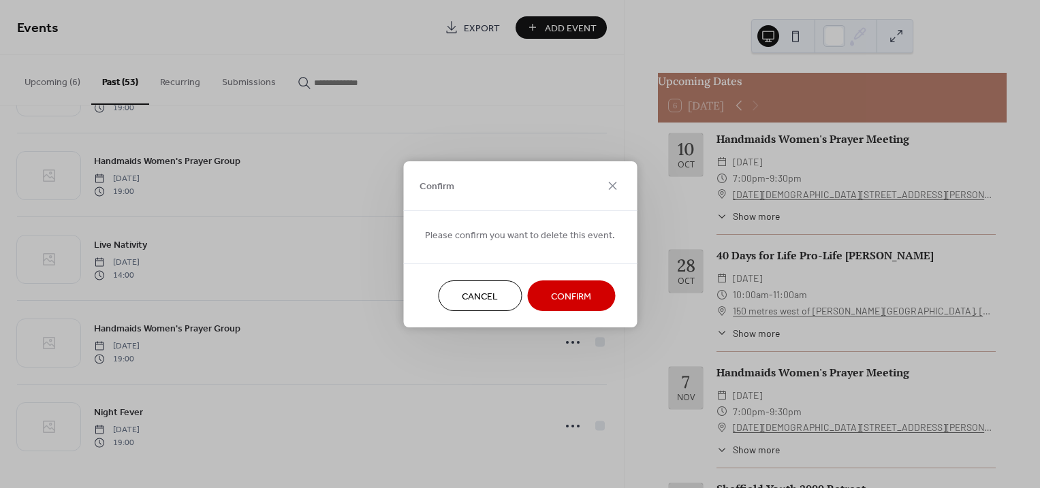
click at [593, 289] on button "Confirm" at bounding box center [571, 296] width 88 height 31
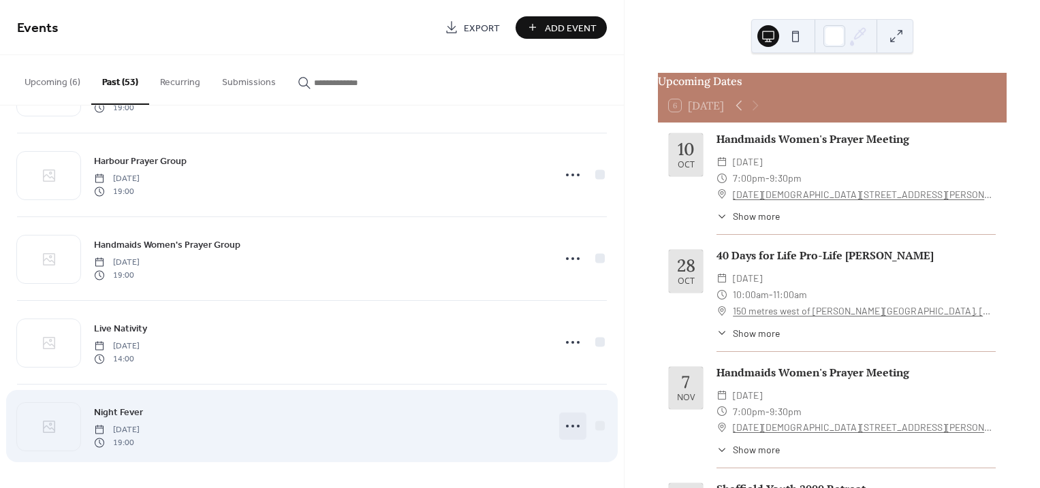
click at [567, 422] on icon at bounding box center [573, 426] width 22 height 22
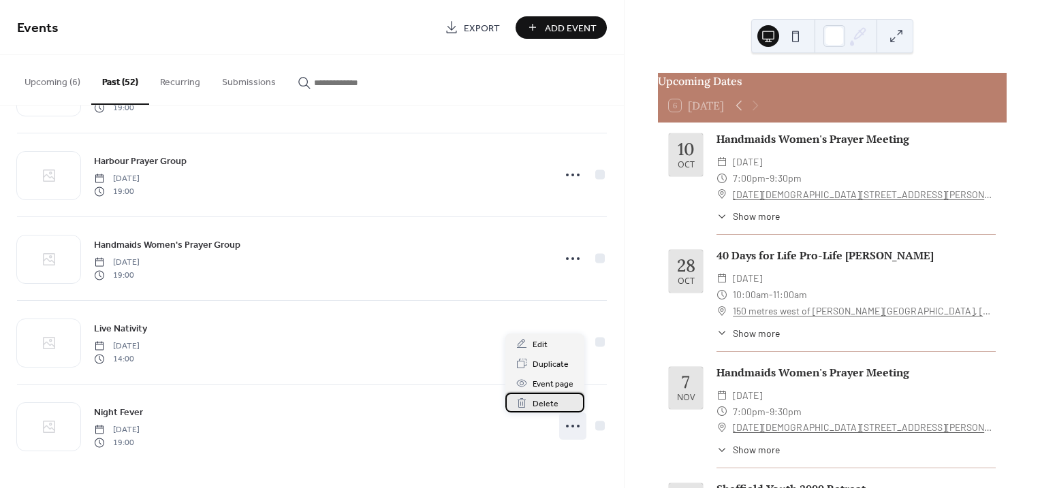
click at [553, 399] on span "Delete" at bounding box center [545, 404] width 26 height 14
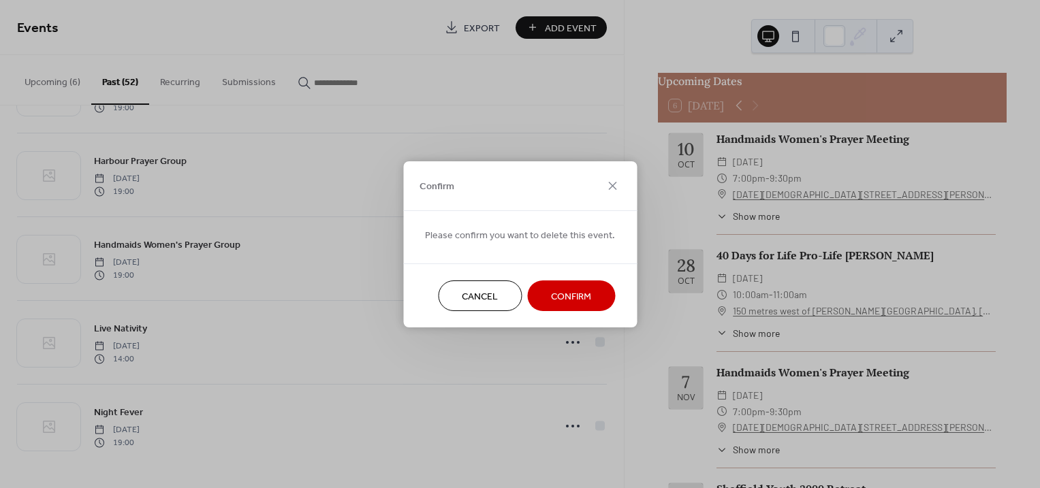
click at [578, 295] on span "Confirm" at bounding box center [571, 296] width 40 height 14
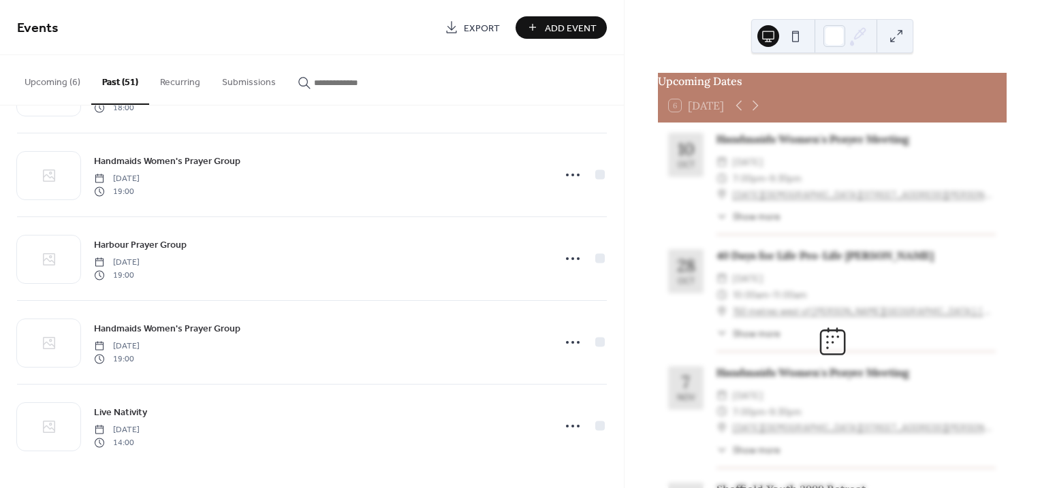
scroll to position [3936, 0]
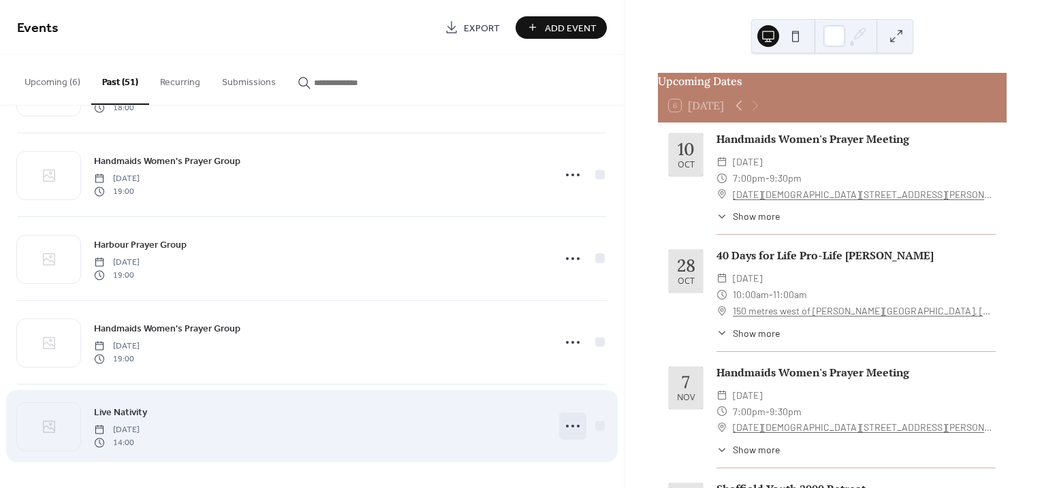
click at [569, 434] on icon at bounding box center [573, 426] width 22 height 22
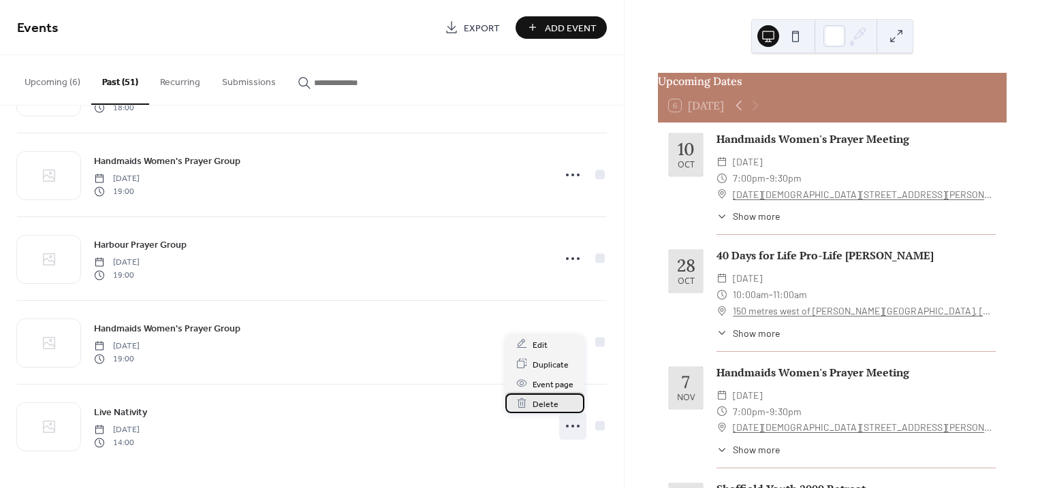
click at [552, 402] on span "Delete" at bounding box center [545, 404] width 26 height 14
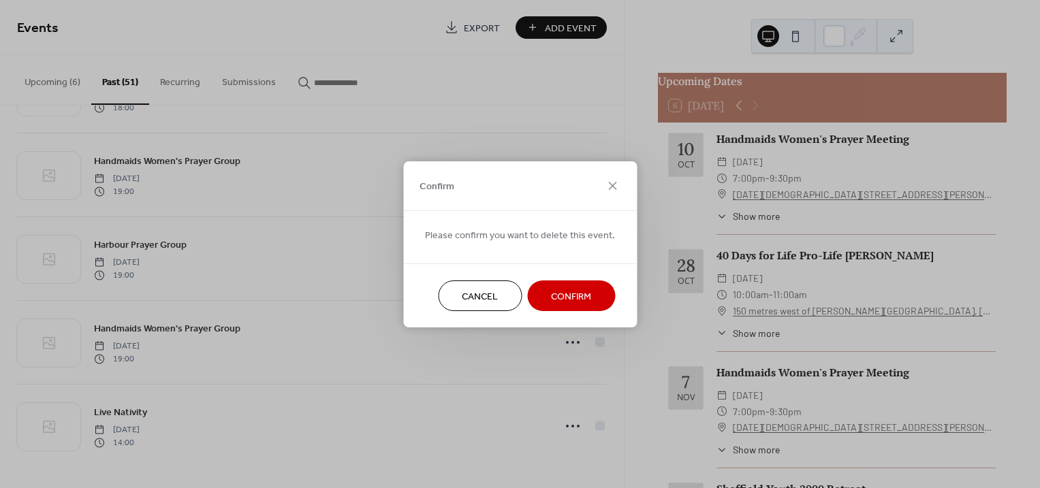
click at [568, 293] on span "Confirm" at bounding box center [571, 296] width 40 height 14
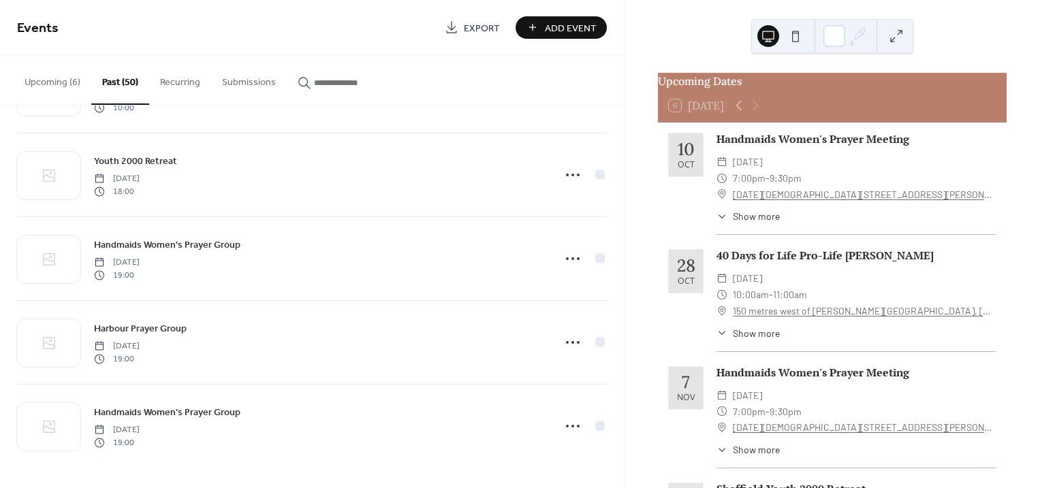
scroll to position [3852, 0]
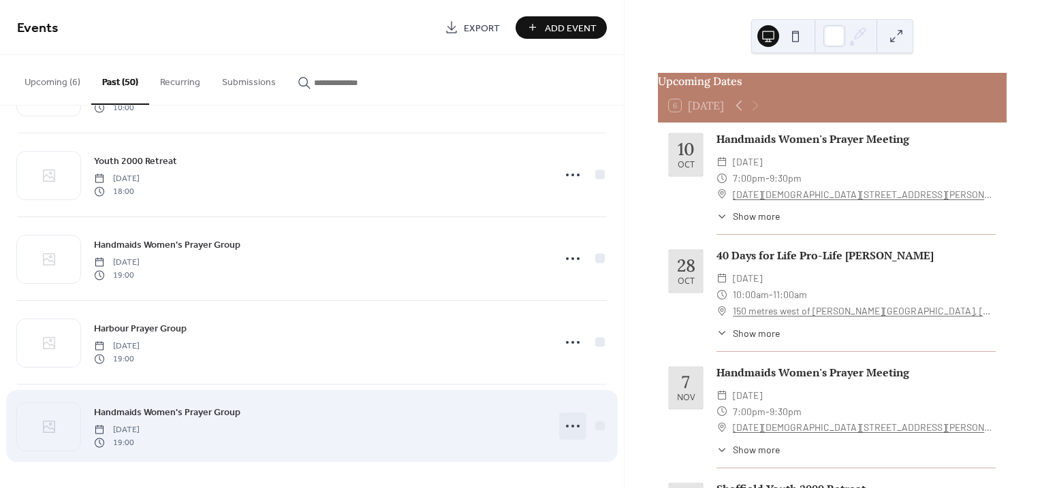
click at [573, 426] on icon at bounding box center [573, 426] width 22 height 22
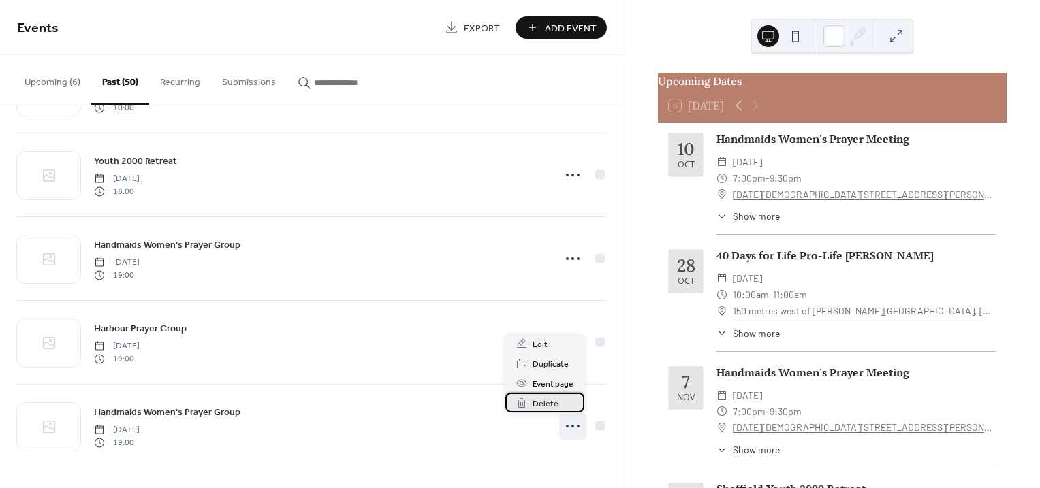
click at [552, 397] on span "Delete" at bounding box center [545, 404] width 26 height 14
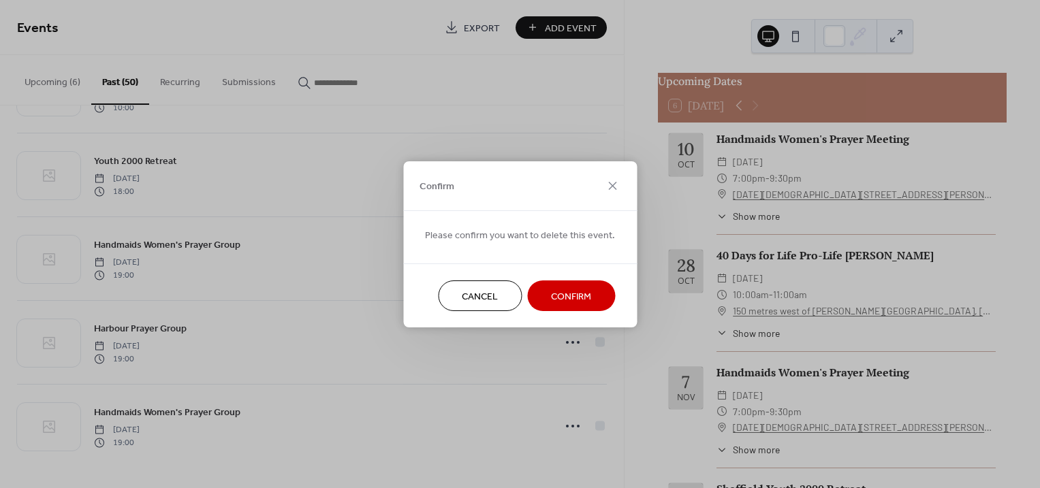
click at [564, 289] on span "Confirm" at bounding box center [571, 296] width 40 height 14
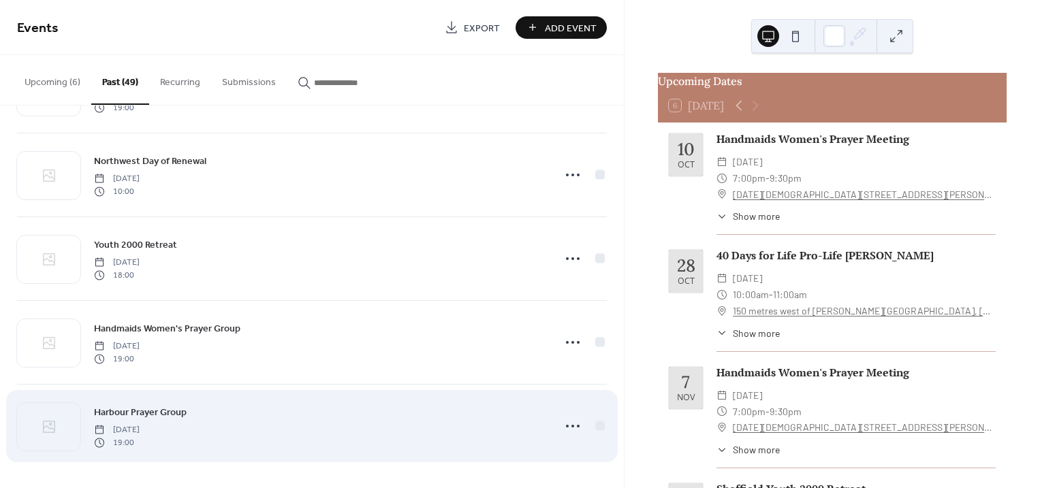
scroll to position [3769, 0]
click at [562, 425] on icon at bounding box center [573, 426] width 22 height 22
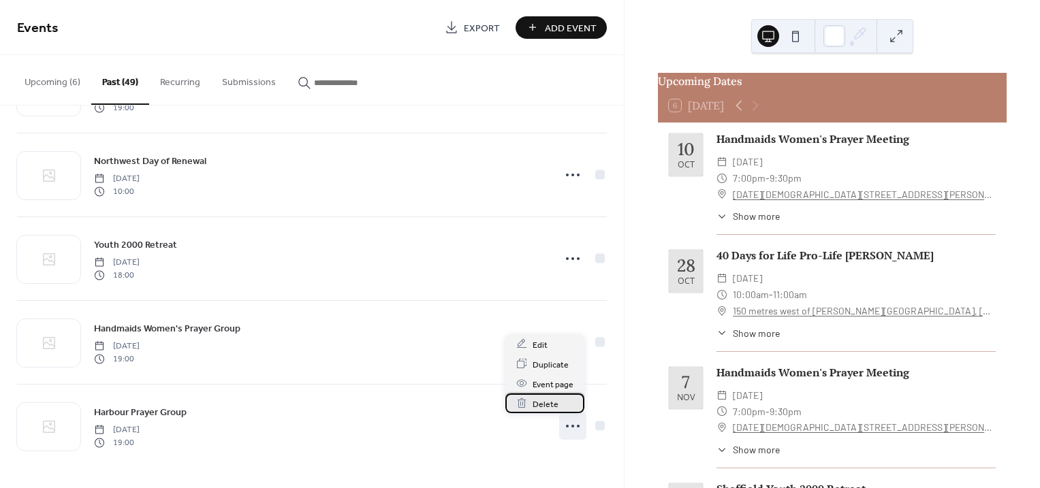
click at [541, 402] on span "Delete" at bounding box center [545, 404] width 26 height 14
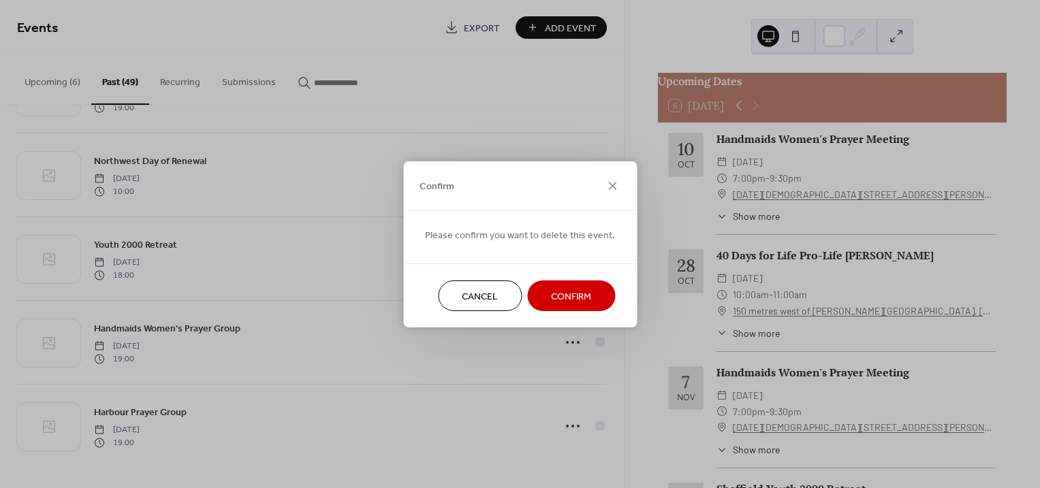
click at [575, 302] on span "Confirm" at bounding box center [571, 296] width 40 height 14
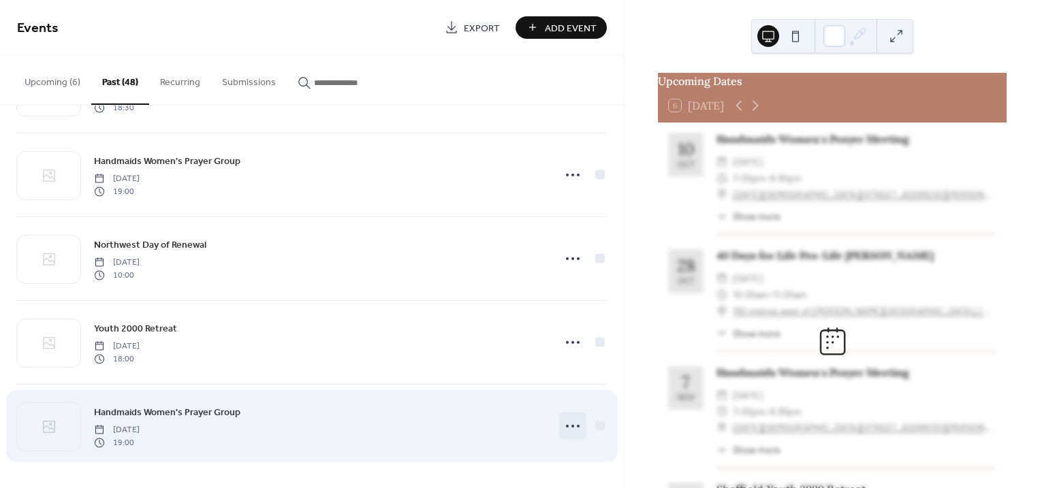
scroll to position [3685, 0]
click at [573, 431] on icon at bounding box center [573, 426] width 22 height 22
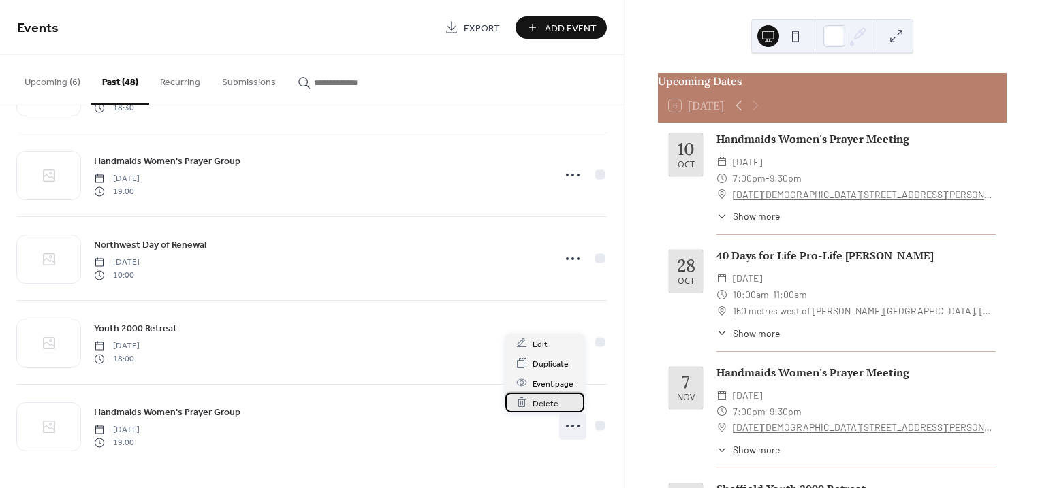
click at [553, 404] on span "Delete" at bounding box center [545, 403] width 26 height 14
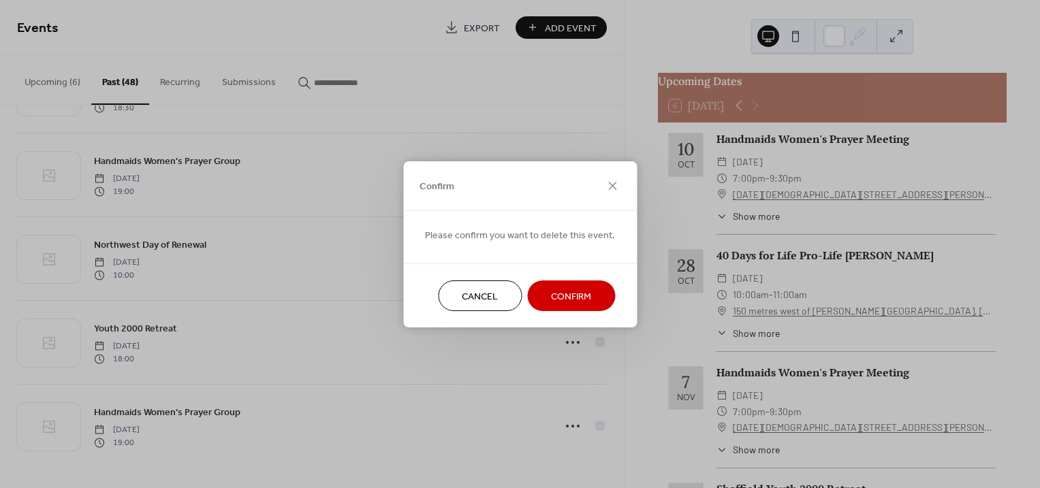
click at [577, 296] on span "Confirm" at bounding box center [571, 296] width 40 height 14
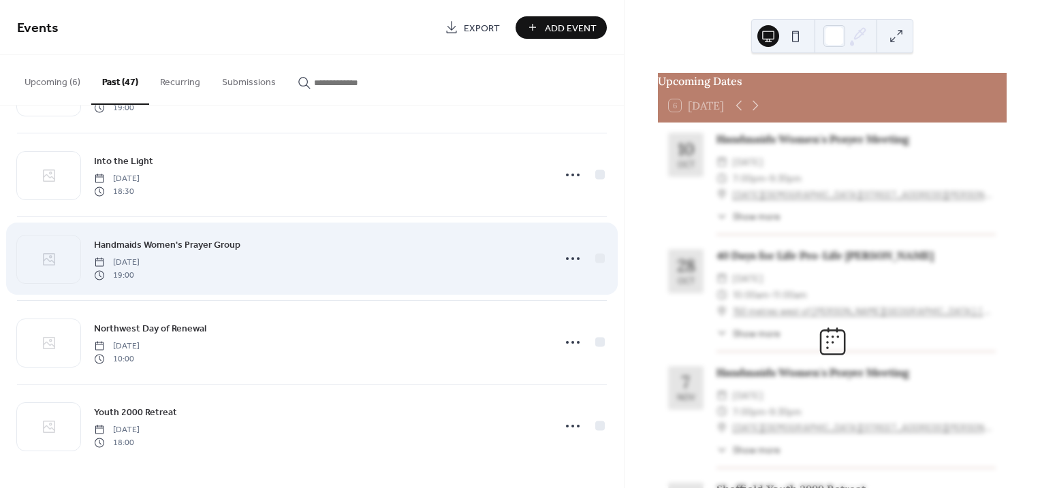
scroll to position [3600, 0]
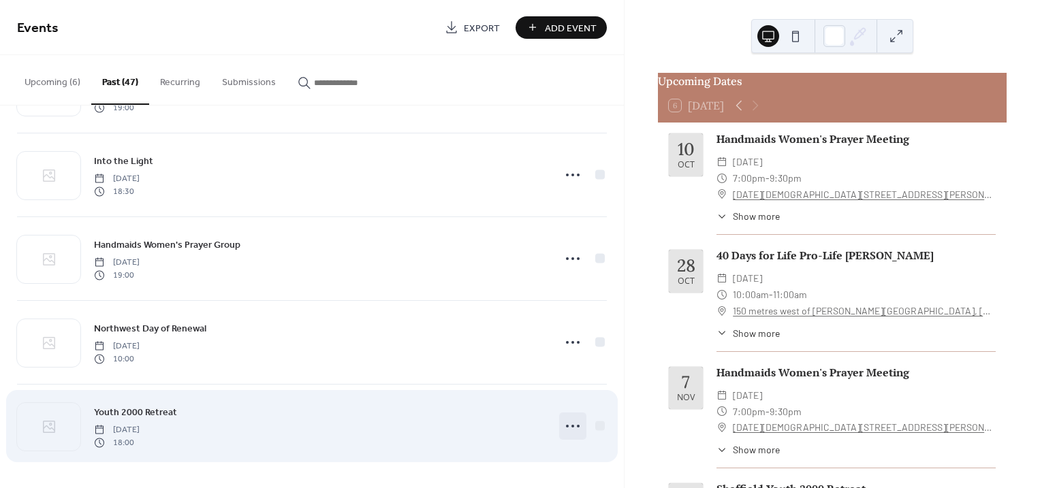
click at [564, 428] on icon at bounding box center [573, 426] width 22 height 22
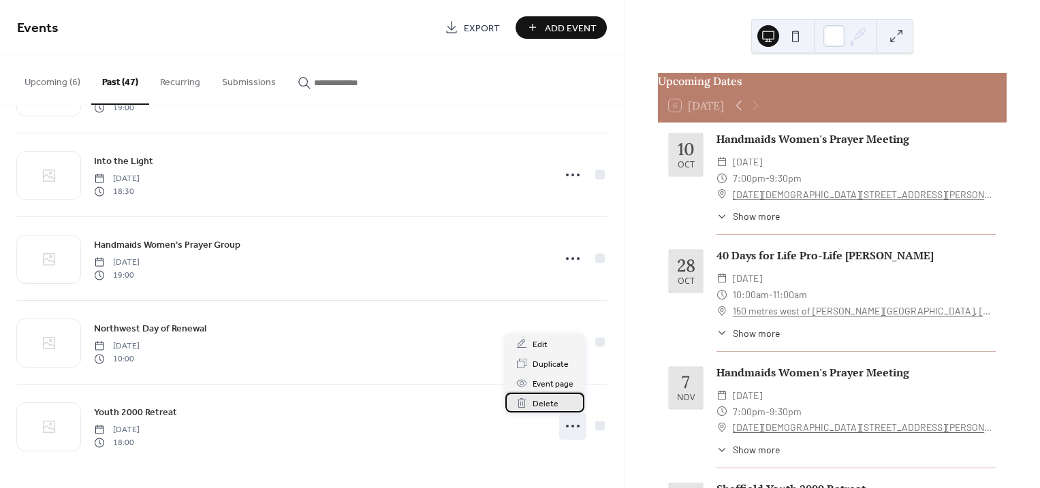
click at [558, 402] on div "Delete" at bounding box center [544, 403] width 79 height 20
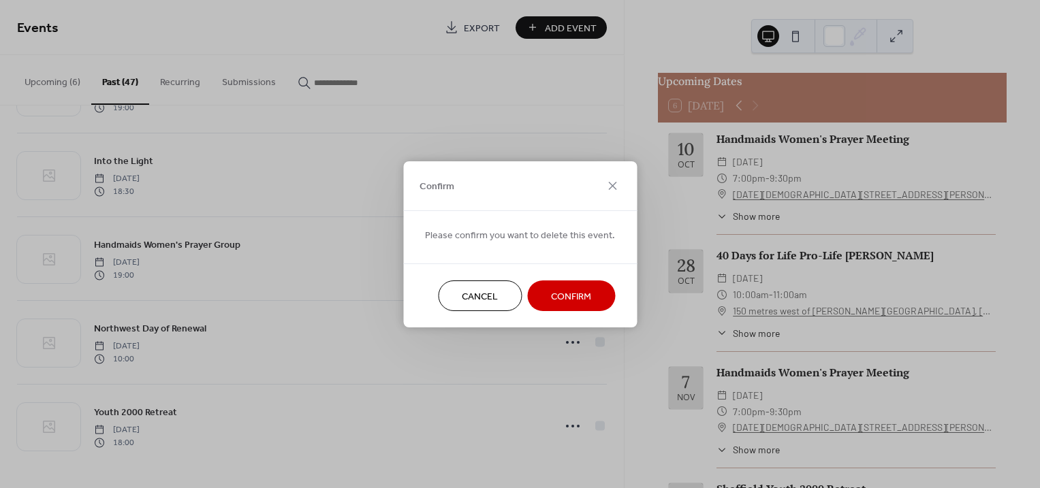
click at [573, 296] on span "Confirm" at bounding box center [571, 296] width 40 height 14
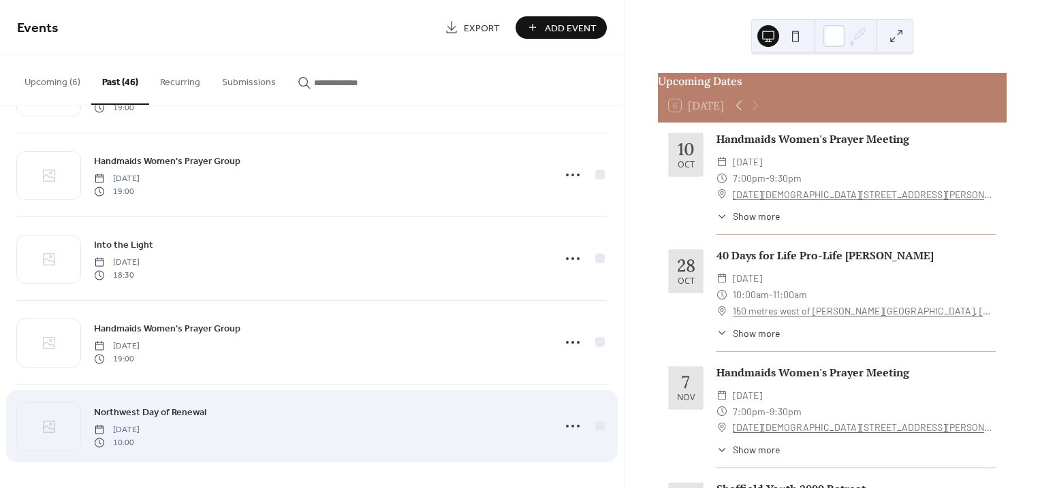
scroll to position [3517, 0]
click at [562, 432] on icon at bounding box center [573, 426] width 22 height 22
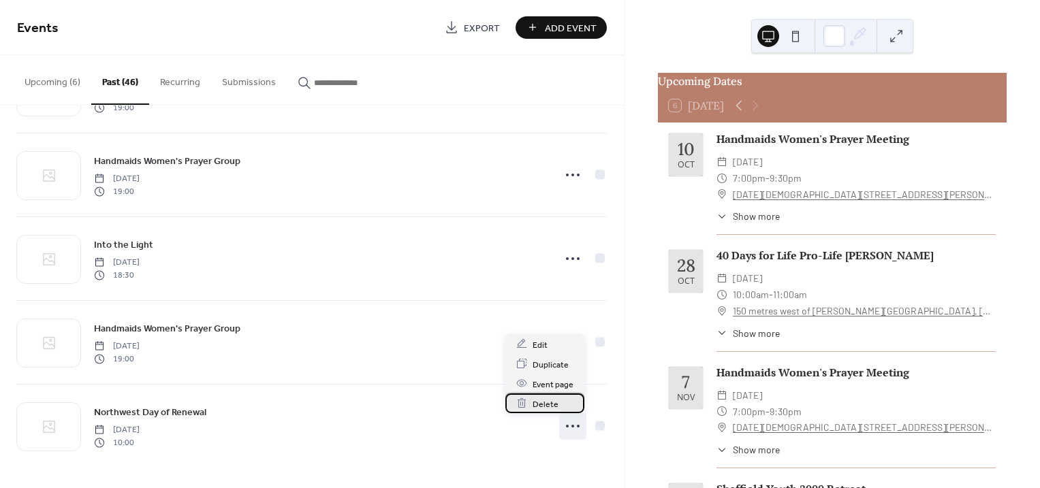
click at [534, 399] on span "Delete" at bounding box center [545, 404] width 26 height 14
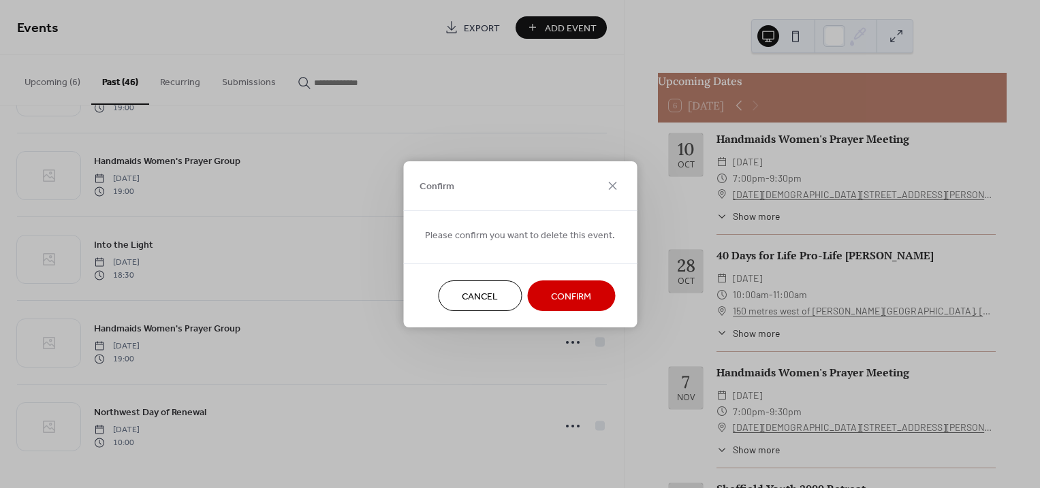
click at [581, 290] on span "Confirm" at bounding box center [571, 296] width 40 height 14
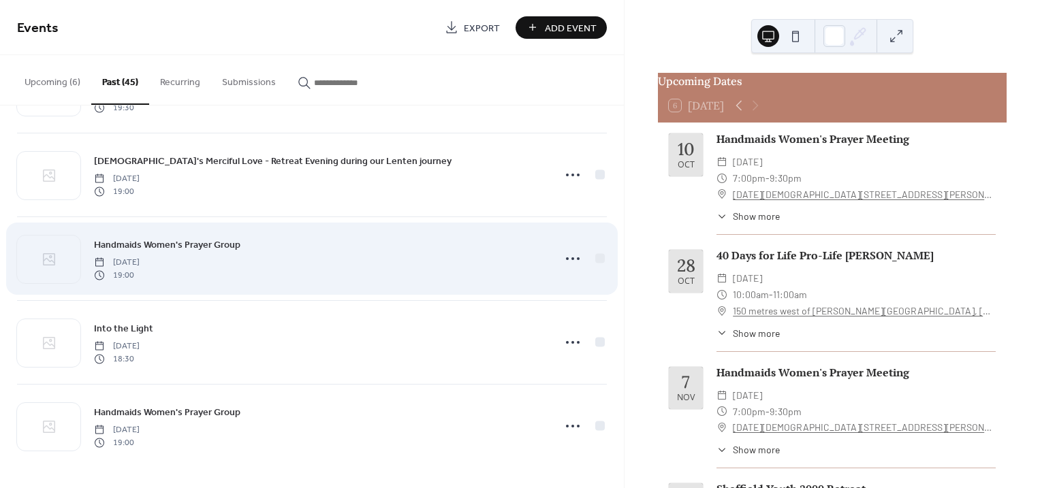
scroll to position [3433, 0]
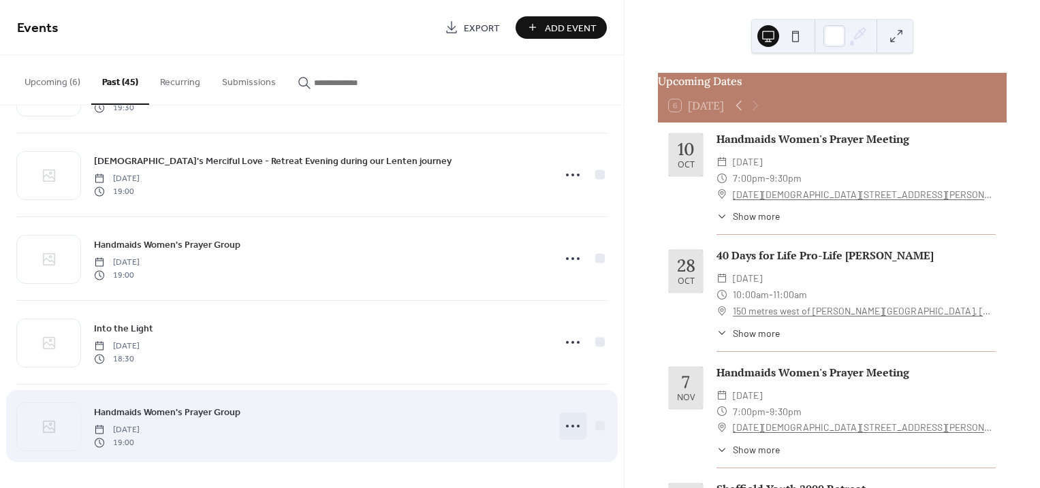
click at [573, 428] on icon at bounding box center [573, 426] width 22 height 22
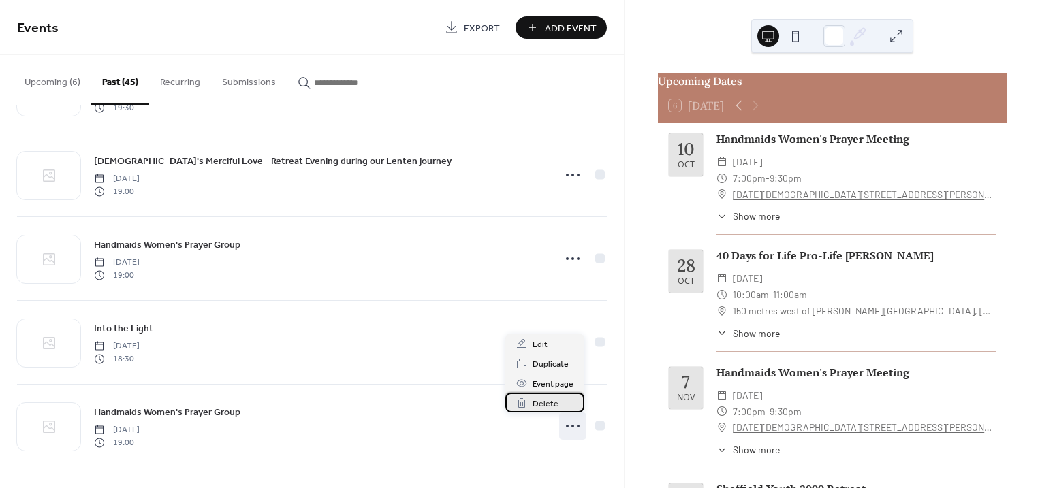
click at [541, 401] on span "Delete" at bounding box center [545, 404] width 26 height 14
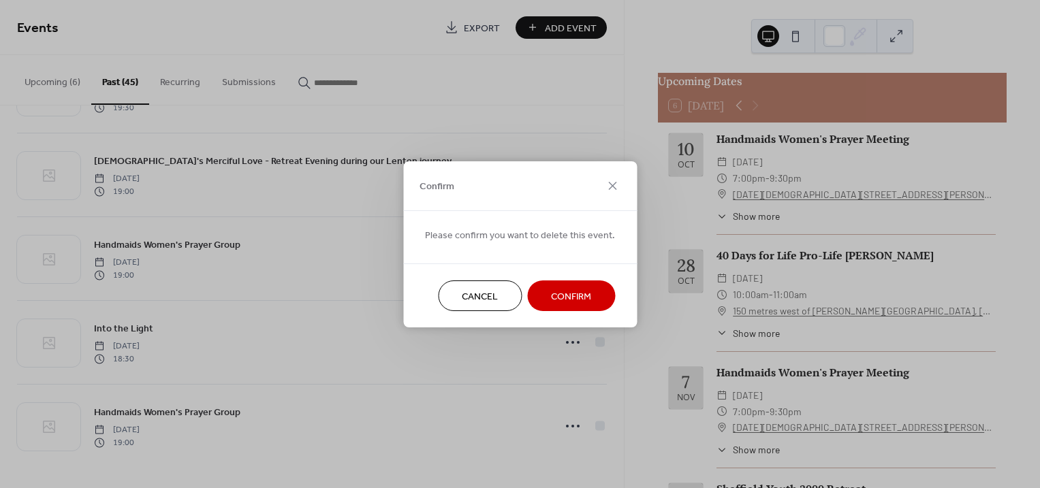
click at [570, 292] on span "Confirm" at bounding box center [571, 296] width 40 height 14
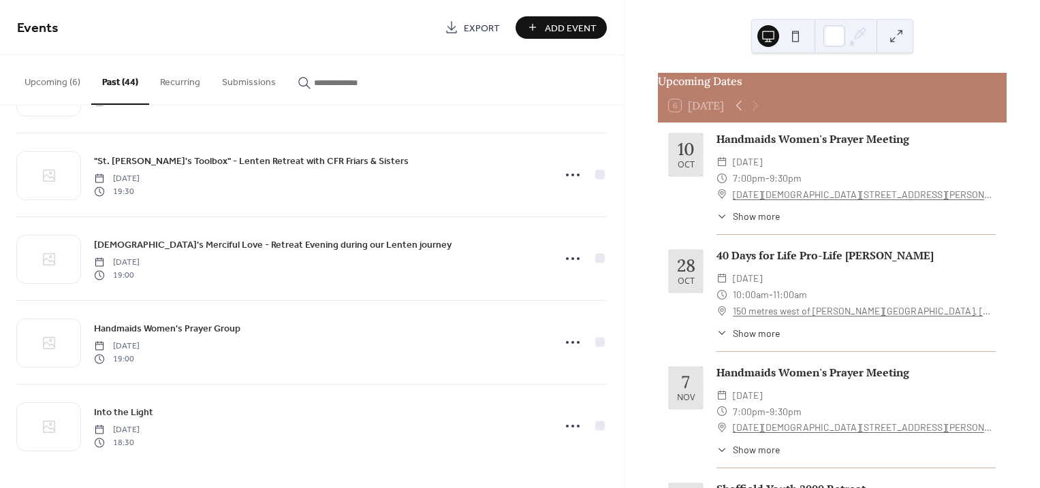
scroll to position [3348, 0]
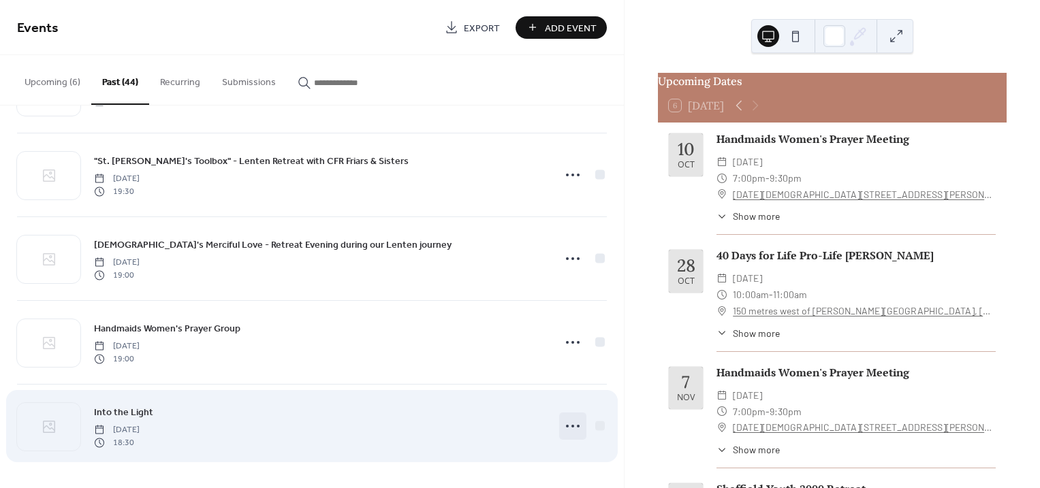
click at [571, 426] on icon at bounding box center [573, 426] width 22 height 22
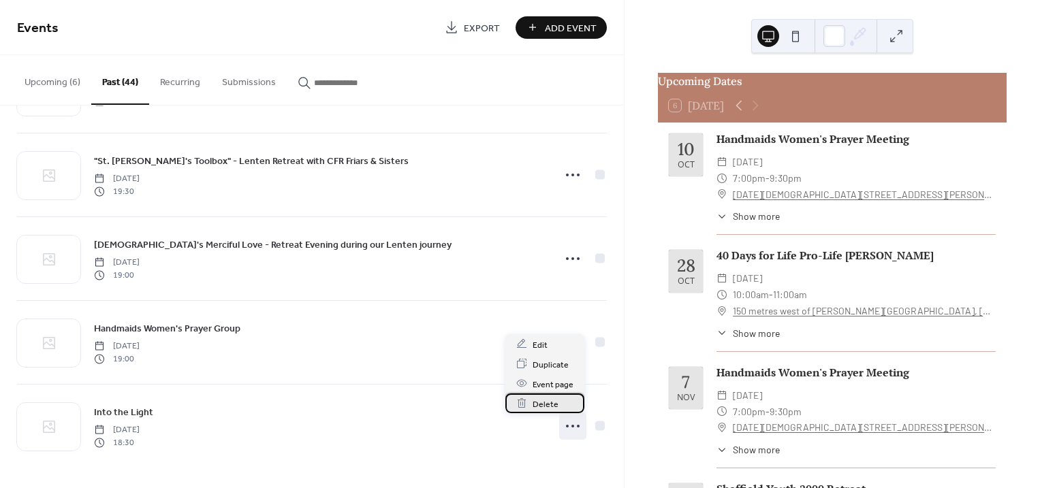
click at [554, 404] on span "Delete" at bounding box center [545, 404] width 26 height 14
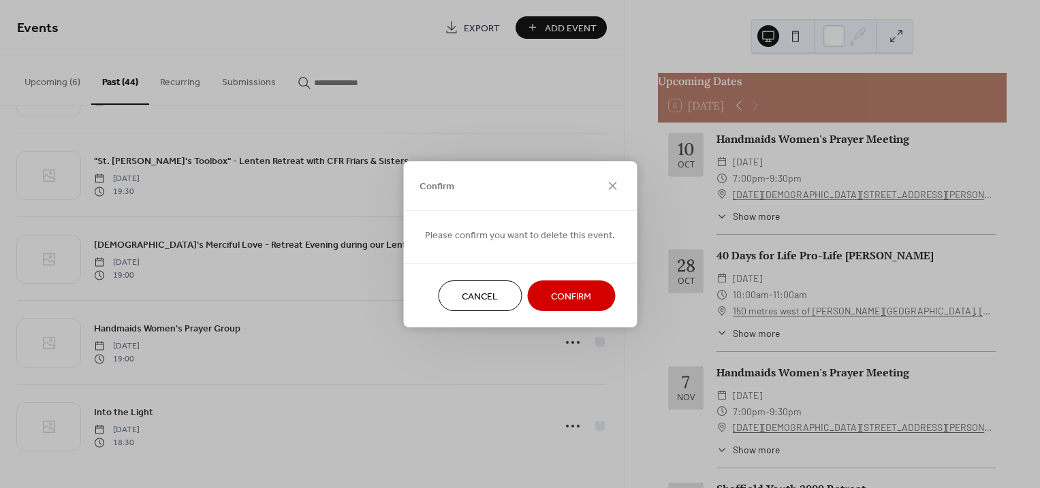
click at [569, 303] on span "Confirm" at bounding box center [571, 296] width 40 height 14
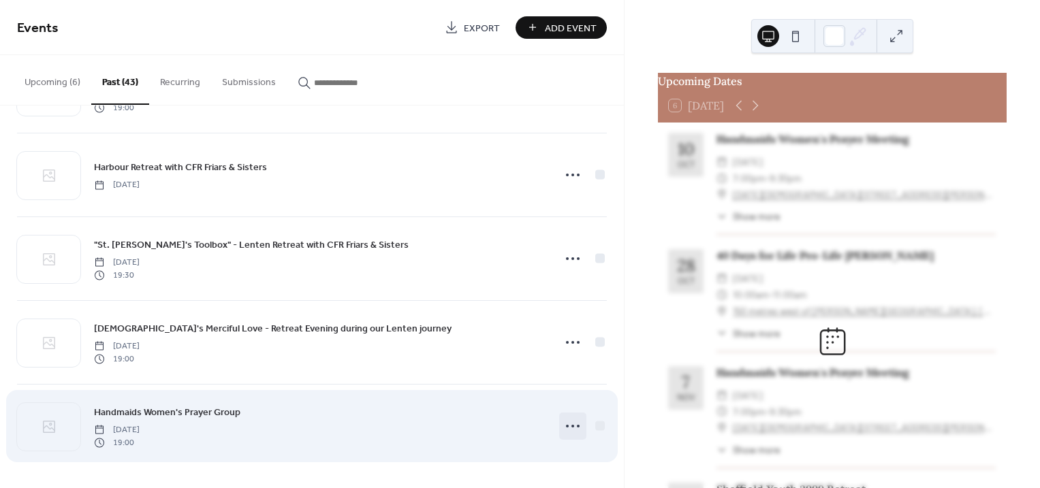
click at [580, 428] on icon at bounding box center [573, 426] width 22 height 22
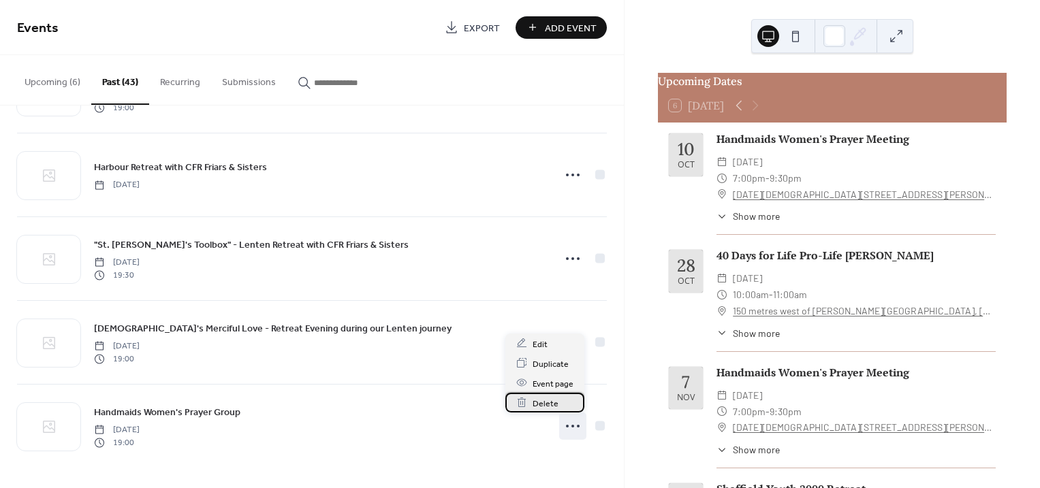
click at [552, 404] on span "Delete" at bounding box center [545, 403] width 26 height 14
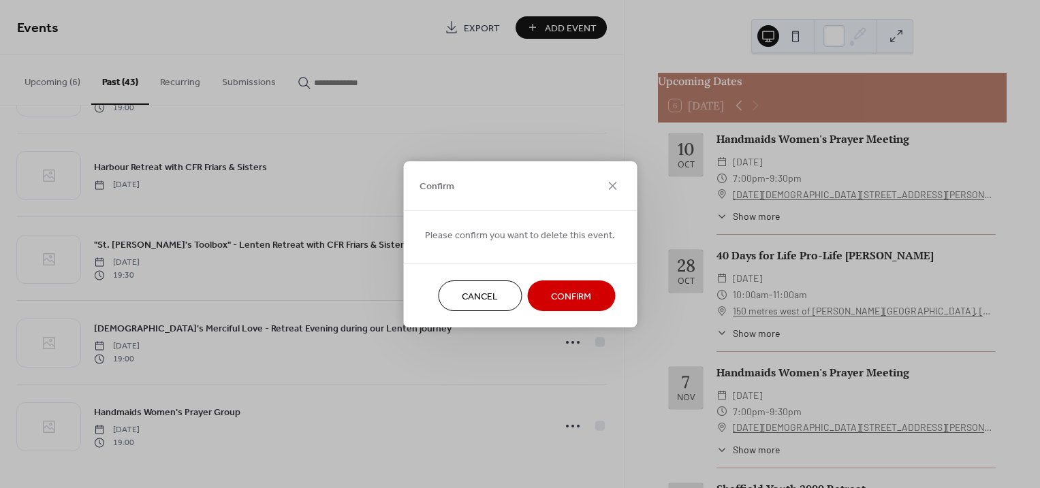
click at [586, 300] on span "Confirm" at bounding box center [571, 296] width 40 height 14
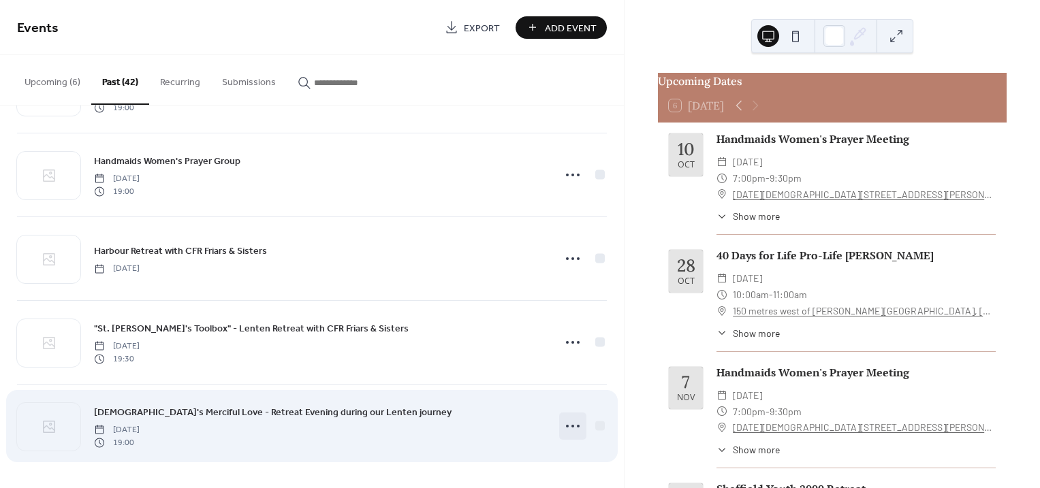
scroll to position [3181, 0]
click at [562, 432] on icon at bounding box center [573, 426] width 22 height 22
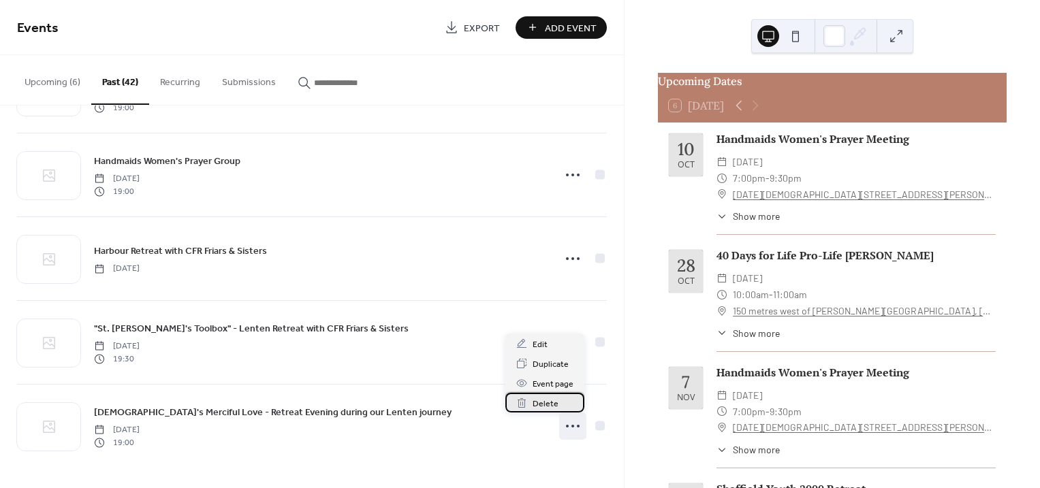
click at [532, 401] on span "Delete" at bounding box center [545, 404] width 26 height 14
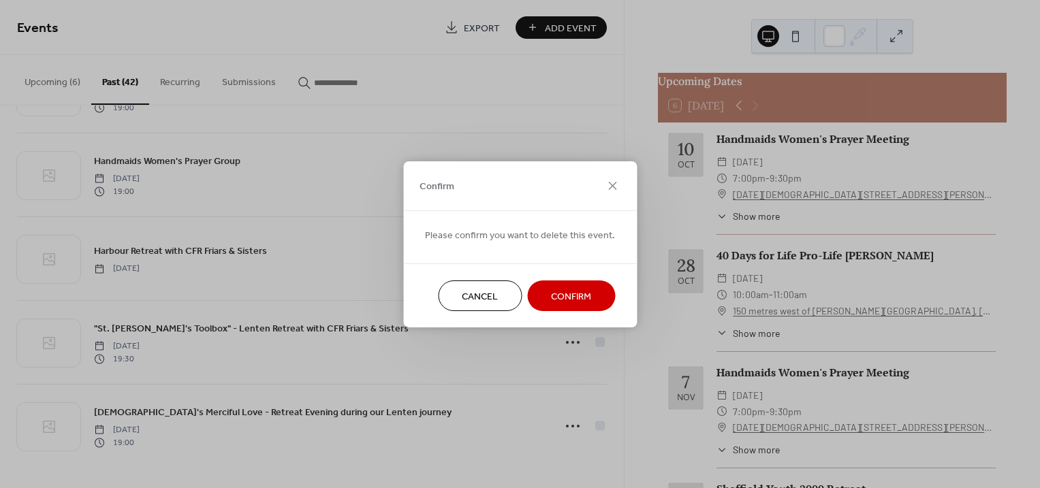
click at [579, 297] on span "Confirm" at bounding box center [571, 296] width 40 height 14
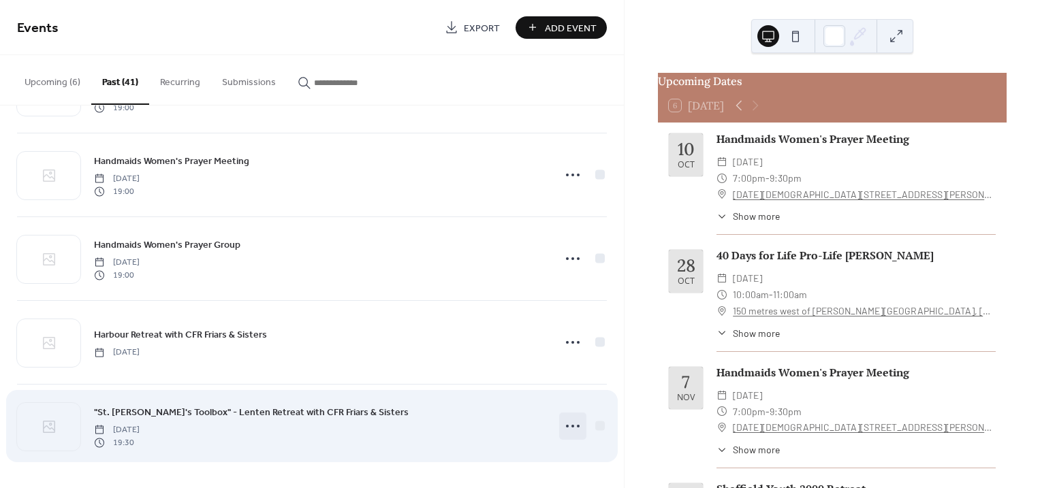
scroll to position [3097, 0]
click at [571, 428] on circle at bounding box center [572, 426] width 3 height 3
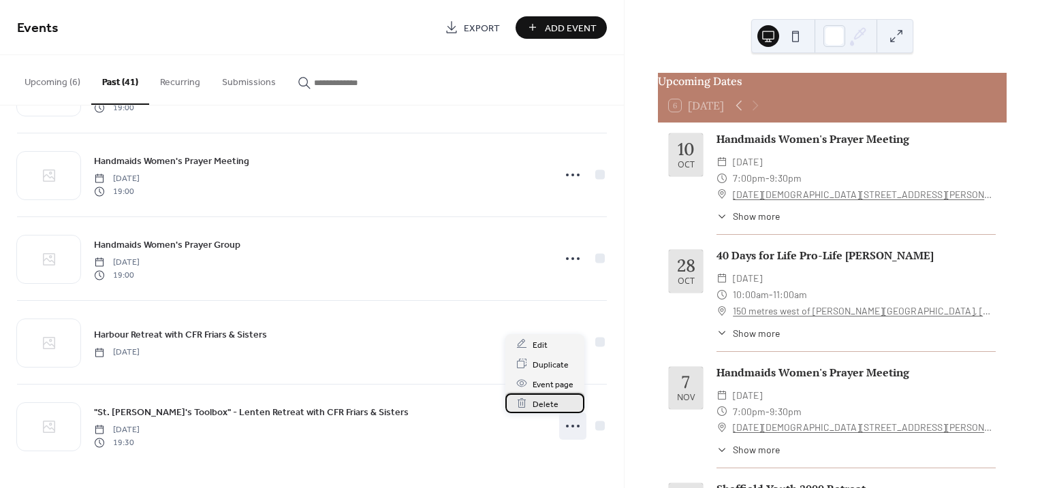
click at [533, 404] on span "Delete" at bounding box center [545, 404] width 26 height 14
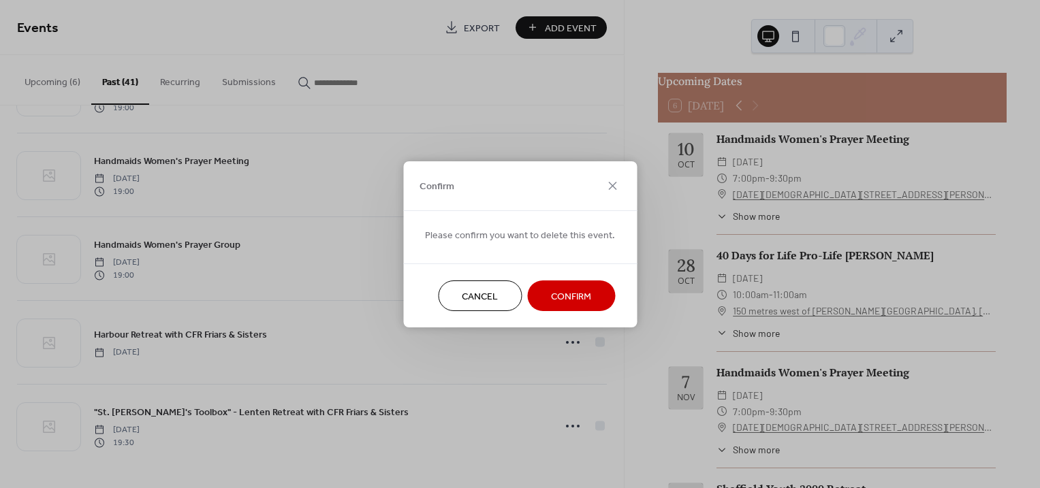
click at [577, 298] on span "Confirm" at bounding box center [571, 296] width 40 height 14
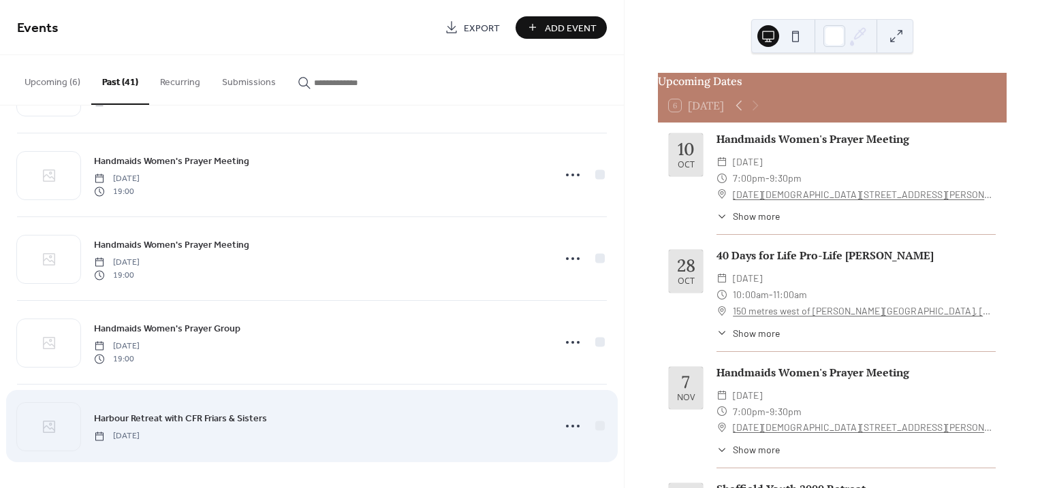
scroll to position [3013, 0]
click at [574, 430] on icon at bounding box center [573, 426] width 22 height 22
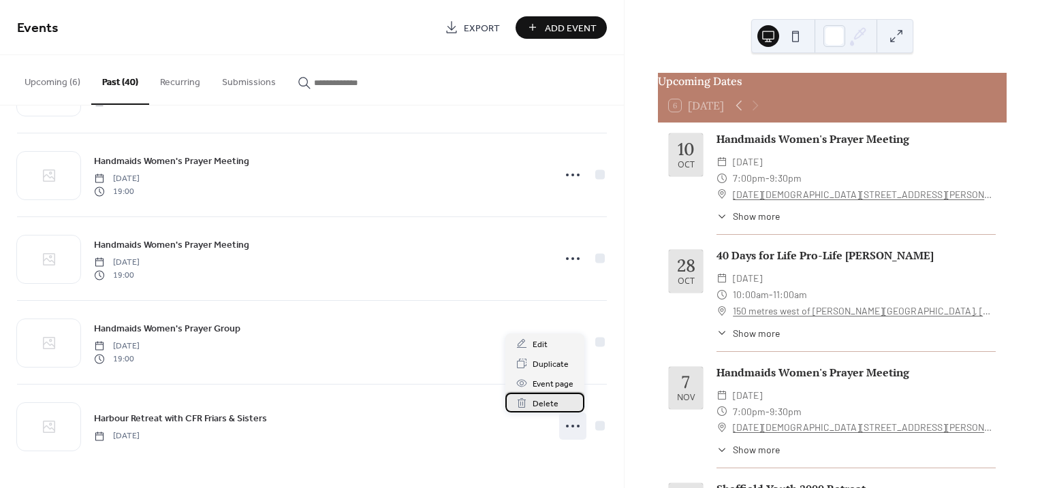
click at [547, 405] on span "Delete" at bounding box center [545, 404] width 26 height 14
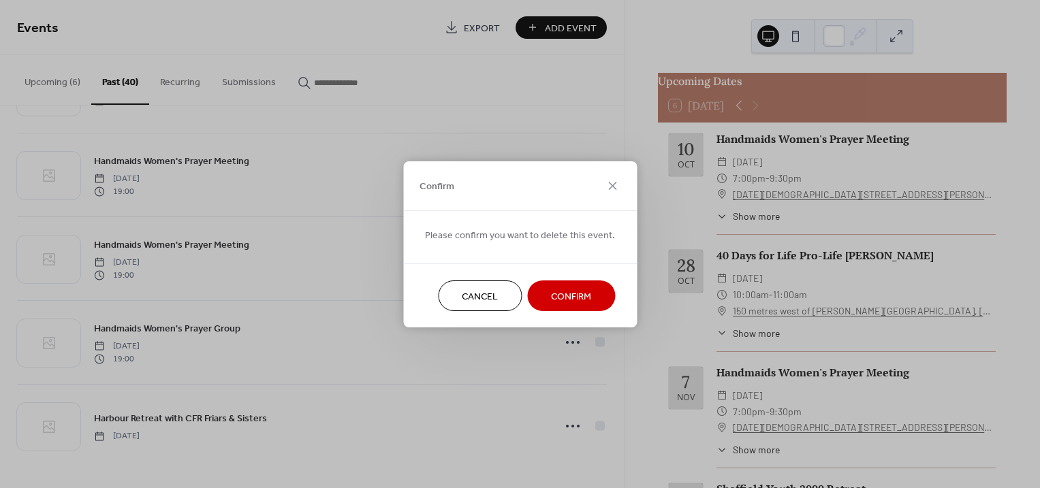
click at [580, 298] on span "Confirm" at bounding box center [571, 296] width 40 height 14
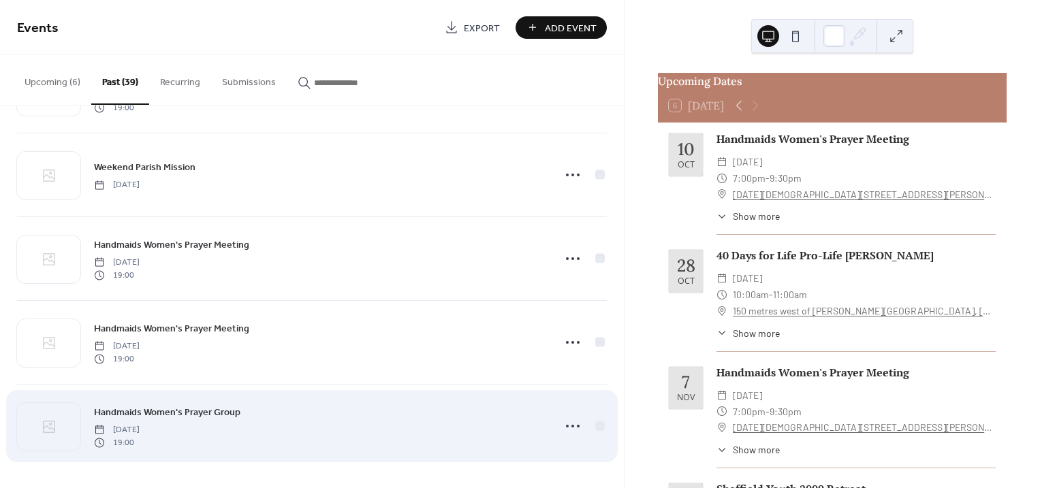
scroll to position [2929, 0]
click at [567, 429] on icon at bounding box center [573, 426] width 22 height 22
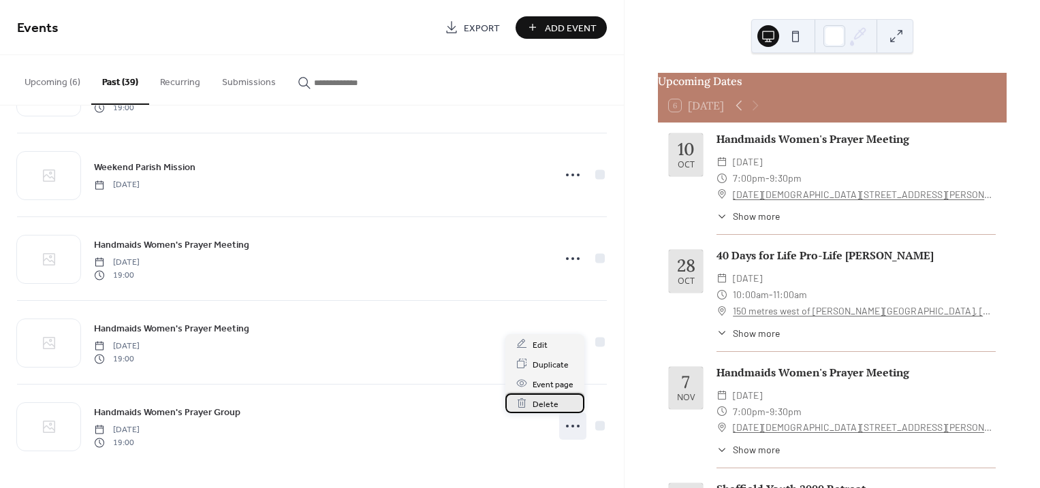
click at [547, 401] on span "Delete" at bounding box center [545, 404] width 26 height 14
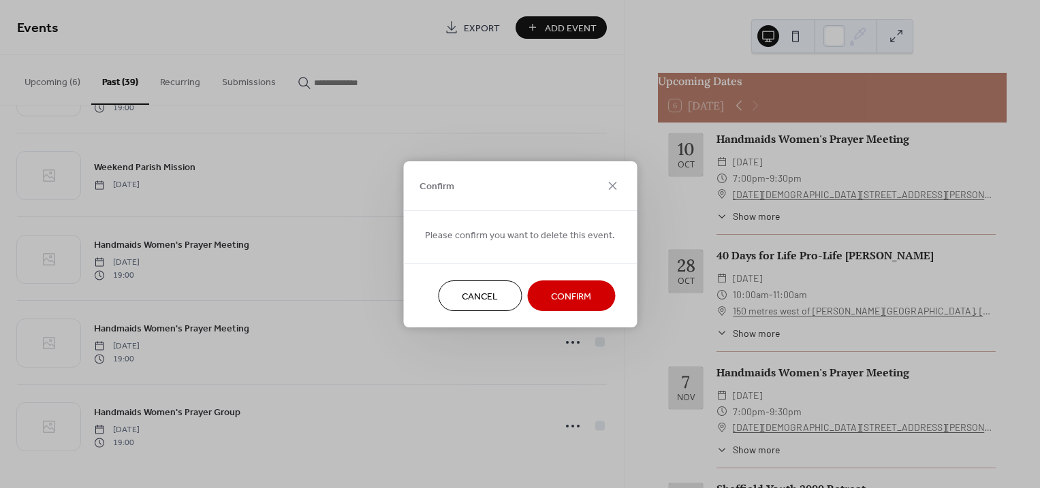
click at [580, 293] on span "Confirm" at bounding box center [571, 296] width 40 height 14
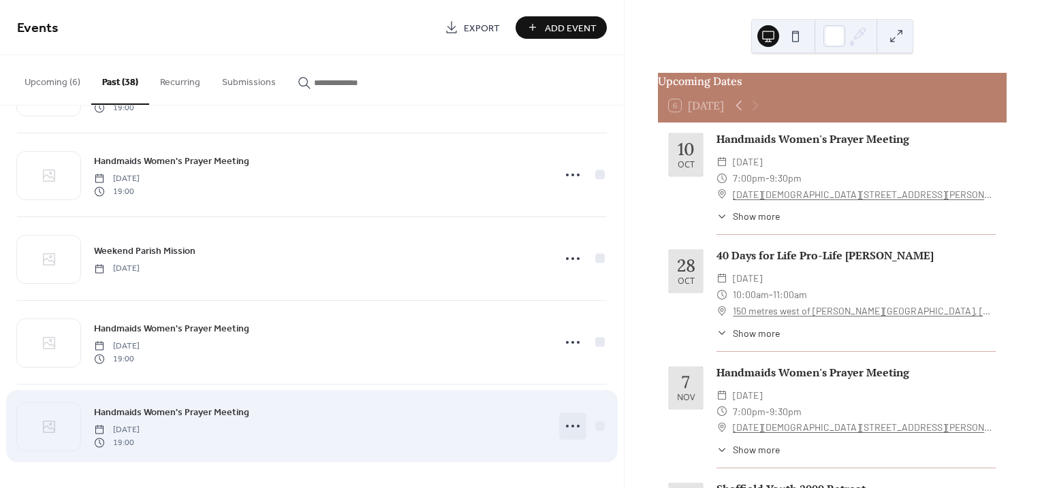
scroll to position [2846, 0]
click at [566, 428] on icon at bounding box center [573, 426] width 22 height 22
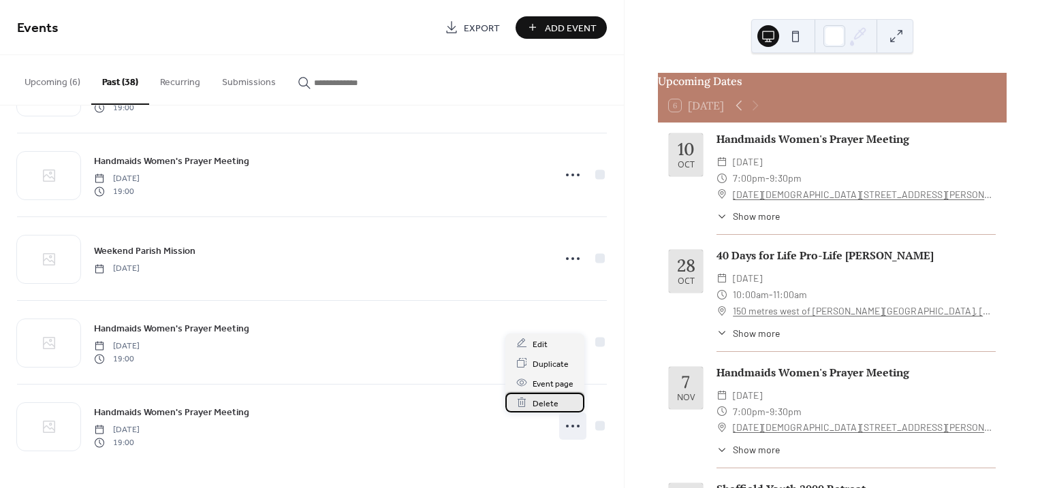
click at [537, 397] on span "Delete" at bounding box center [545, 403] width 26 height 14
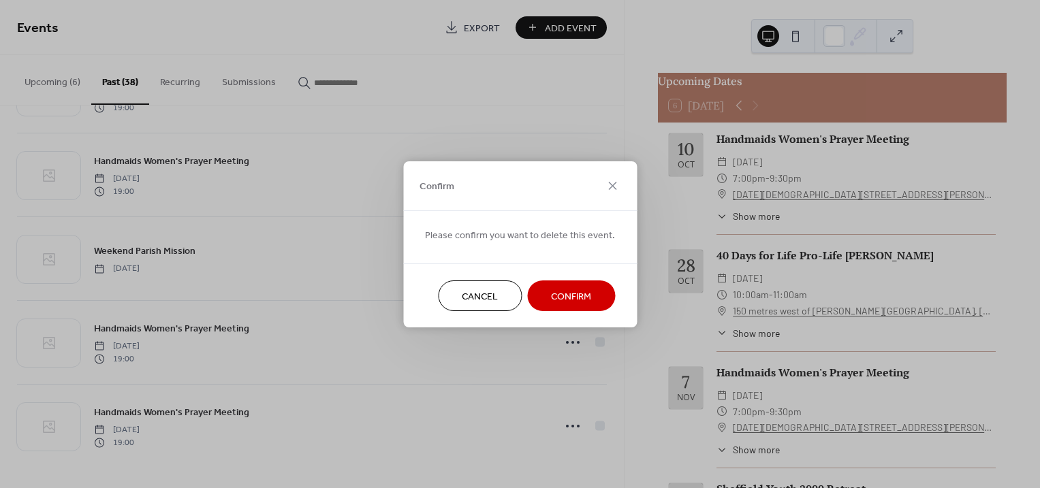
click at [567, 295] on span "Confirm" at bounding box center [571, 296] width 40 height 14
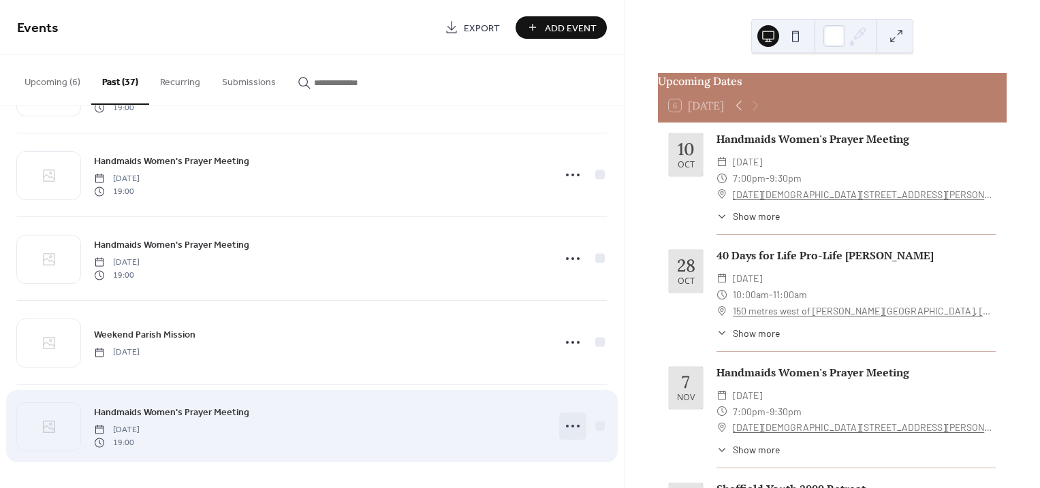
scroll to position [2762, 0]
click at [568, 419] on icon at bounding box center [573, 426] width 22 height 22
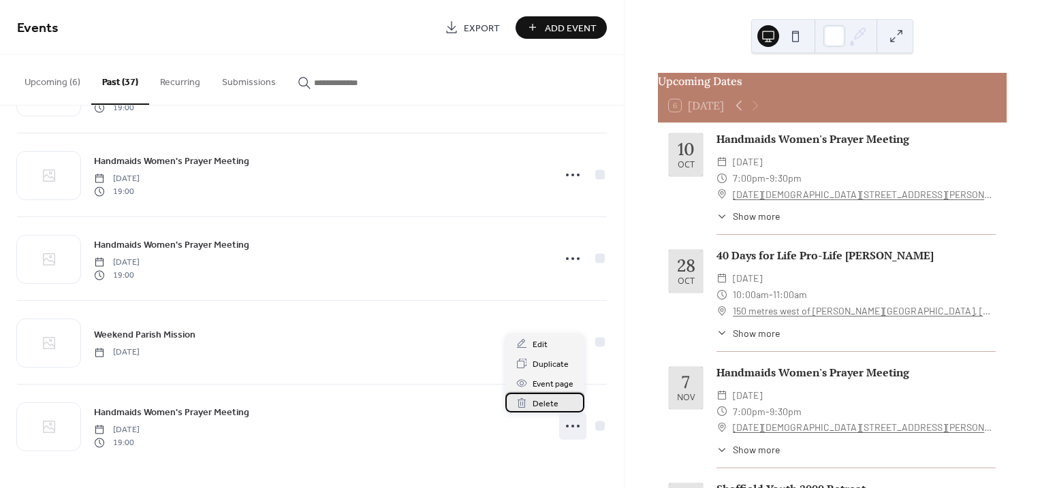
click at [547, 407] on span "Delete" at bounding box center [545, 404] width 26 height 14
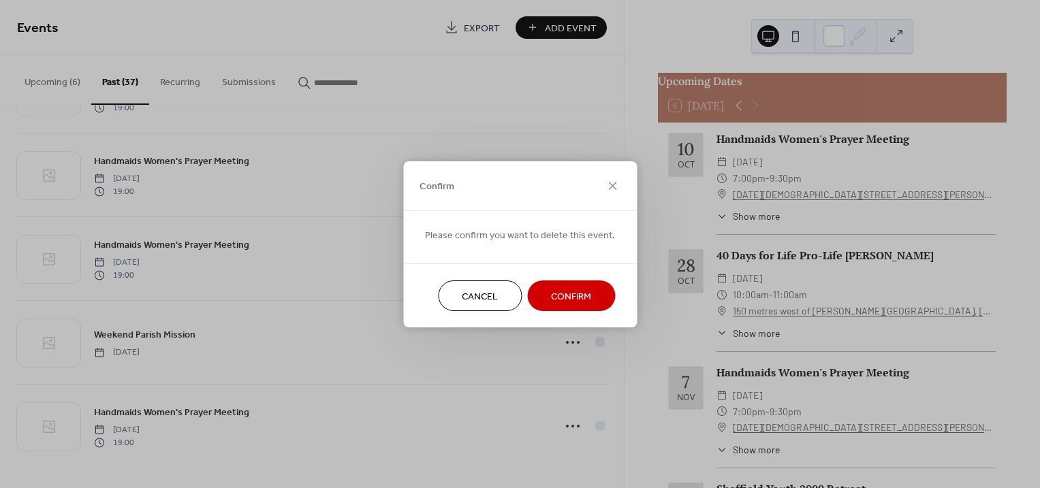
click at [575, 293] on span "Confirm" at bounding box center [571, 296] width 40 height 14
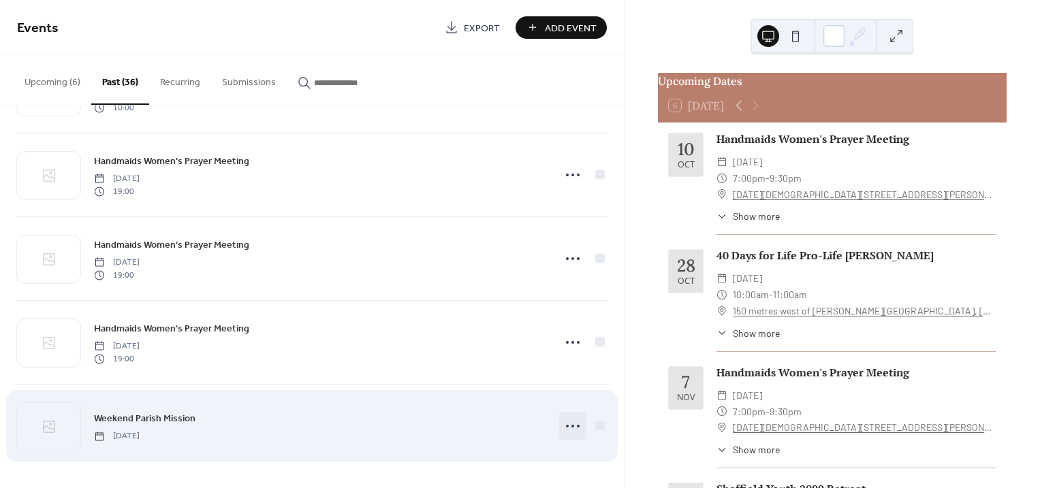
scroll to position [2677, 0]
click at [571, 423] on icon at bounding box center [573, 426] width 22 height 22
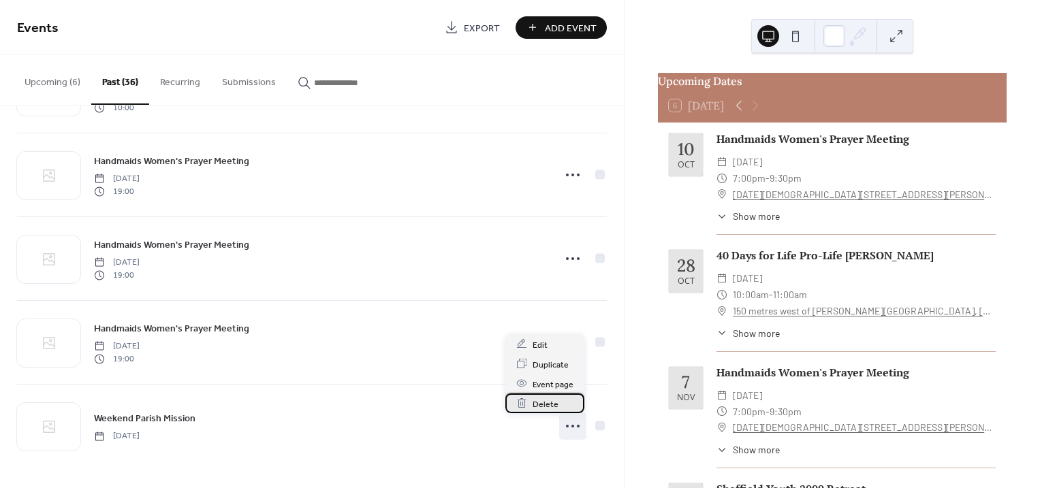
click at [543, 405] on span "Delete" at bounding box center [545, 404] width 26 height 14
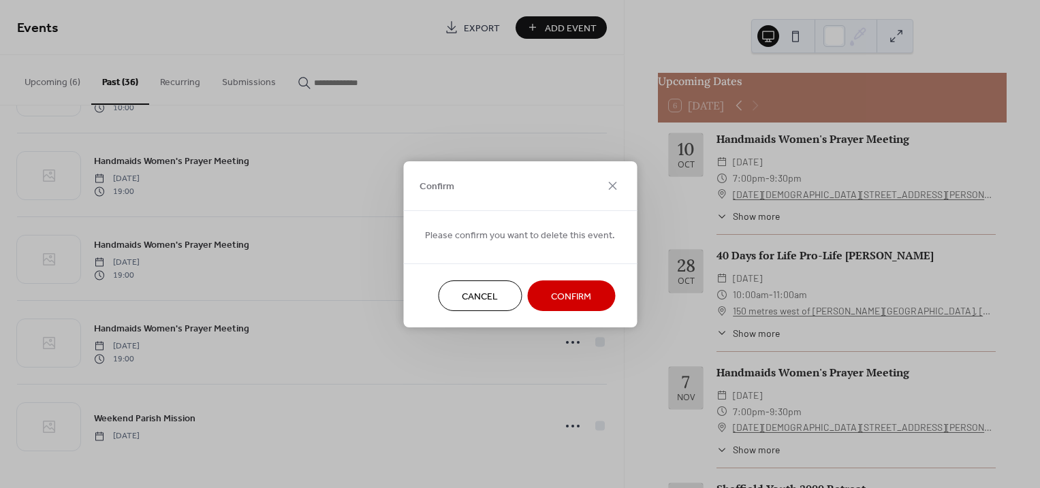
click at [576, 295] on span "Confirm" at bounding box center [571, 296] width 40 height 14
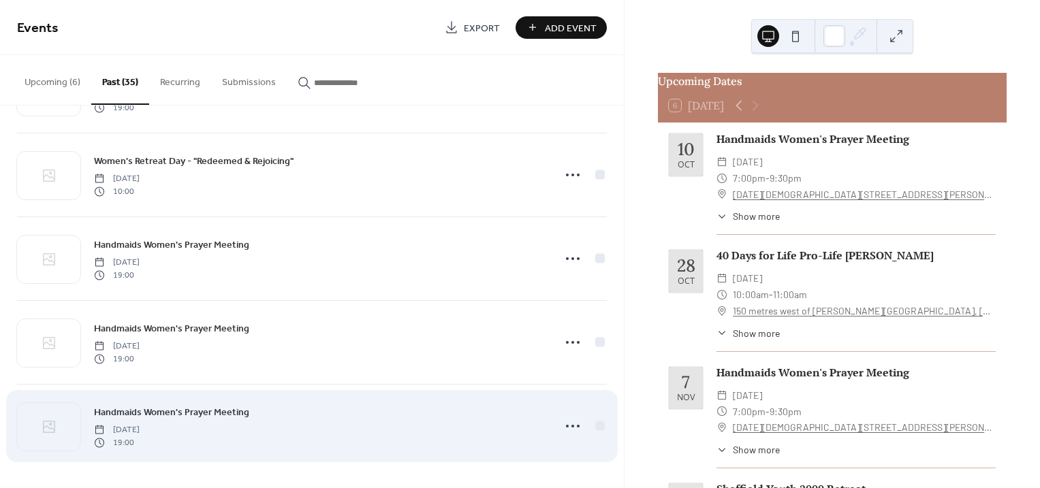
scroll to position [2594, 0]
click at [568, 421] on icon at bounding box center [573, 426] width 22 height 22
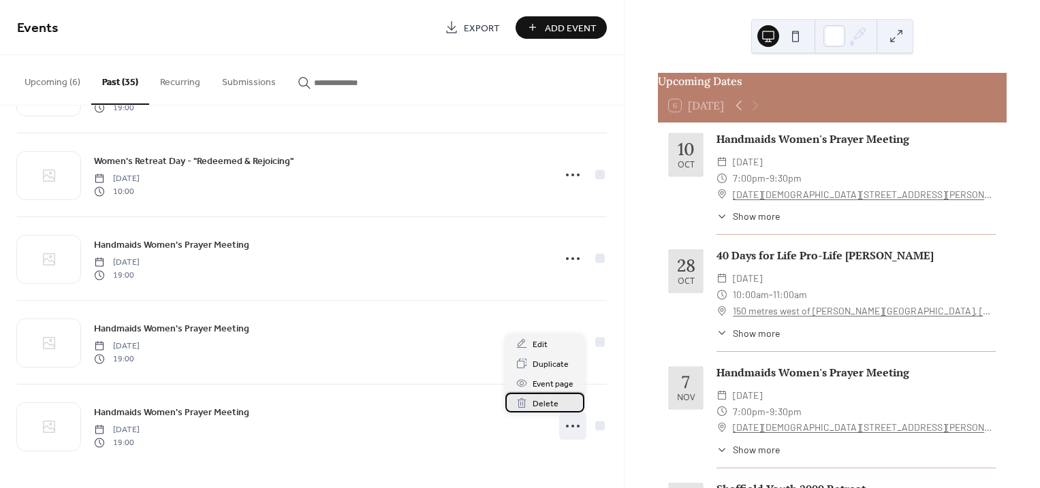
click at [544, 400] on span "Delete" at bounding box center [545, 404] width 26 height 14
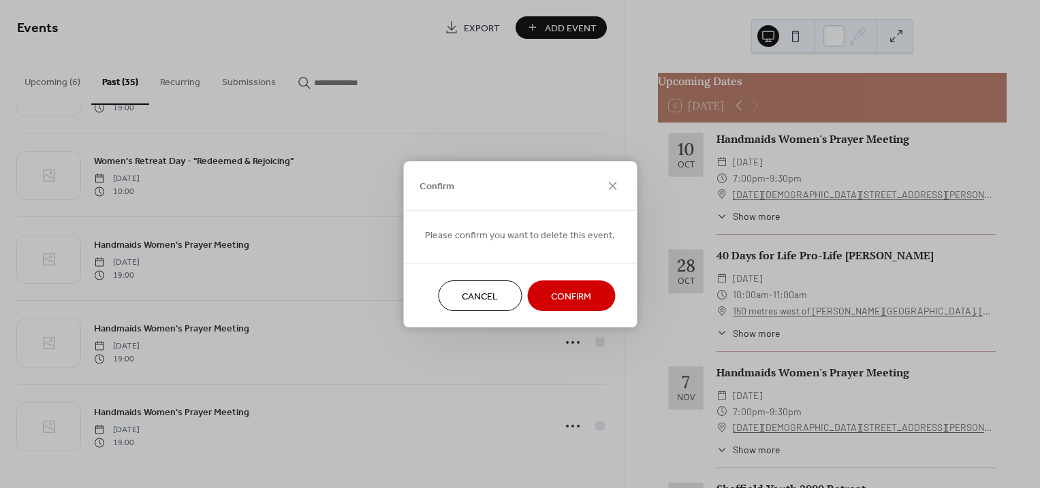
click at [580, 295] on span "Confirm" at bounding box center [571, 296] width 40 height 14
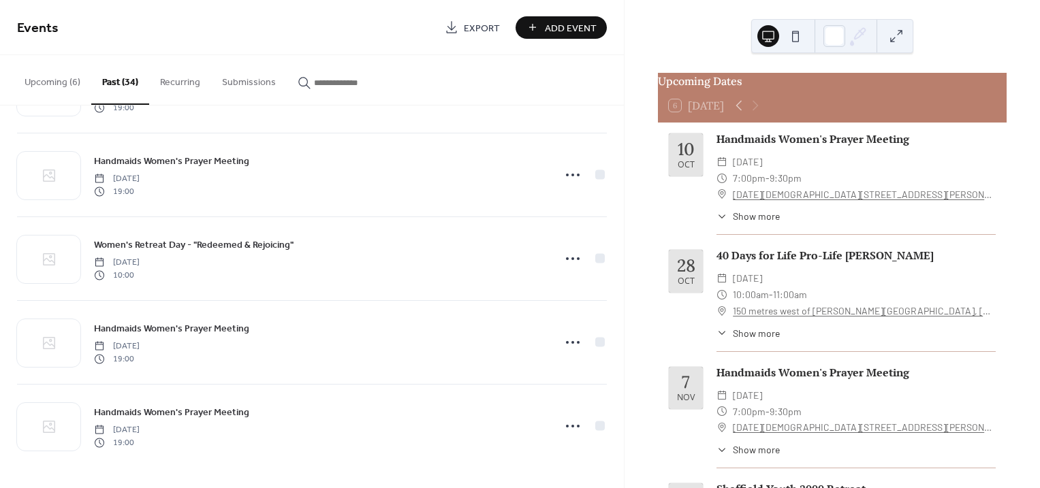
scroll to position [2510, 0]
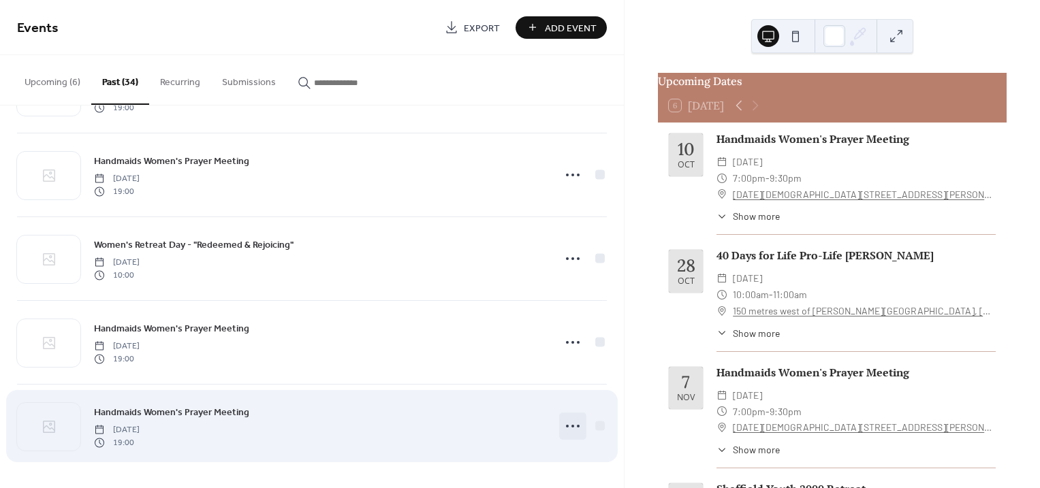
click at [571, 430] on icon at bounding box center [573, 426] width 22 height 22
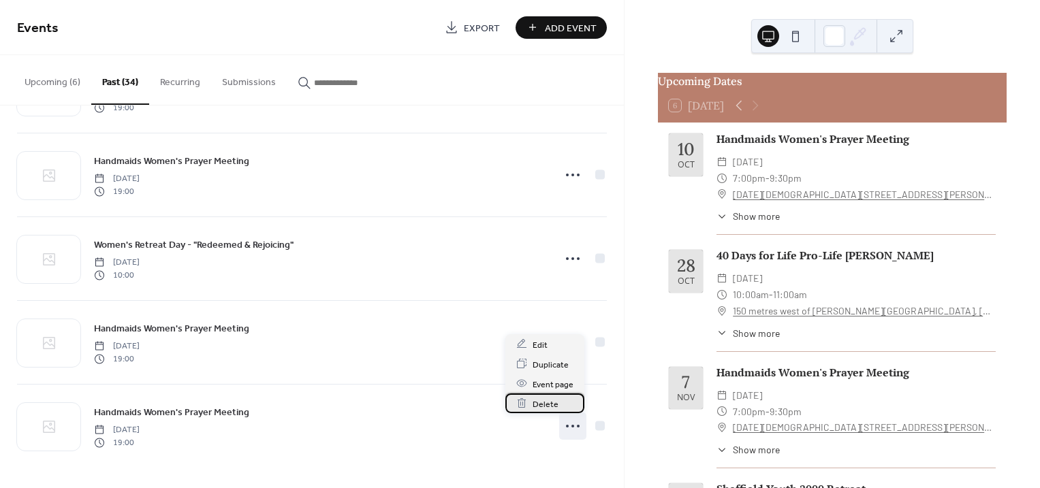
click at [543, 401] on span "Delete" at bounding box center [545, 404] width 26 height 14
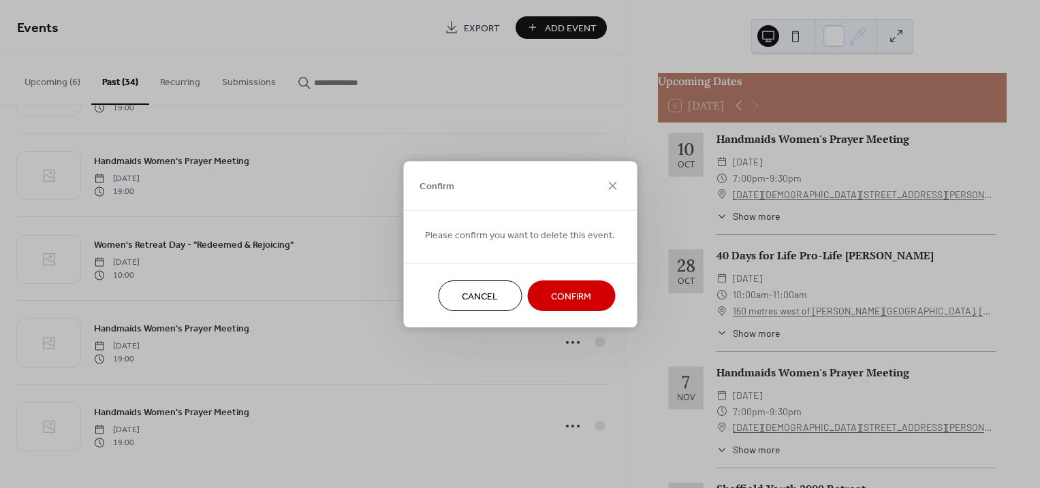
click at [577, 296] on span "Confirm" at bounding box center [571, 296] width 40 height 14
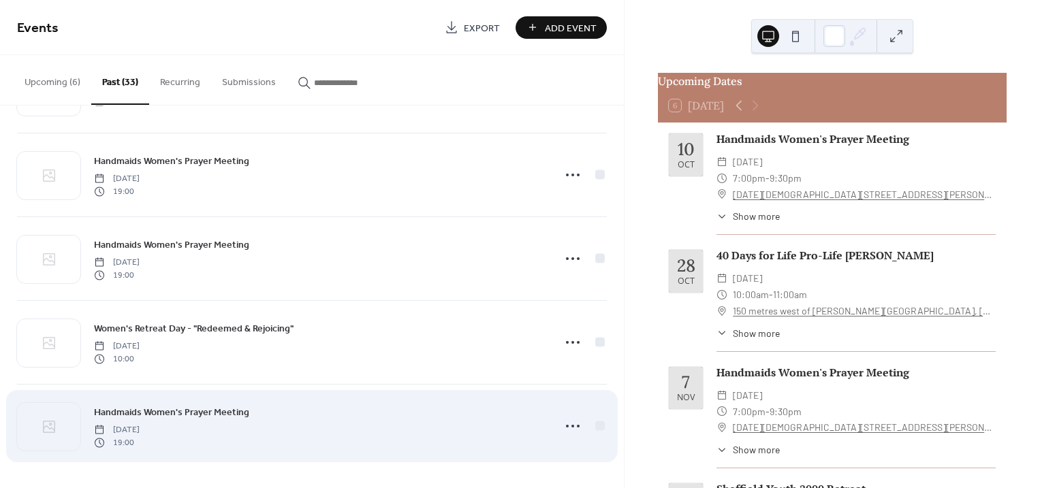
scroll to position [2426, 0]
click at [571, 426] on circle at bounding box center [572, 426] width 3 height 3
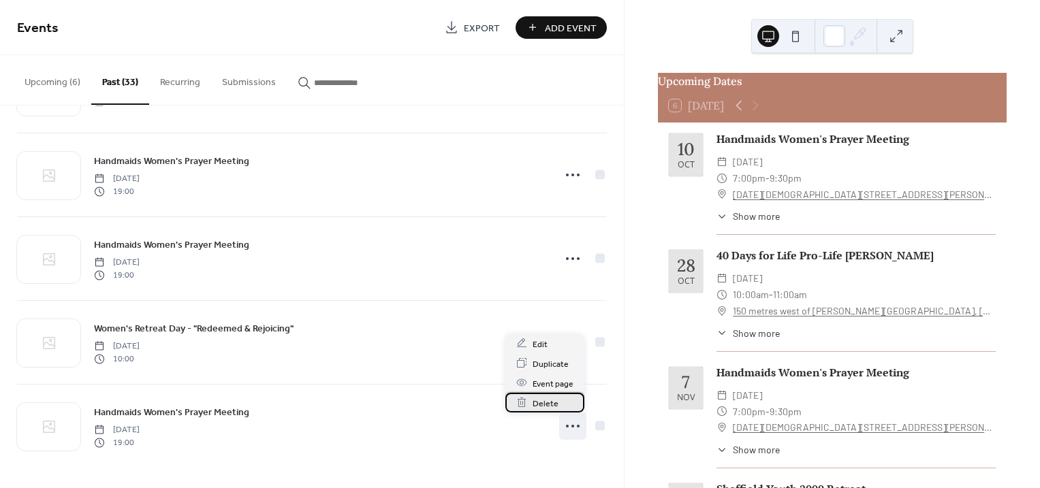
click at [551, 402] on span "Delete" at bounding box center [545, 403] width 26 height 14
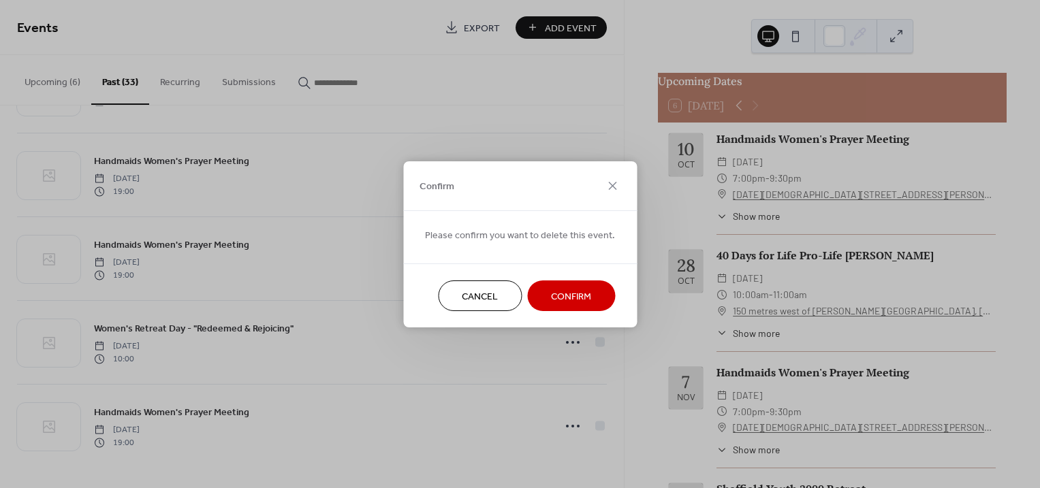
click at [575, 291] on span "Confirm" at bounding box center [571, 296] width 40 height 14
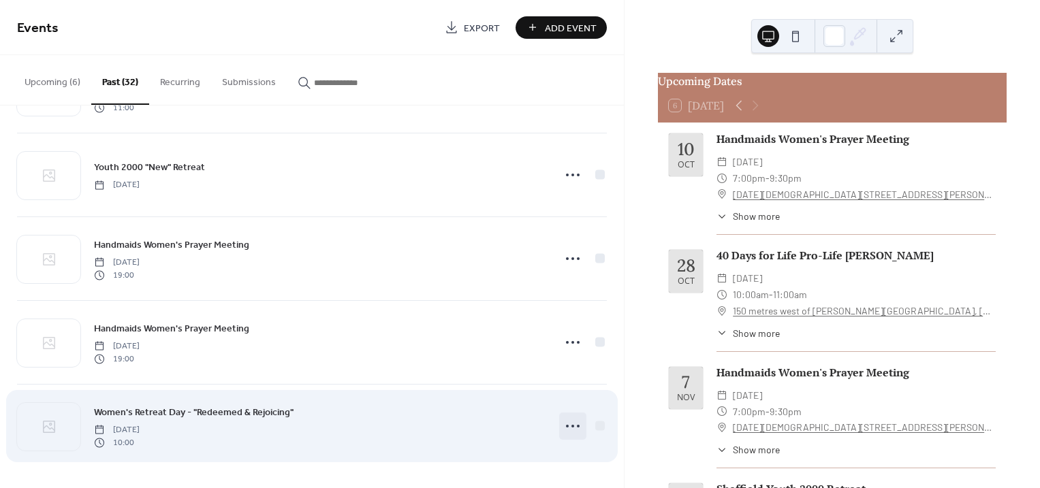
scroll to position [2342, 0]
click at [569, 424] on icon at bounding box center [573, 426] width 22 height 22
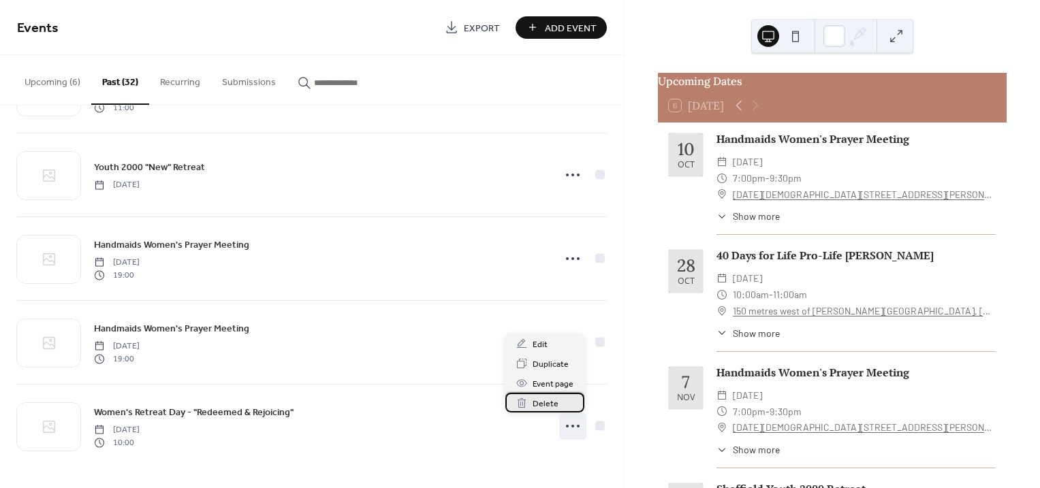
click at [545, 404] on span "Delete" at bounding box center [545, 404] width 26 height 14
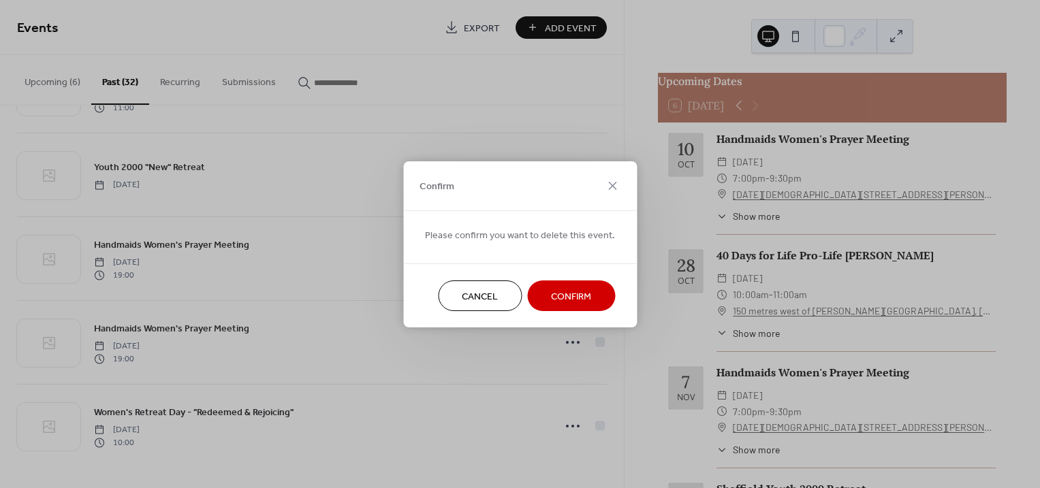
click at [585, 292] on span "Confirm" at bounding box center [571, 296] width 40 height 14
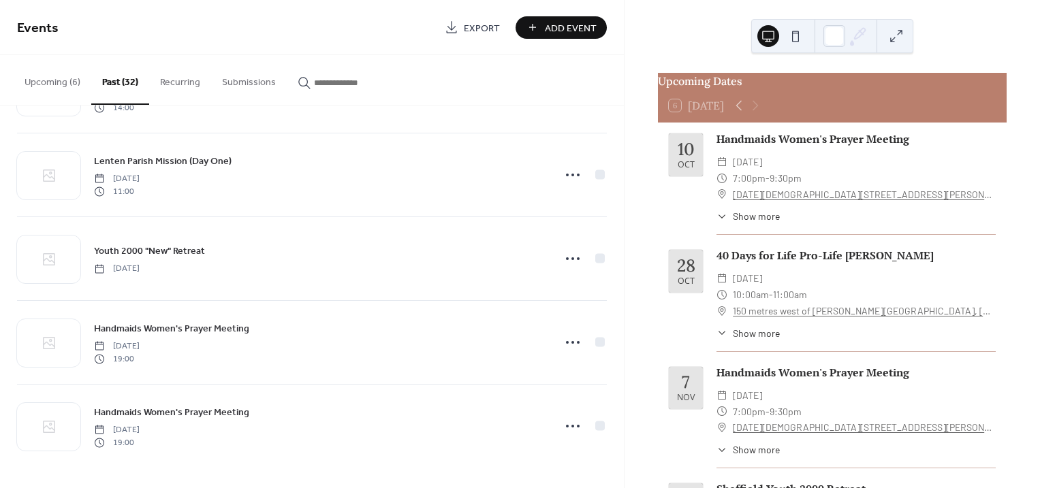
scroll to position [2258, 0]
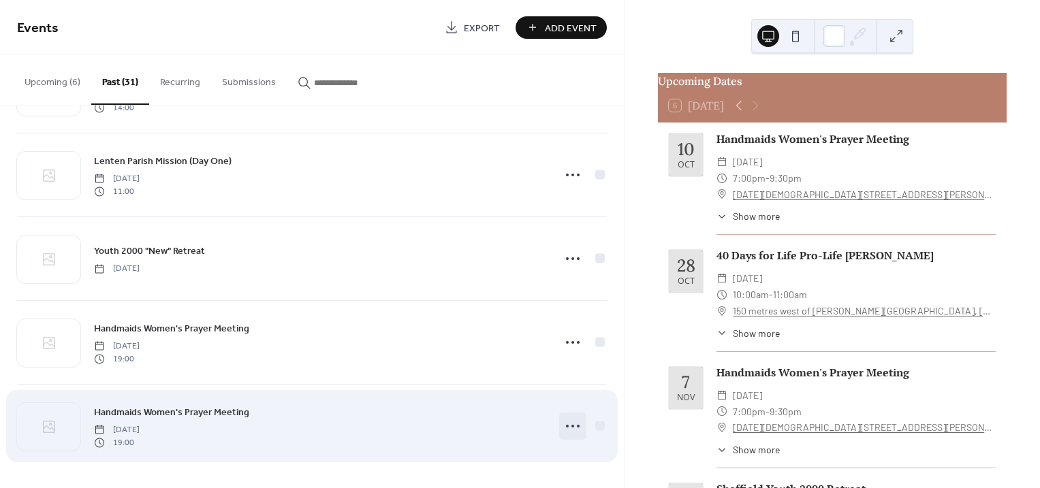
click at [571, 426] on circle at bounding box center [572, 426] width 3 height 3
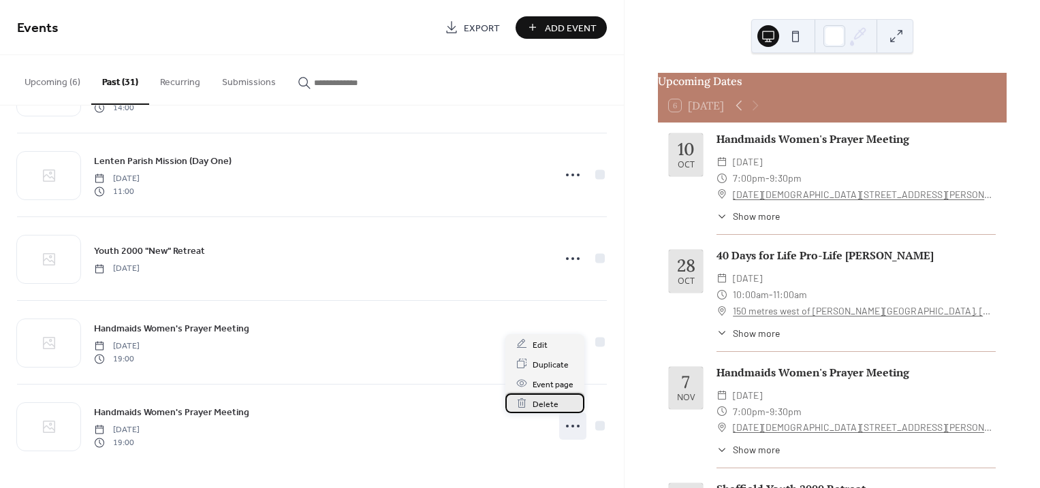
click at [541, 404] on span "Delete" at bounding box center [545, 404] width 26 height 14
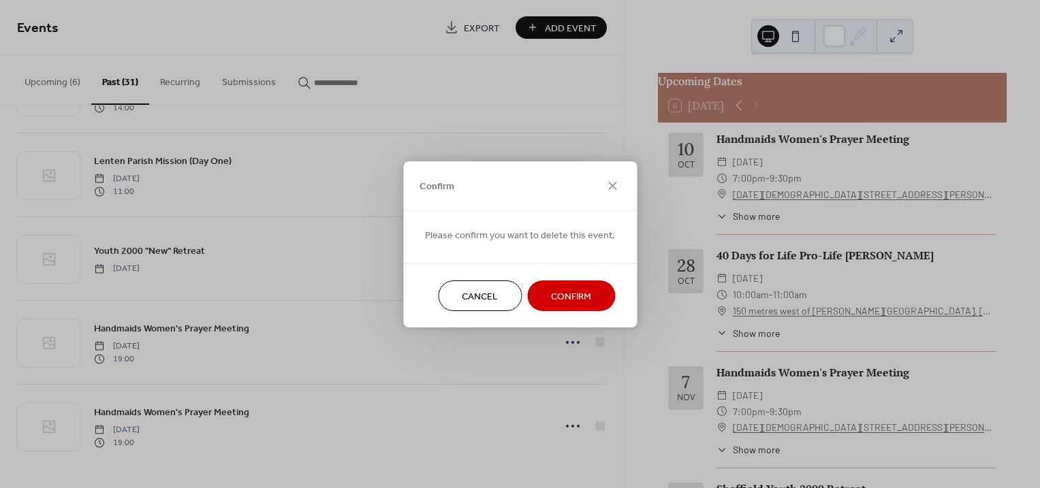
click at [588, 302] on button "Confirm" at bounding box center [571, 296] width 88 height 31
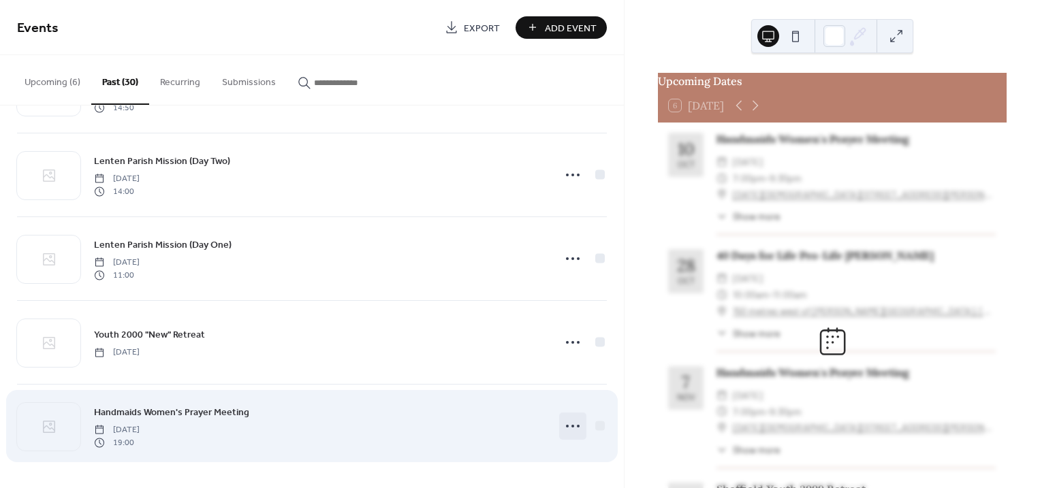
scroll to position [2174, 0]
click at [571, 426] on icon at bounding box center [573, 426] width 22 height 22
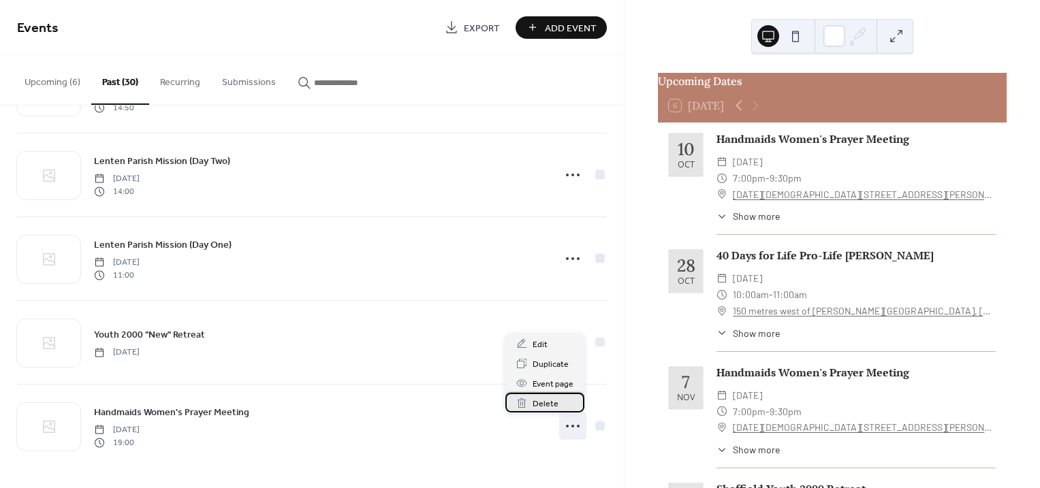
click at [547, 401] on span "Delete" at bounding box center [545, 404] width 26 height 14
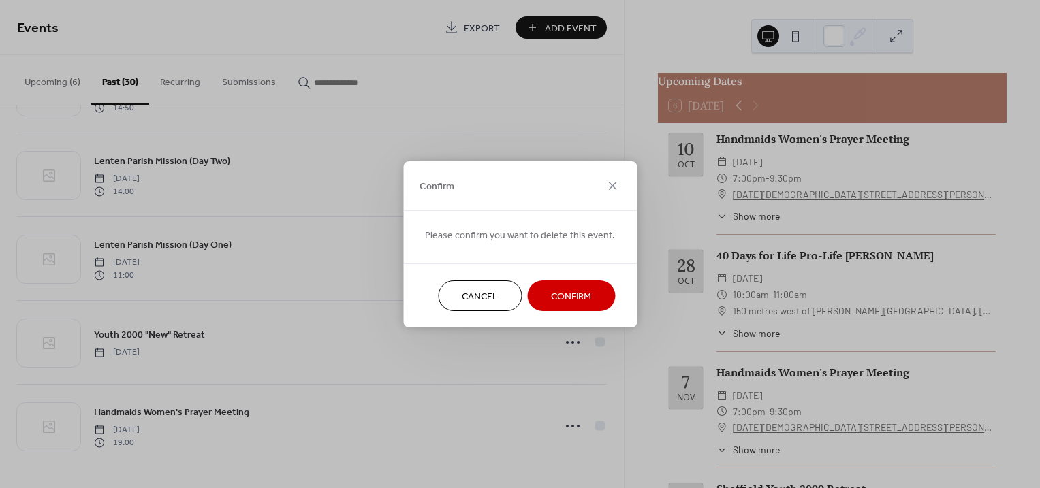
click at [566, 296] on span "Confirm" at bounding box center [571, 296] width 40 height 14
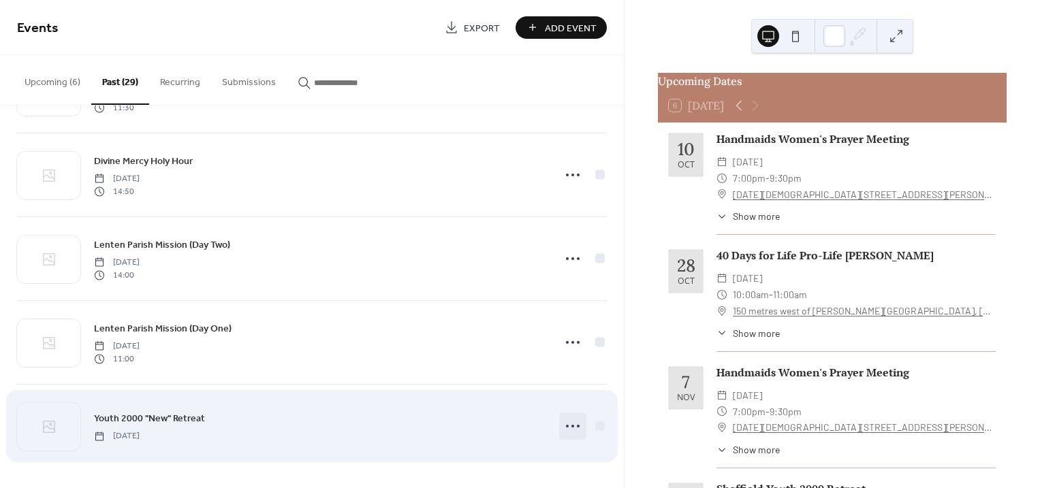
scroll to position [2090, 0]
click at [569, 424] on icon at bounding box center [573, 426] width 22 height 22
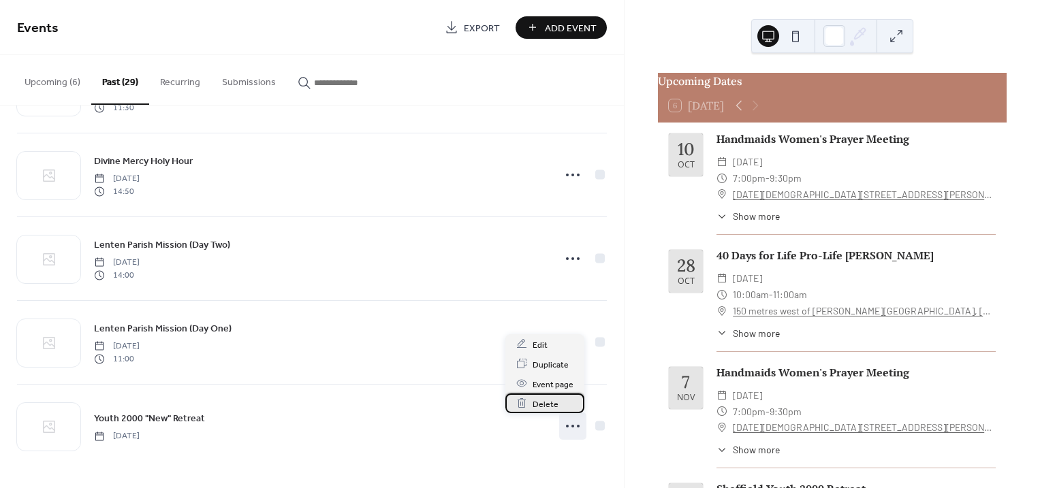
click at [547, 402] on span "Delete" at bounding box center [545, 404] width 26 height 14
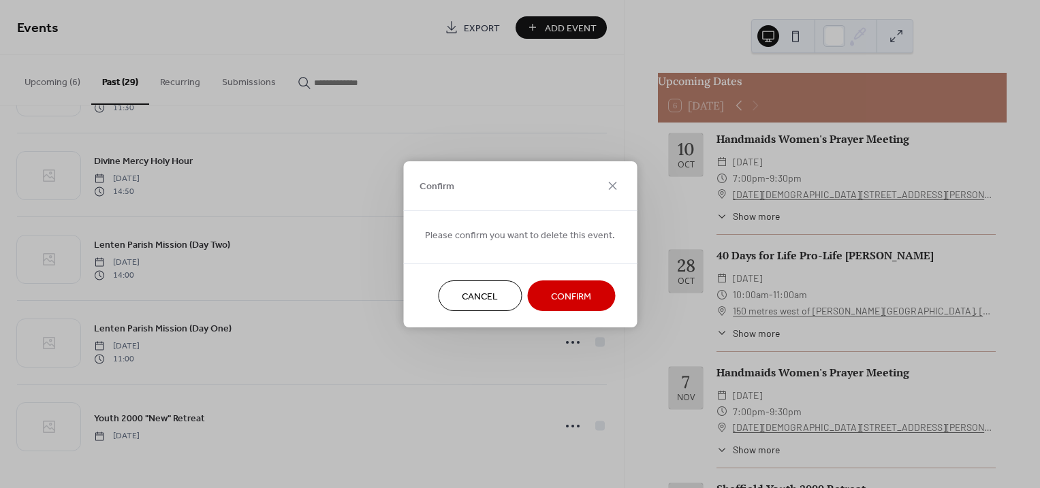
click at [579, 299] on span "Confirm" at bounding box center [571, 296] width 40 height 14
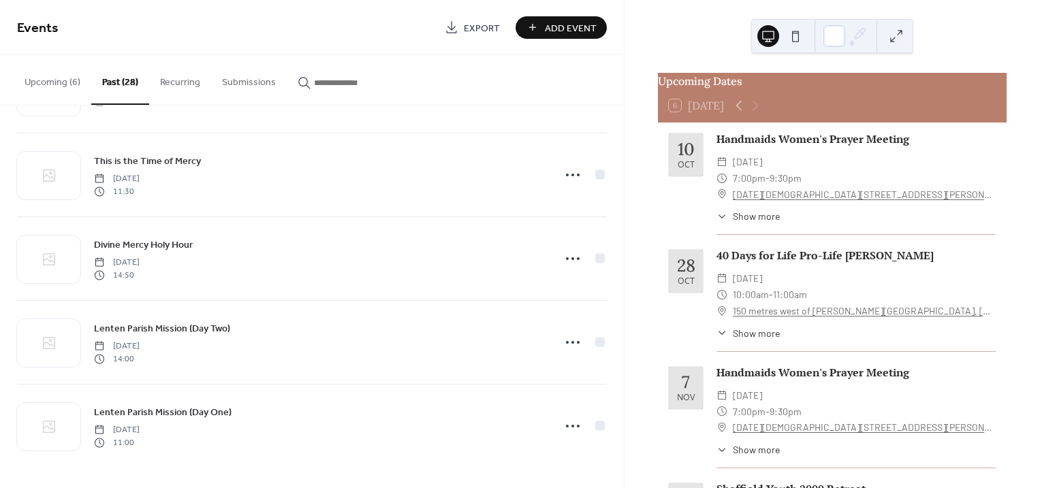
scroll to position [2006, 0]
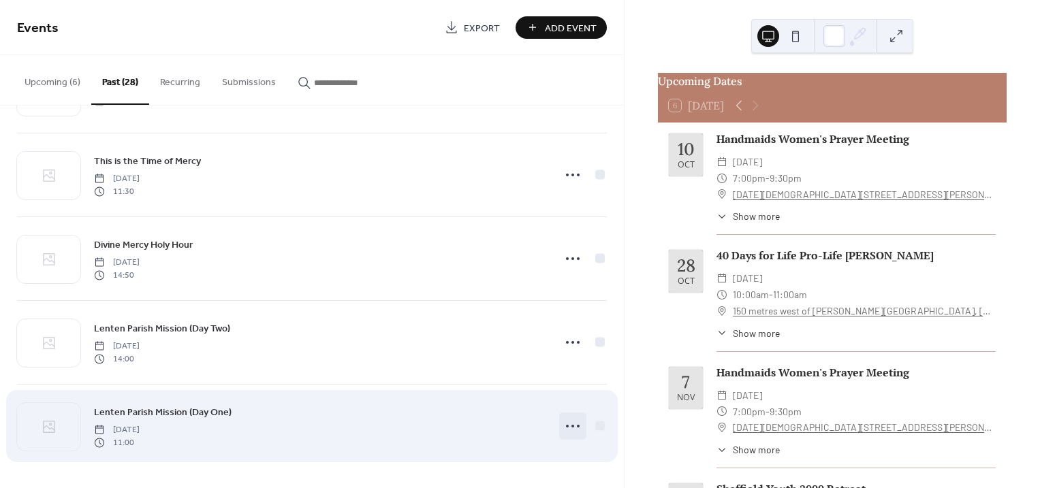
click at [573, 425] on icon at bounding box center [573, 426] width 22 height 22
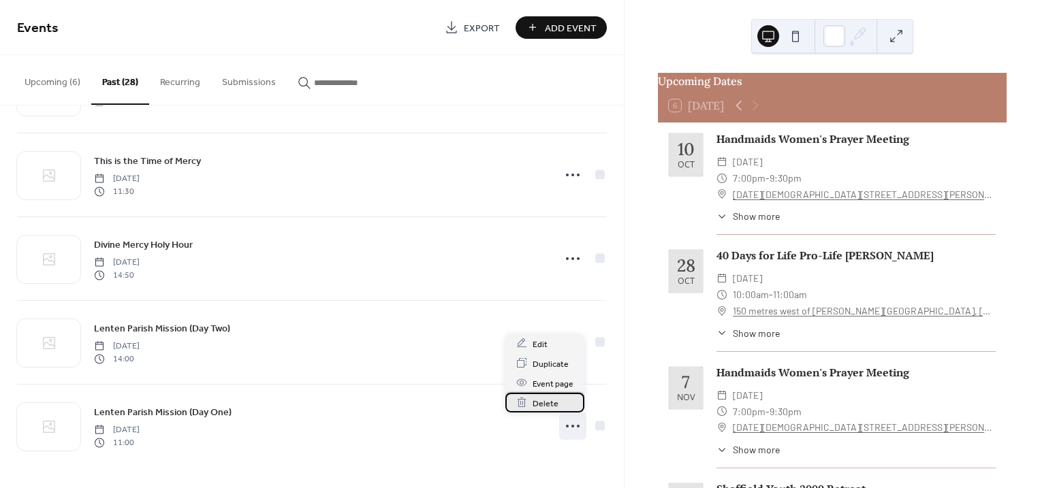
click at [549, 394] on div "Delete" at bounding box center [544, 403] width 79 height 20
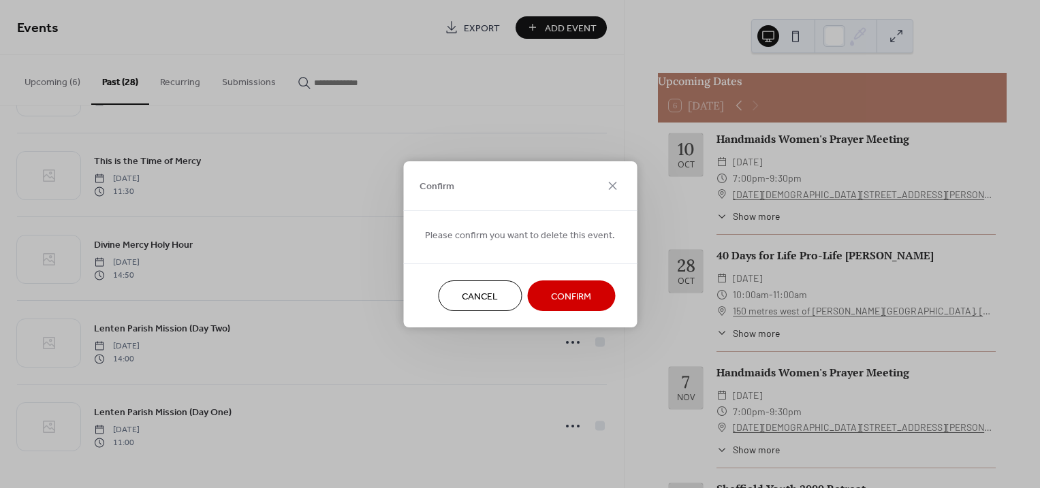
click at [567, 296] on span "Confirm" at bounding box center [571, 296] width 40 height 14
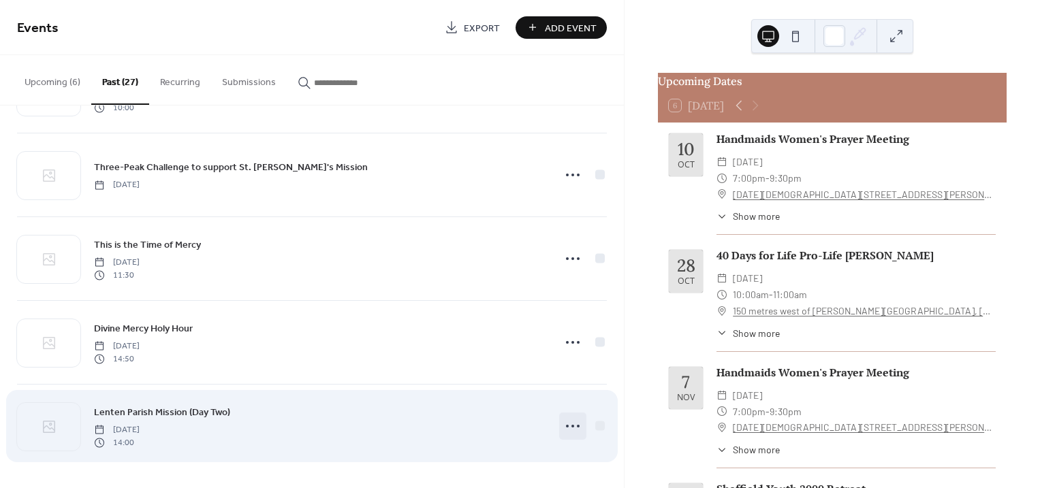
scroll to position [1922, 0]
click at [570, 424] on icon at bounding box center [573, 426] width 22 height 22
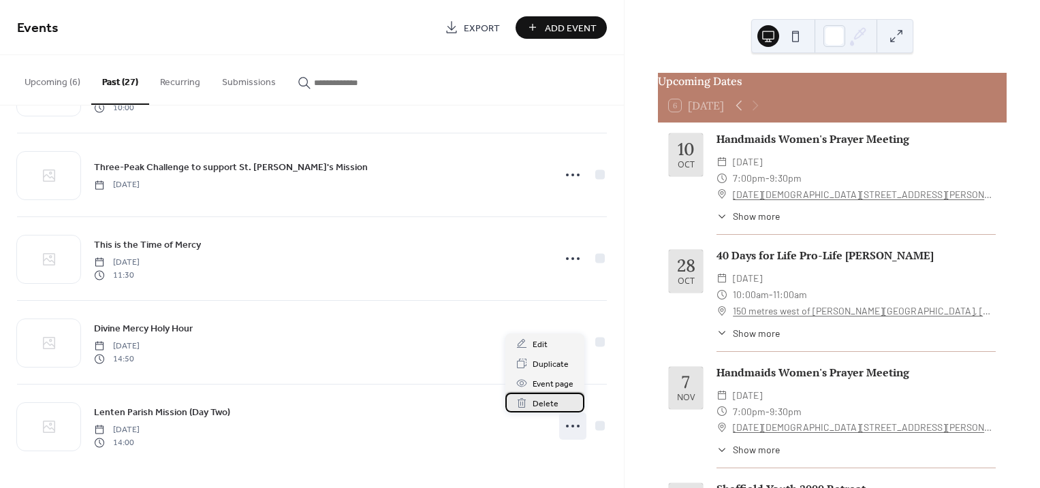
click at [551, 397] on span "Delete" at bounding box center [545, 404] width 26 height 14
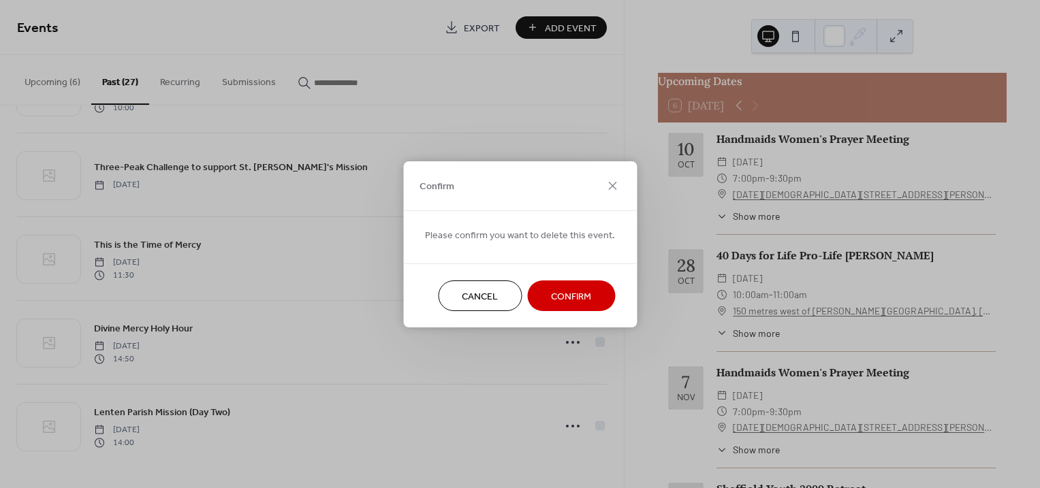
click at [583, 303] on span "Confirm" at bounding box center [571, 296] width 40 height 14
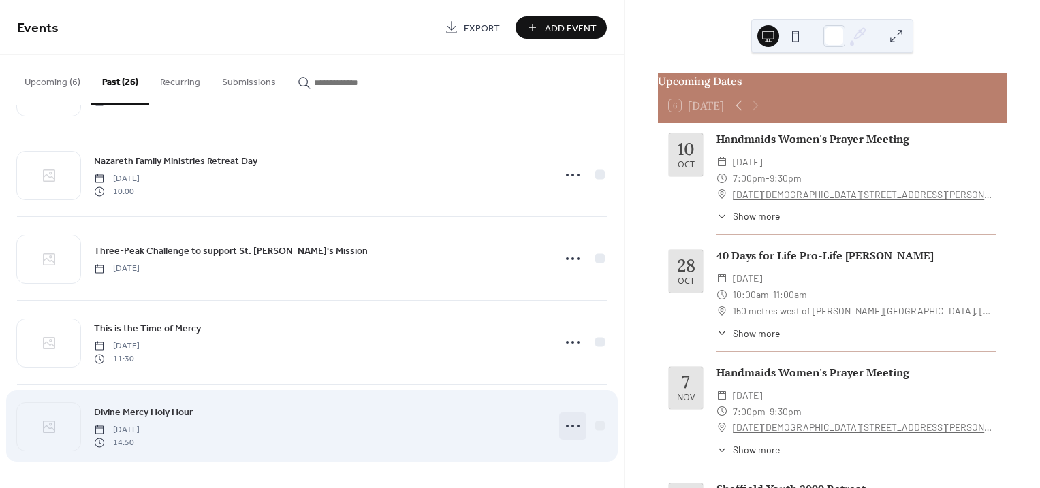
scroll to position [1838, 0]
click at [568, 423] on icon at bounding box center [573, 426] width 22 height 22
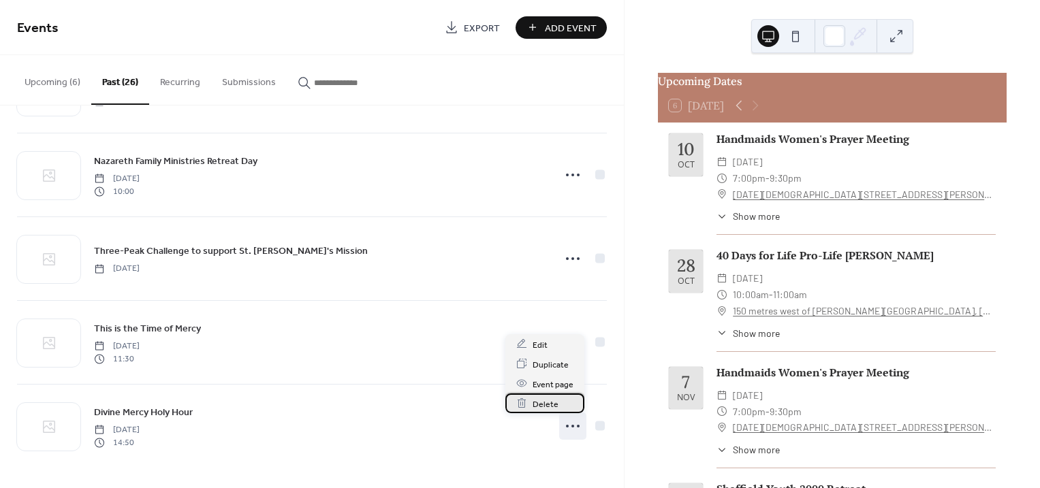
click at [553, 406] on span "Delete" at bounding box center [545, 404] width 26 height 14
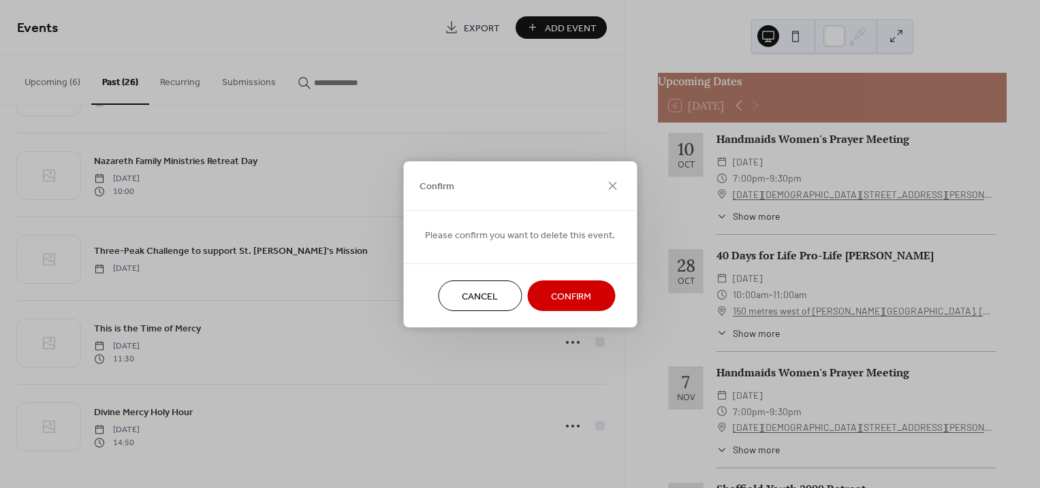
click at [594, 293] on button "Confirm" at bounding box center [571, 296] width 88 height 31
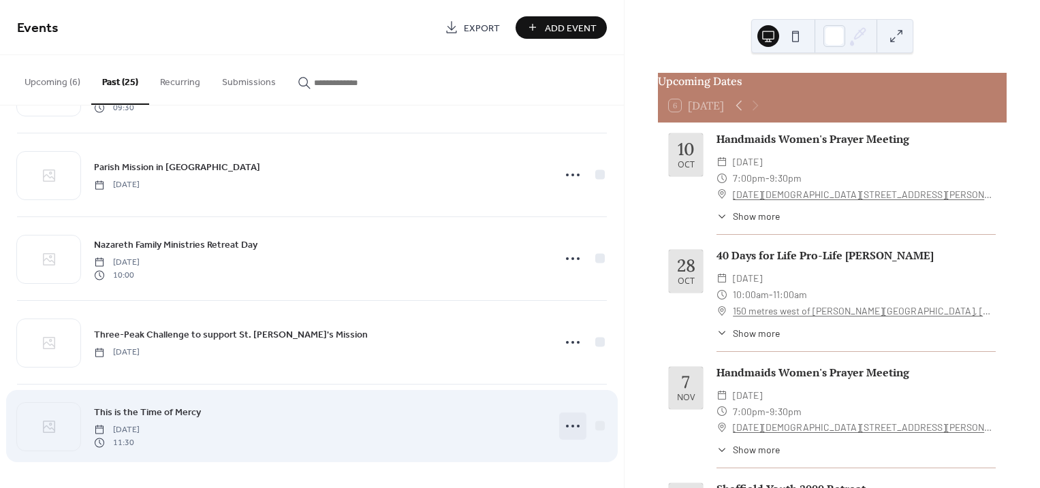
scroll to position [1755, 0]
click at [570, 419] on icon at bounding box center [573, 426] width 22 height 22
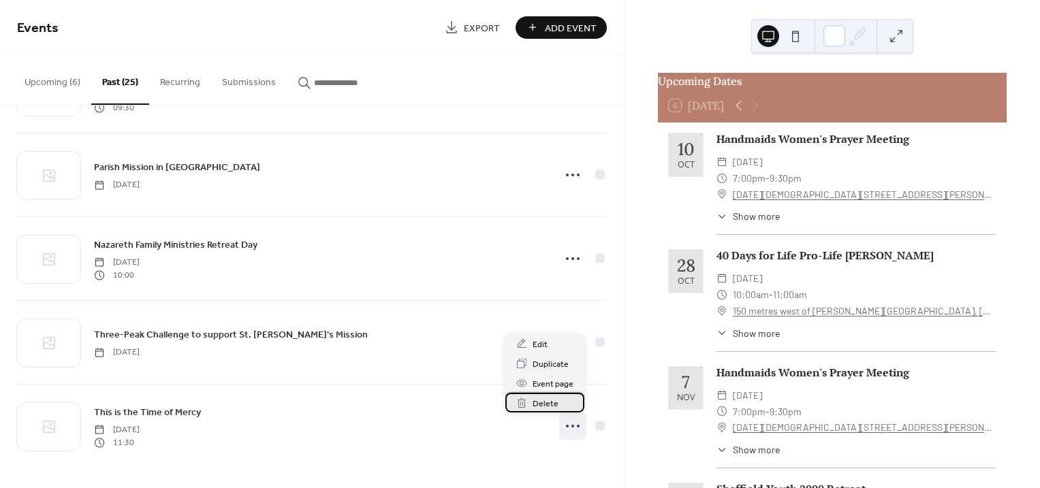
click at [549, 398] on span "Delete" at bounding box center [545, 404] width 26 height 14
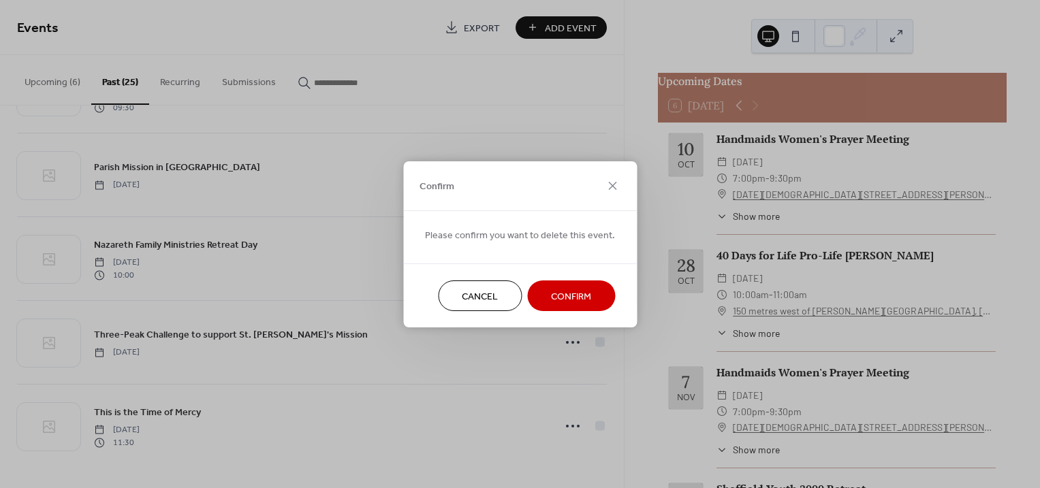
click at [566, 296] on span "Confirm" at bounding box center [571, 296] width 40 height 14
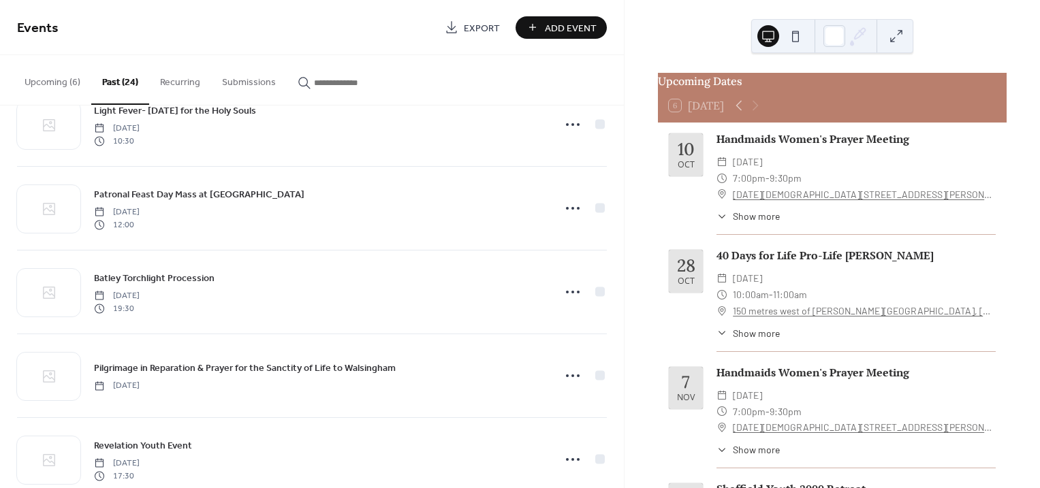
scroll to position [1245, 0]
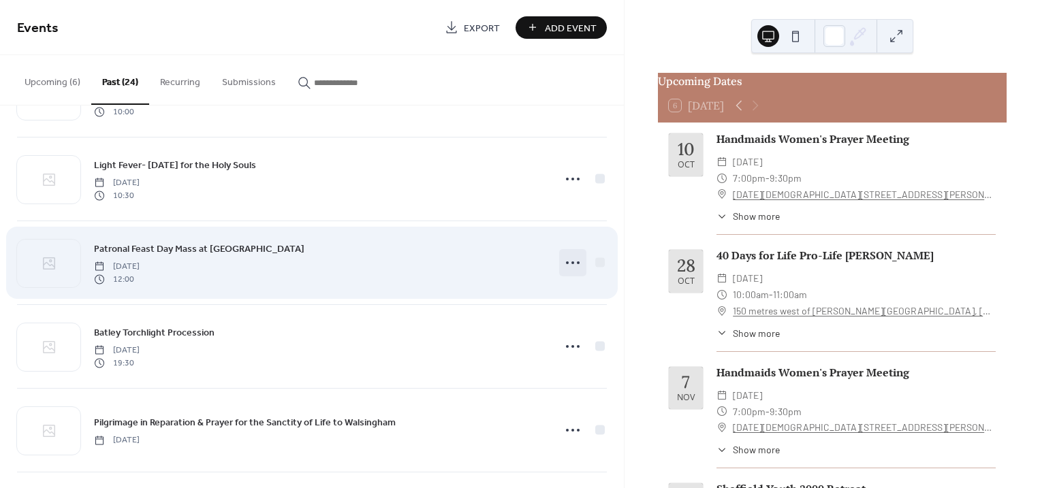
click at [571, 264] on circle at bounding box center [572, 262] width 3 height 3
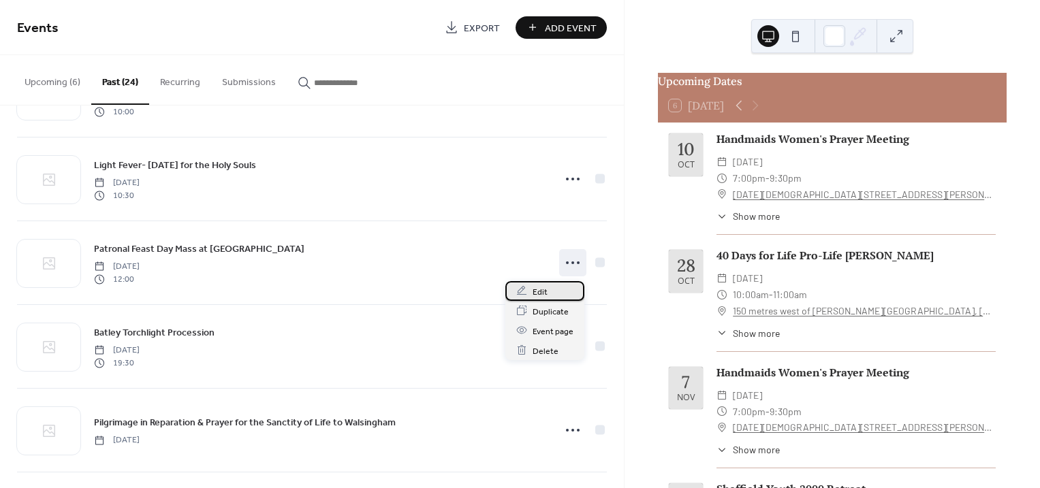
click at [543, 291] on span "Edit" at bounding box center [539, 292] width 15 height 14
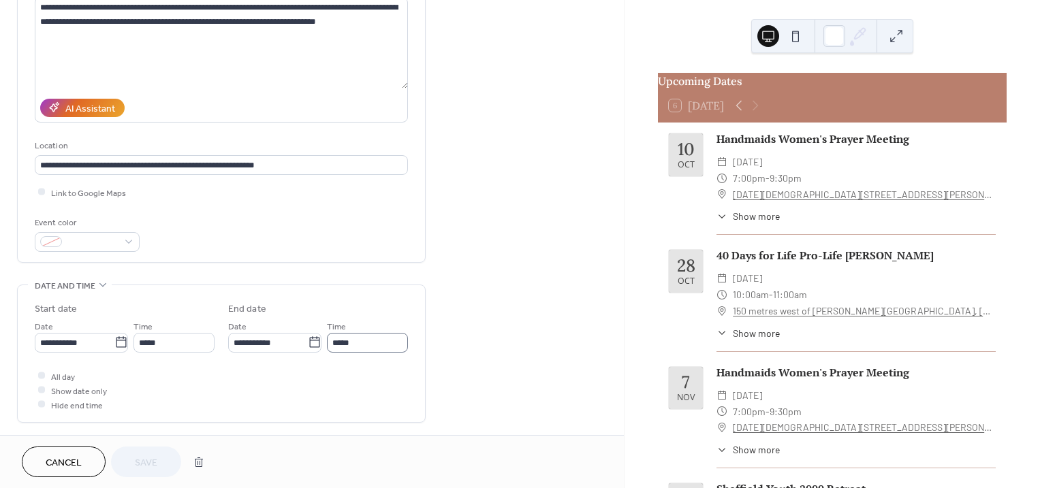
scroll to position [170, 0]
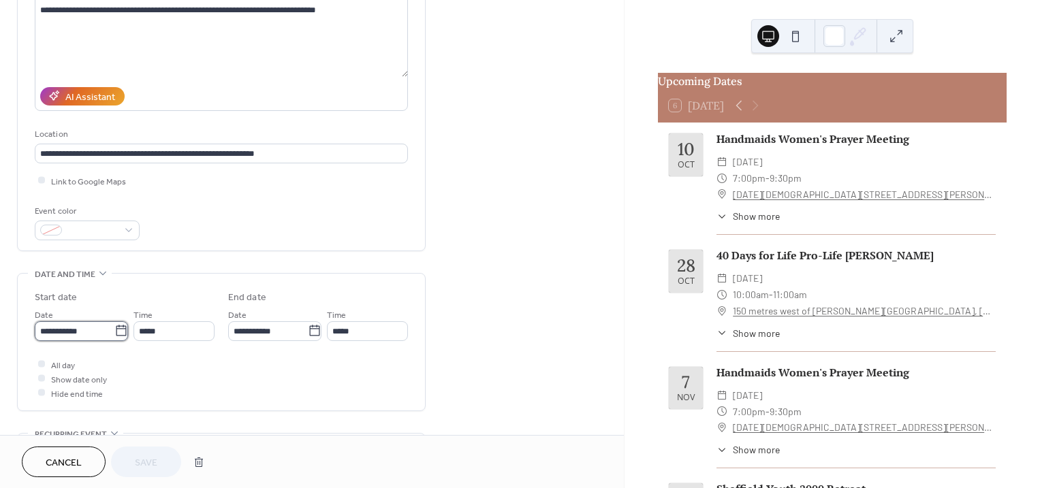
click at [97, 330] on input "**********" at bounding box center [75, 331] width 80 height 20
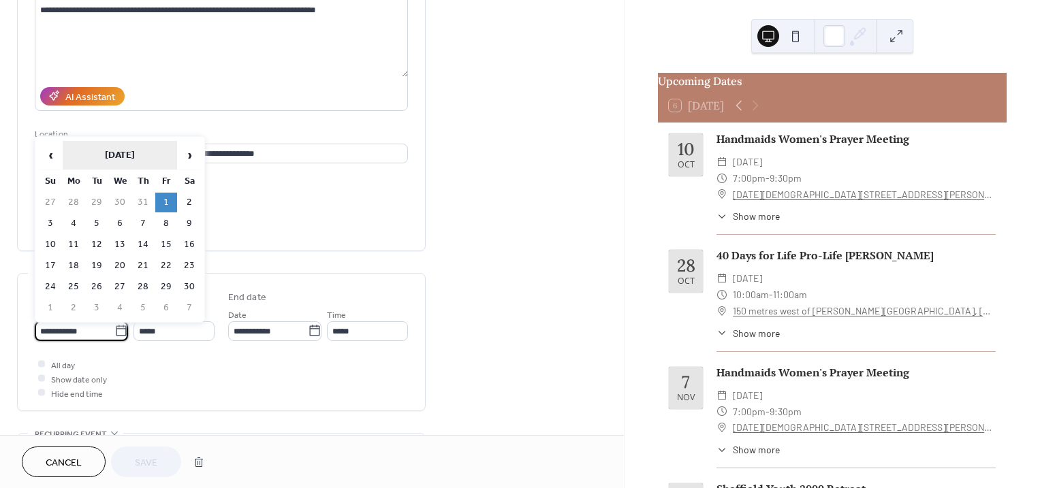
click at [110, 153] on th "[DATE]" at bounding box center [120, 155] width 114 height 29
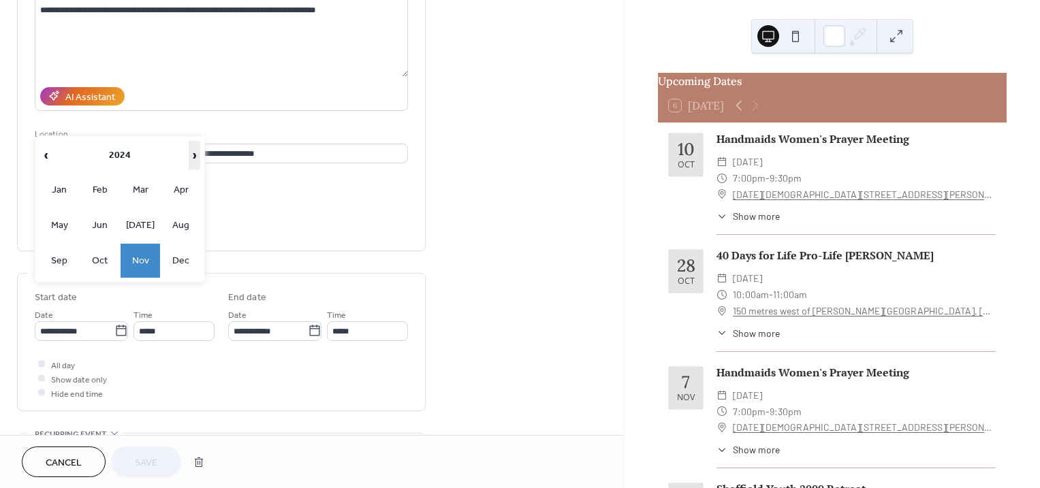
click at [190, 153] on span "›" at bounding box center [194, 155] width 11 height 27
click at [139, 261] on td "Nov" at bounding box center [140, 261] width 39 height 34
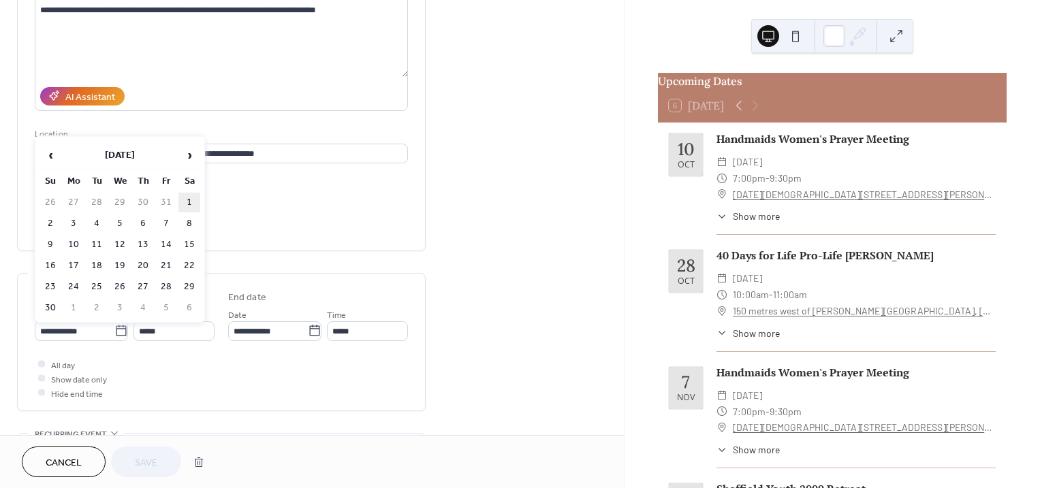
click at [190, 201] on td "1" at bounding box center [189, 203] width 22 height 20
type input "**********"
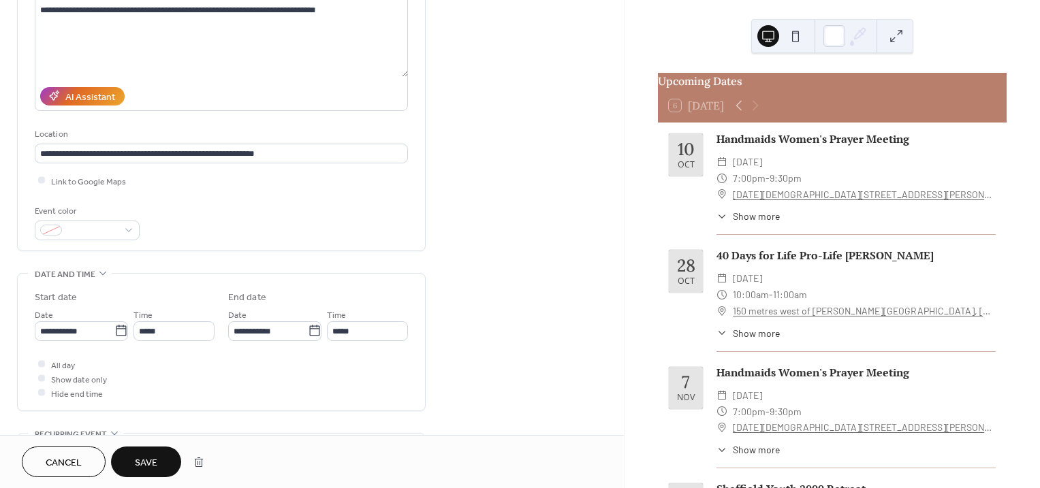
click at [158, 462] on button "Save" at bounding box center [146, 462] width 70 height 31
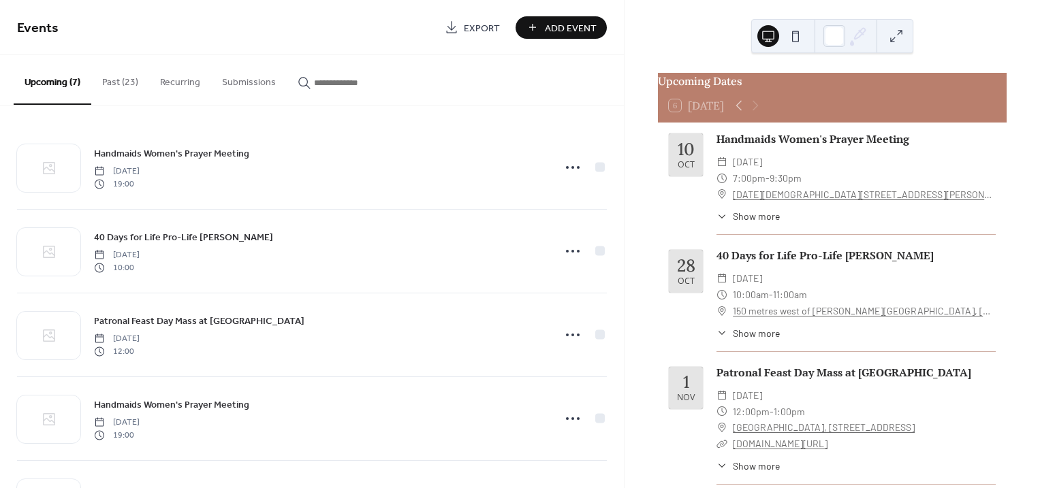
click at [131, 84] on button "Past (23)" at bounding box center [120, 79] width 58 height 48
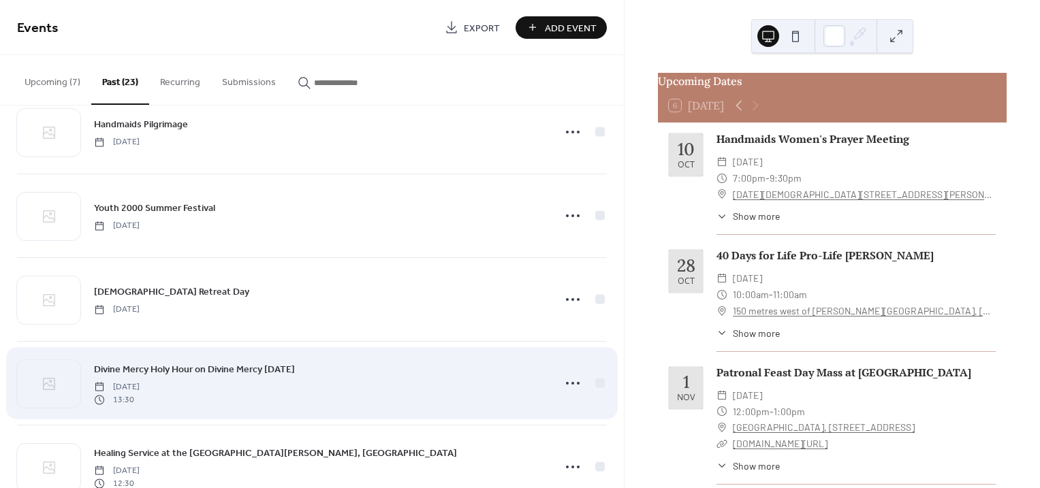
scroll to position [340, 0]
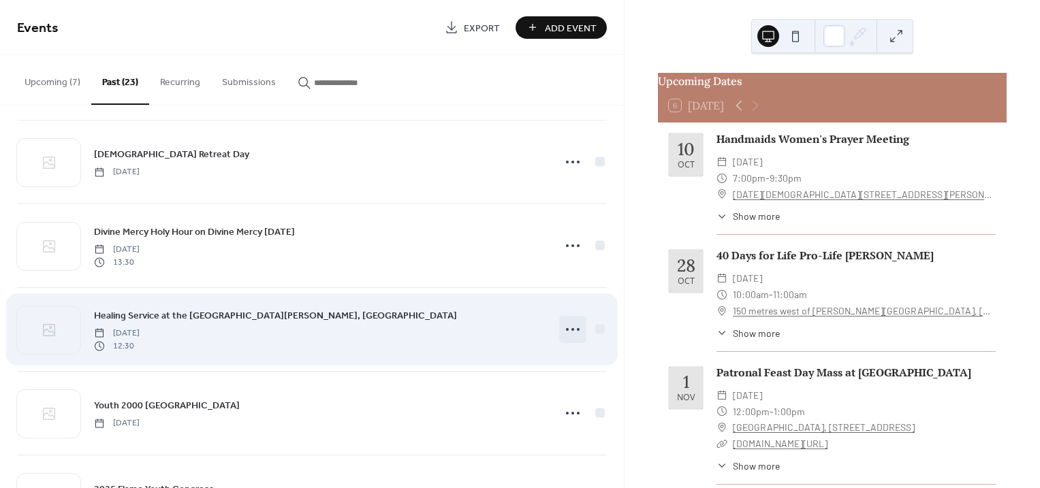
click at [569, 329] on icon at bounding box center [573, 330] width 22 height 22
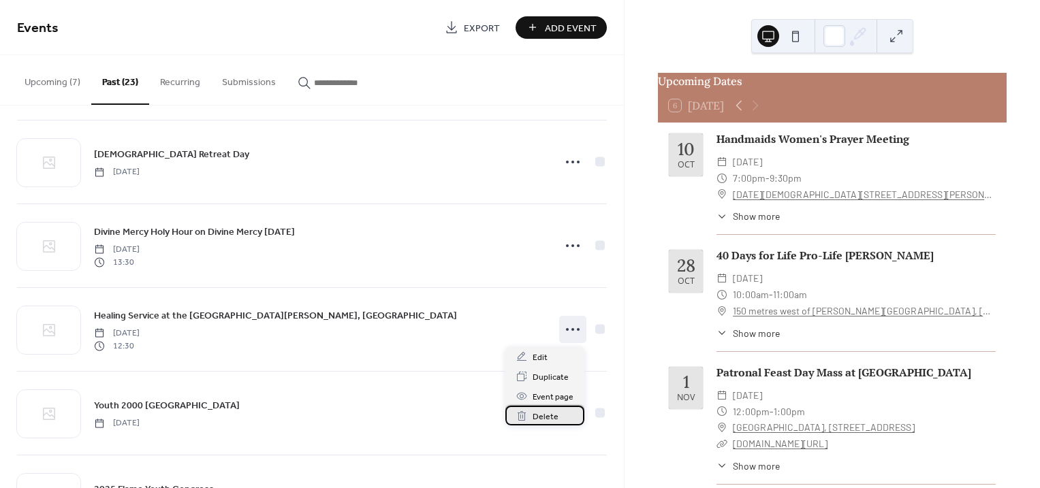
click at [549, 414] on span "Delete" at bounding box center [545, 417] width 26 height 14
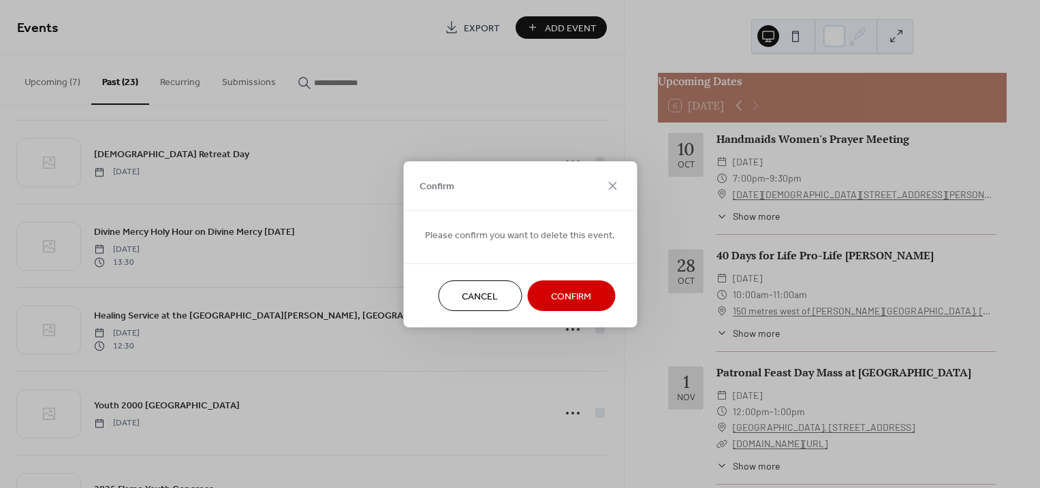
click at [571, 293] on span "Confirm" at bounding box center [571, 296] width 40 height 14
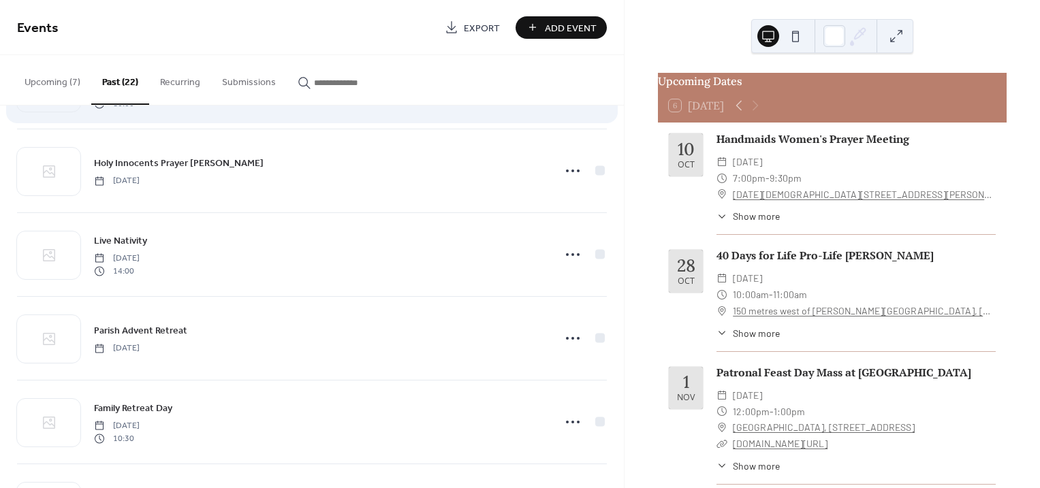
scroll to position [766, 0]
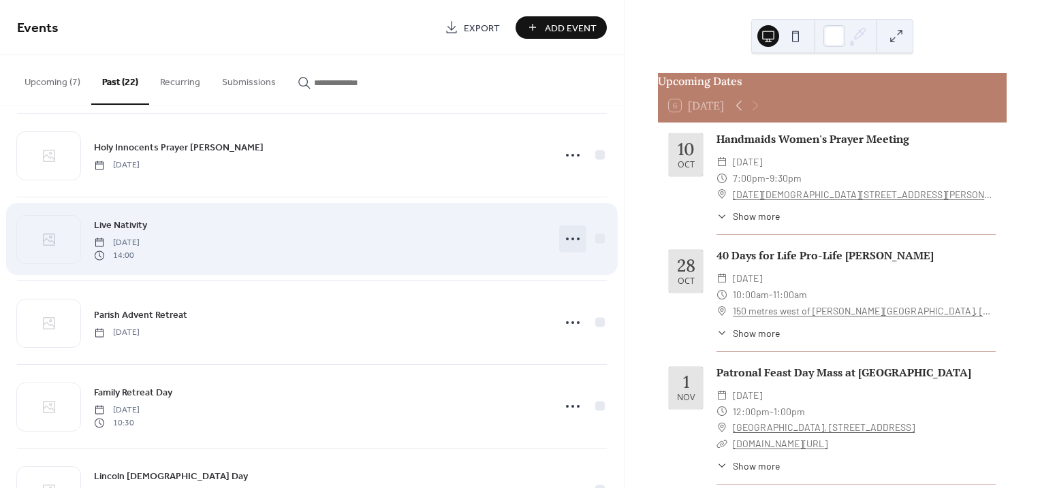
click at [566, 236] on icon at bounding box center [573, 239] width 22 height 22
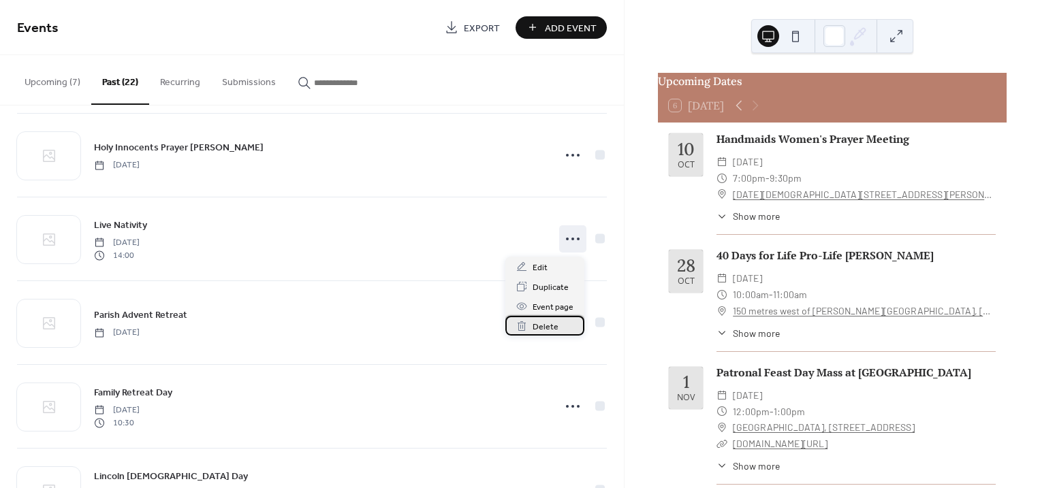
click at [537, 321] on span "Delete" at bounding box center [545, 327] width 26 height 14
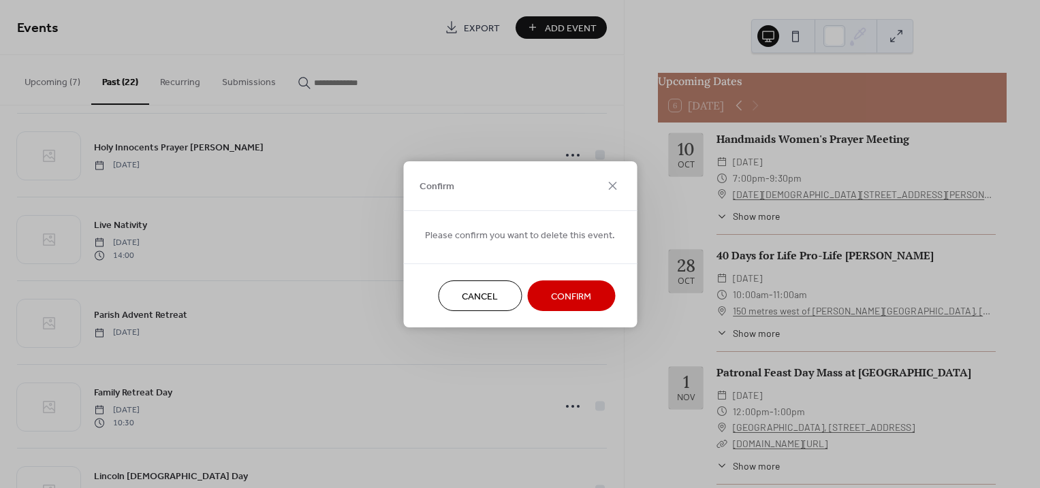
click at [553, 296] on span "Confirm" at bounding box center [571, 296] width 40 height 14
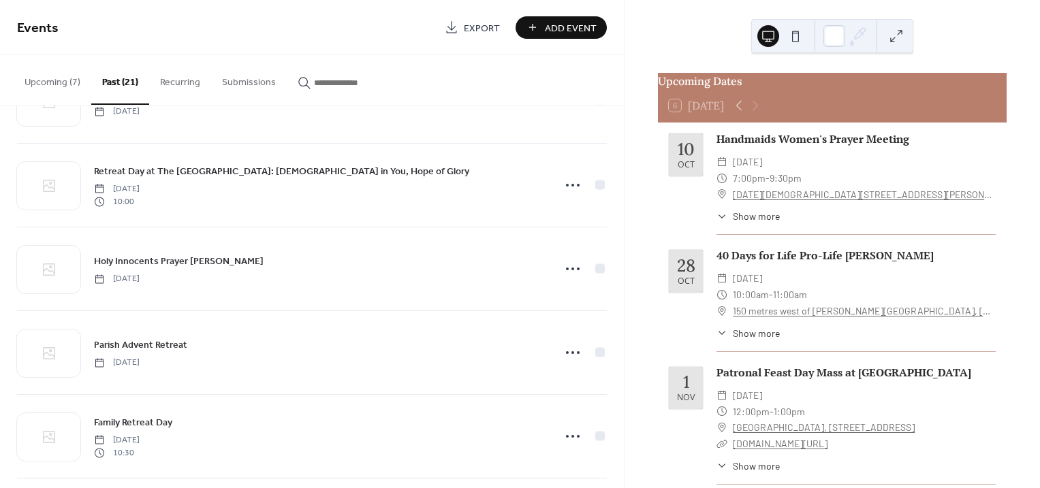
scroll to position [312, 0]
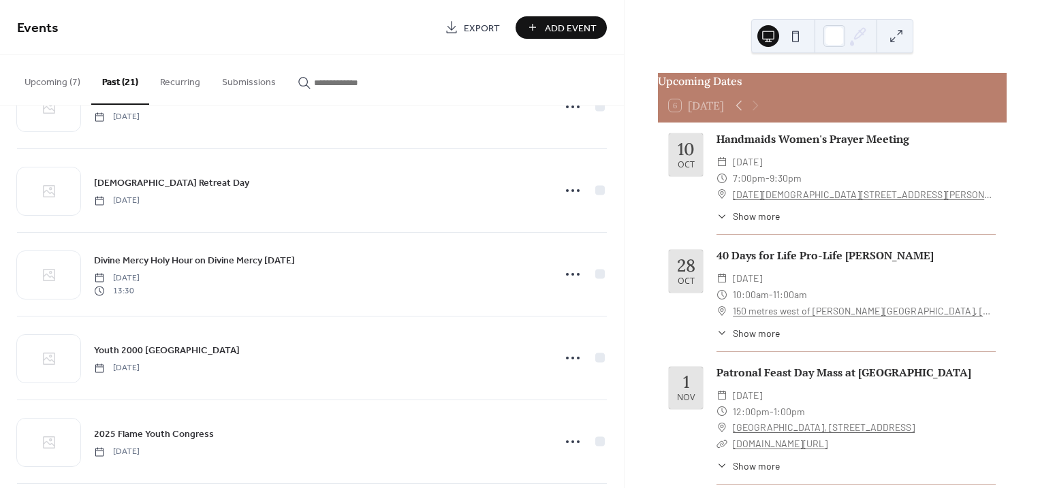
click at [45, 79] on button "Upcoming (7)" at bounding box center [53, 79] width 78 height 48
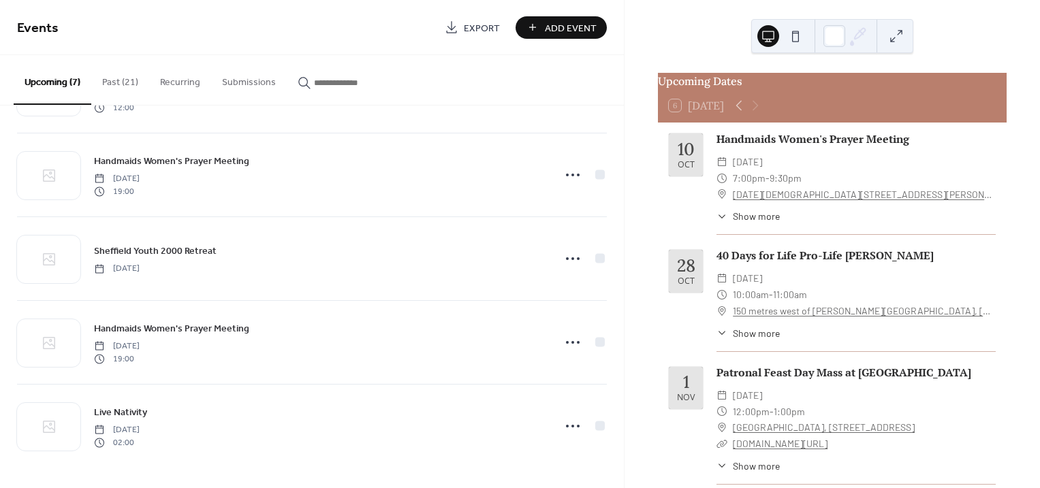
click at [891, 36] on button at bounding box center [896, 36] width 22 height 22
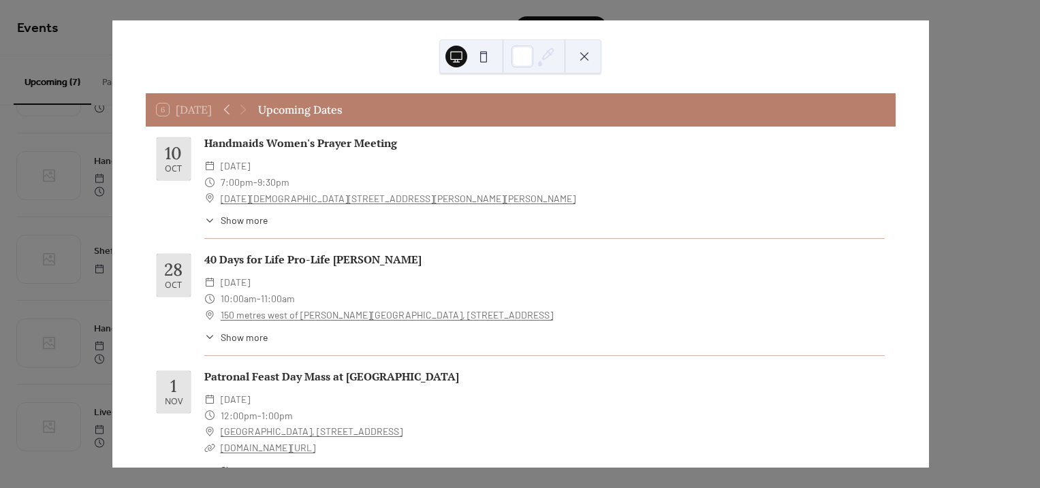
click at [586, 54] on button at bounding box center [584, 57] width 22 height 22
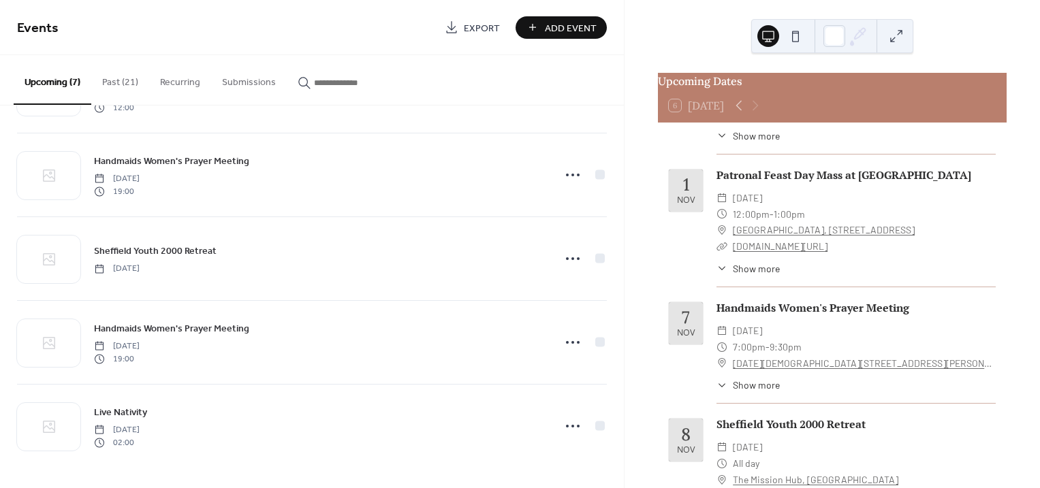
scroll to position [340, 0]
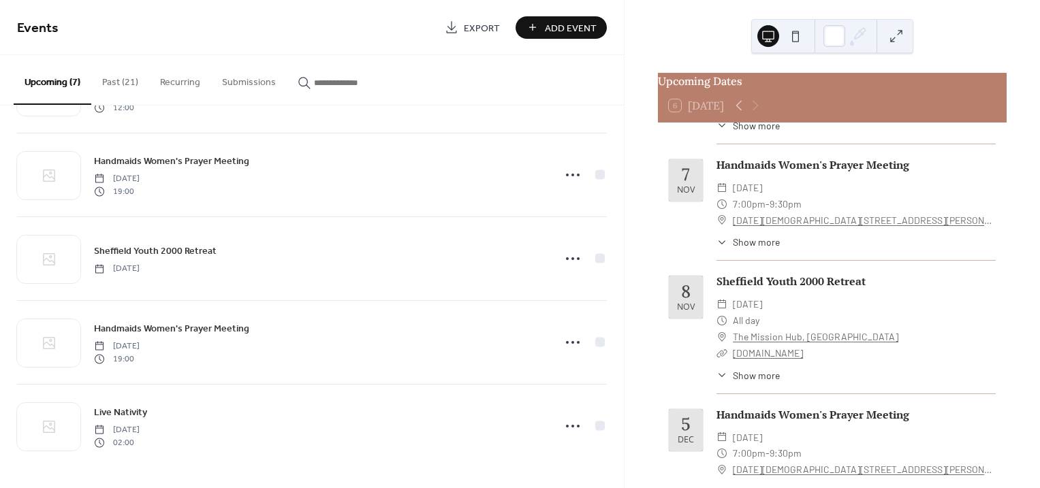
click at [554, 26] on span "Add Event" at bounding box center [571, 28] width 52 height 14
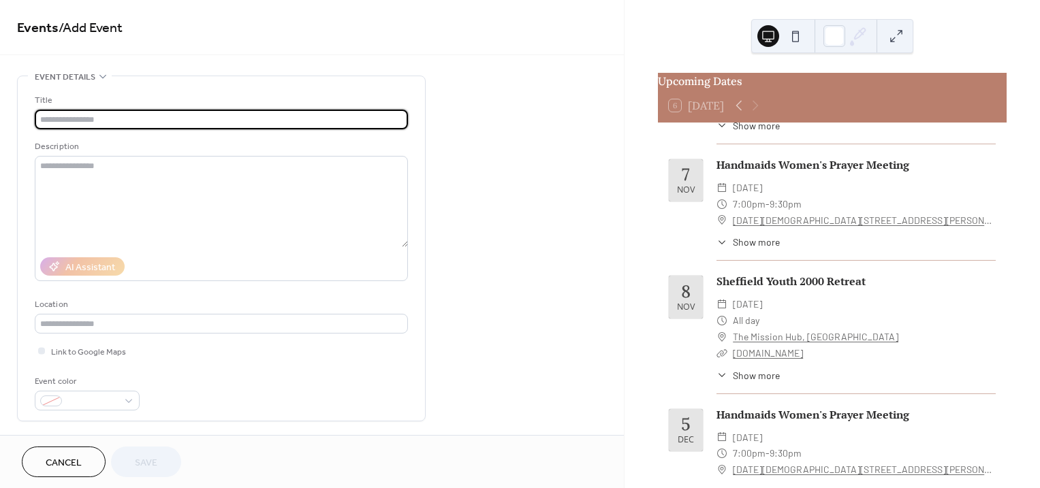
click at [59, 459] on span "Cancel" at bounding box center [64, 463] width 36 height 14
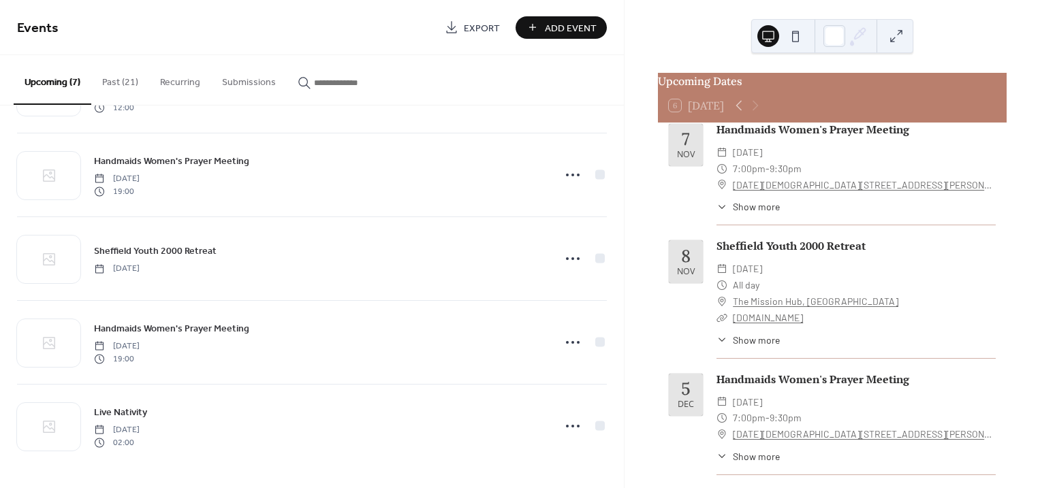
scroll to position [426, 0]
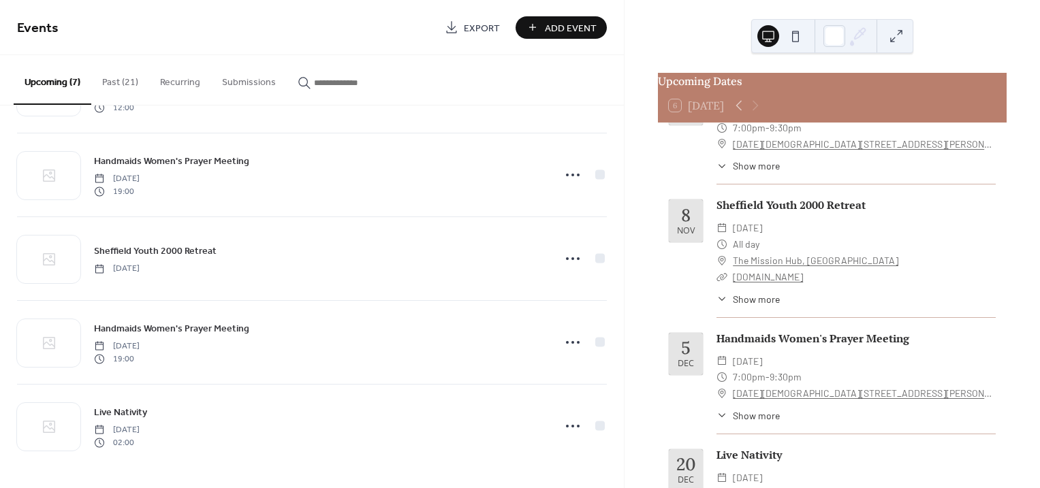
click at [799, 34] on button at bounding box center [795, 36] width 22 height 22
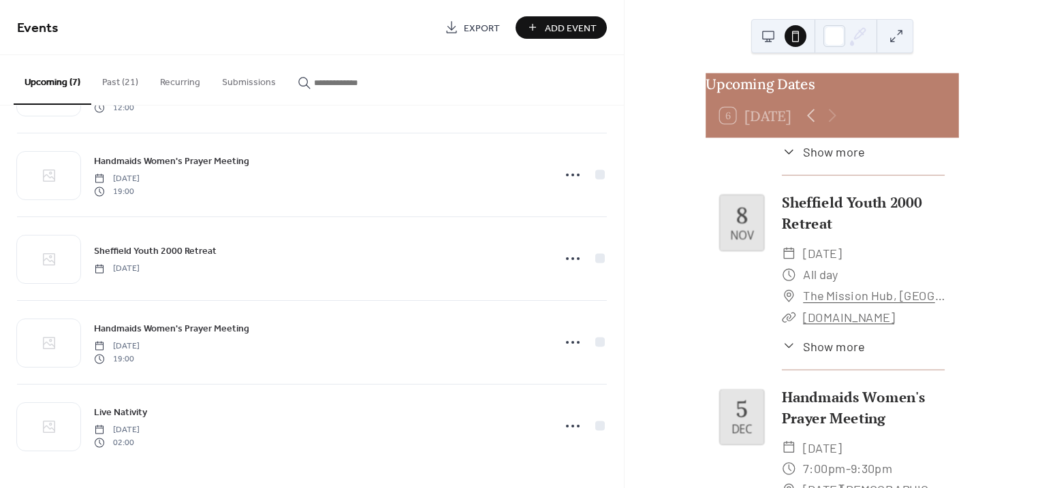
scroll to position [523, 0]
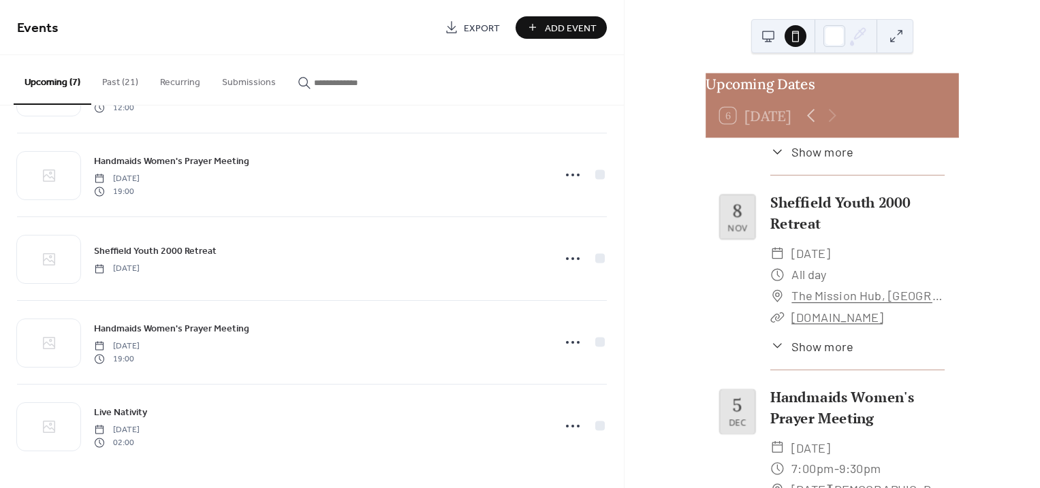
click at [767, 35] on button at bounding box center [768, 36] width 22 height 22
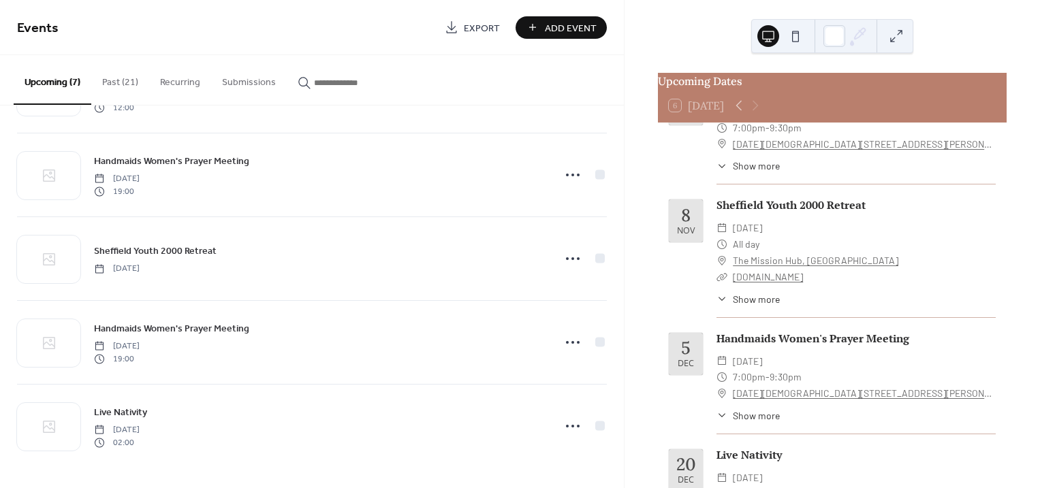
scroll to position [426, 0]
click at [183, 84] on button "Recurring" at bounding box center [180, 79] width 62 height 48
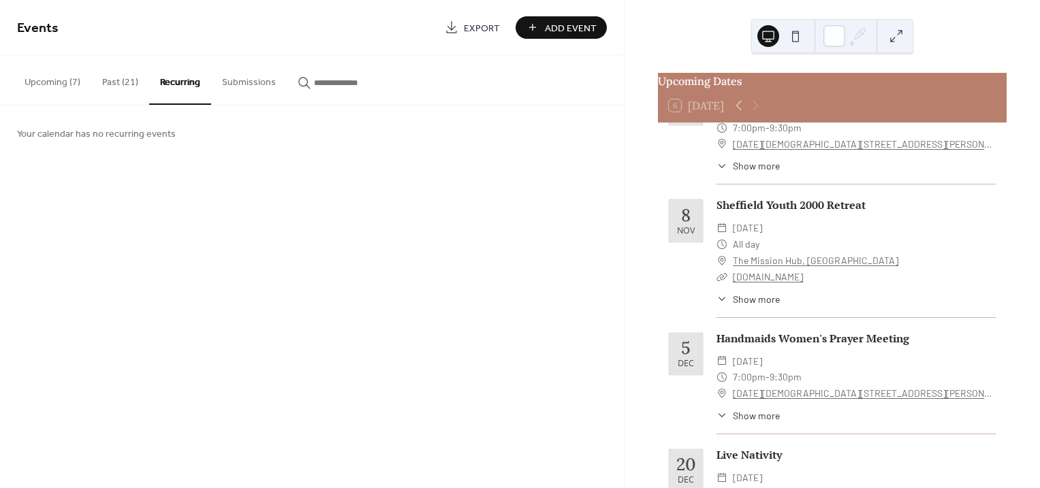
click at [236, 79] on button "Submissions" at bounding box center [249, 79] width 76 height 48
click at [57, 78] on button "Upcoming (7)" at bounding box center [53, 79] width 78 height 48
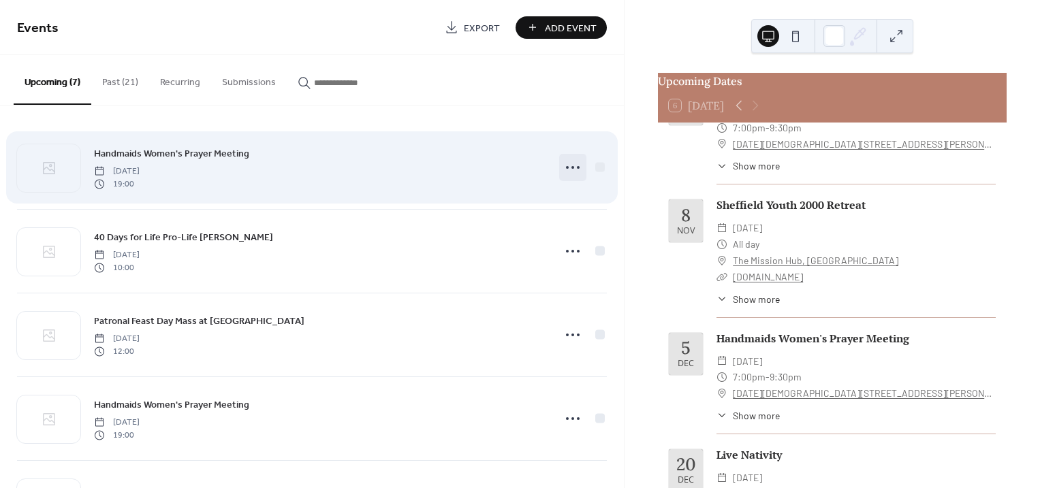
click at [566, 169] on icon at bounding box center [573, 168] width 22 height 22
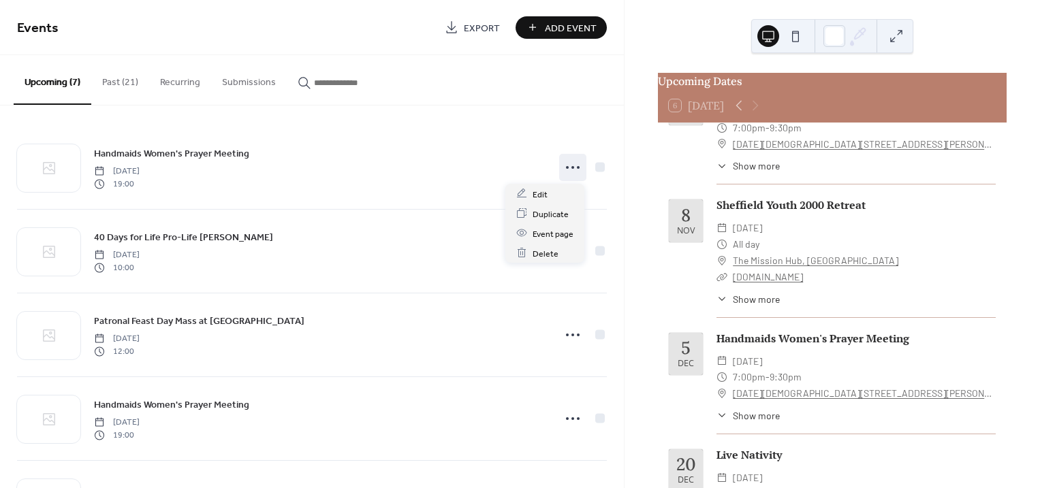
click at [355, 11] on div "Events Export Add Event" at bounding box center [312, 27] width 624 height 55
click at [476, 21] on span "Export" at bounding box center [482, 28] width 36 height 14
